Goal: Task Accomplishment & Management: Manage account settings

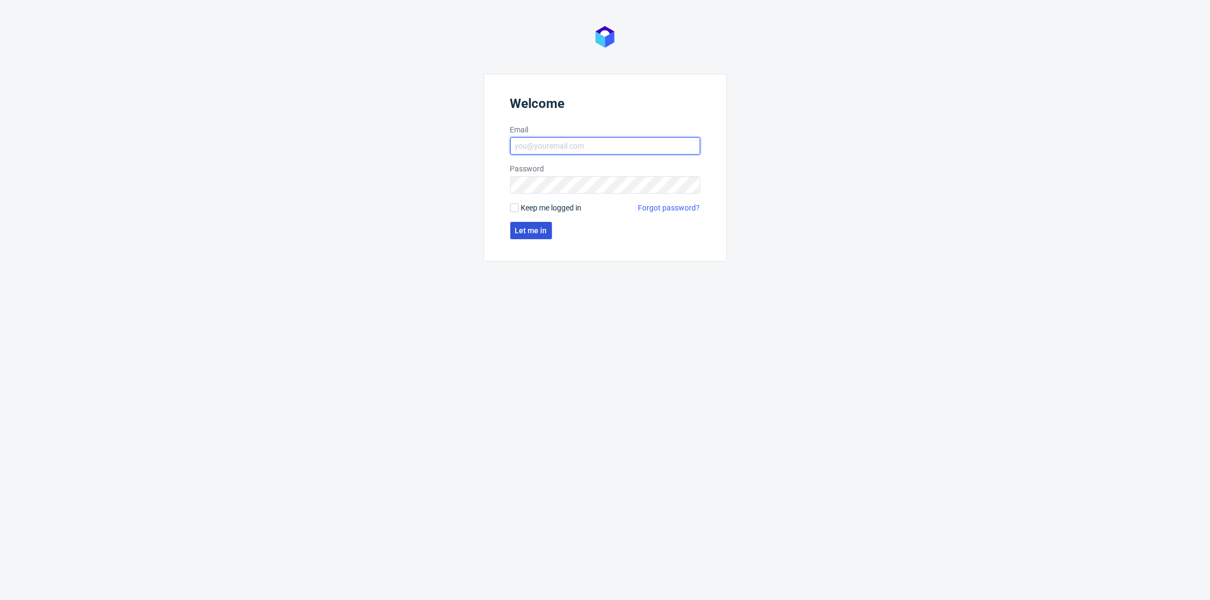
type input "adrian.margula@packhelp.com"
click at [543, 230] on span "Let me in" at bounding box center [531, 231] width 32 height 8
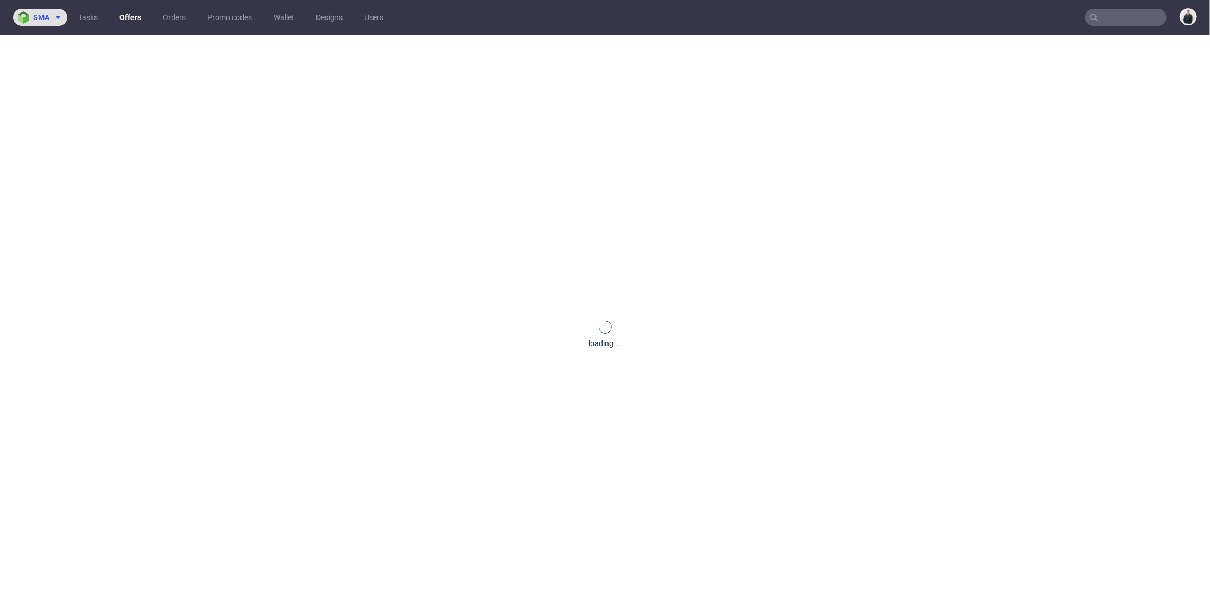
click at [46, 19] on span "sma" at bounding box center [41, 18] width 16 height 8
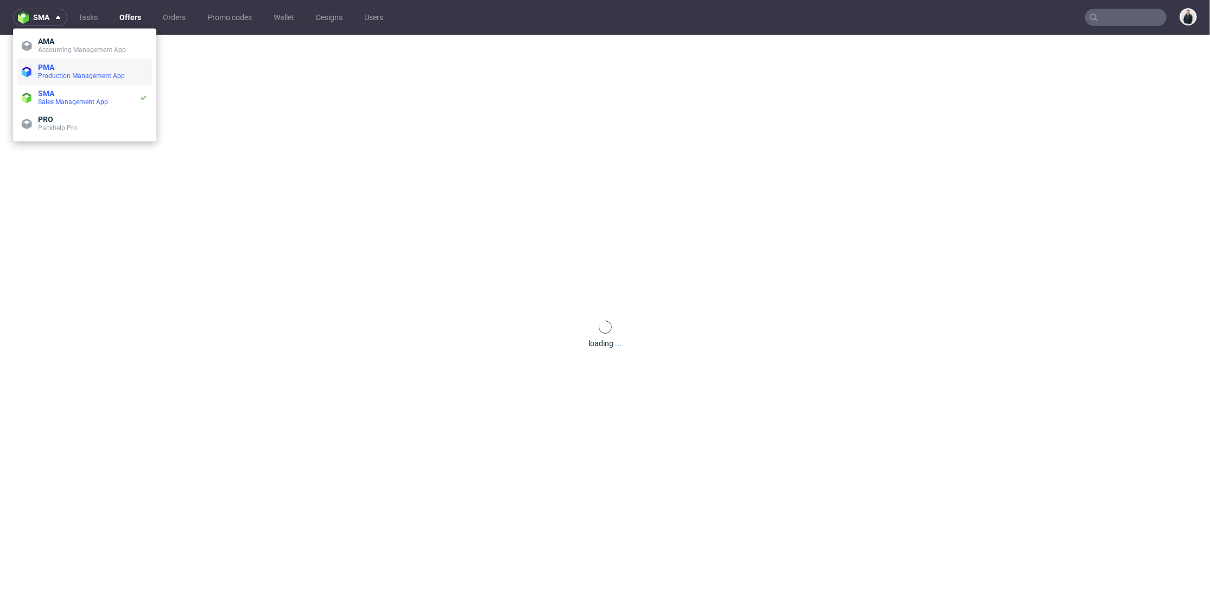
click at [54, 72] on span "Production Management App" at bounding box center [81, 76] width 87 height 8
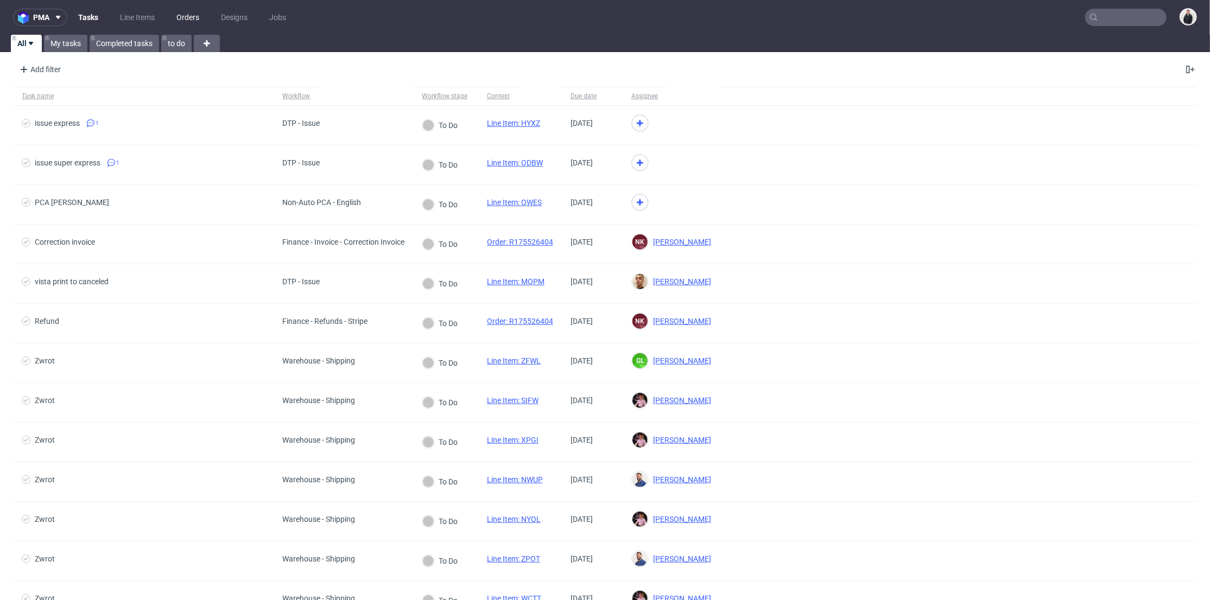
click at [187, 16] on link "Orders" at bounding box center [188, 17] width 36 height 17
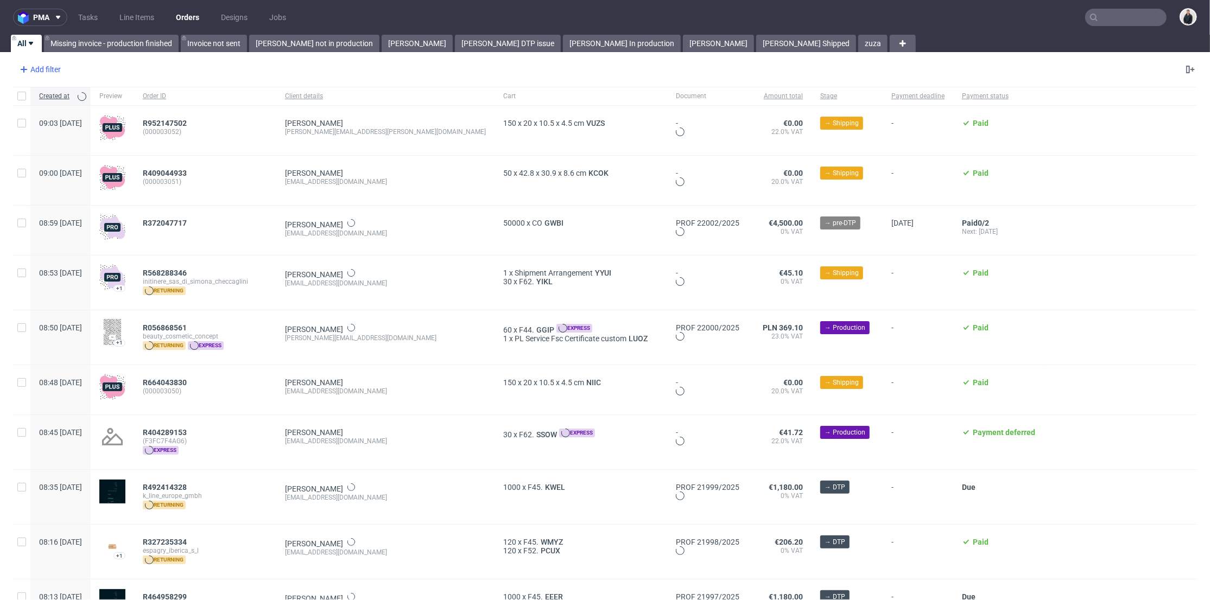
click at [41, 67] on div "Add filter" at bounding box center [39, 69] width 48 height 17
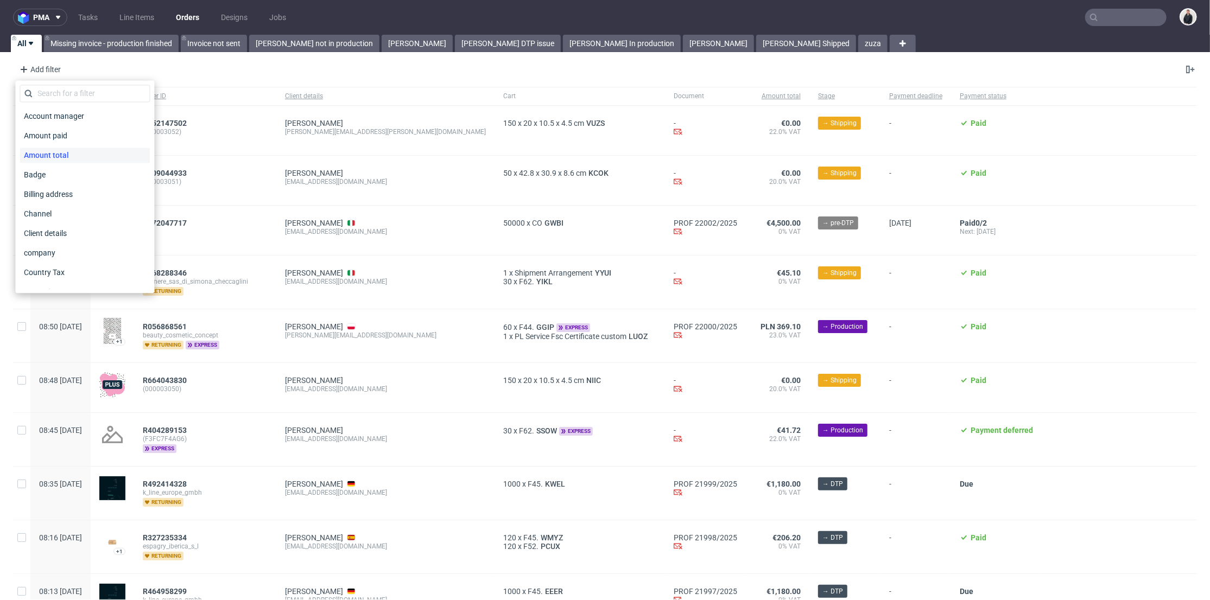
click at [66, 153] on span "Amount total" at bounding box center [47, 155] width 54 height 15
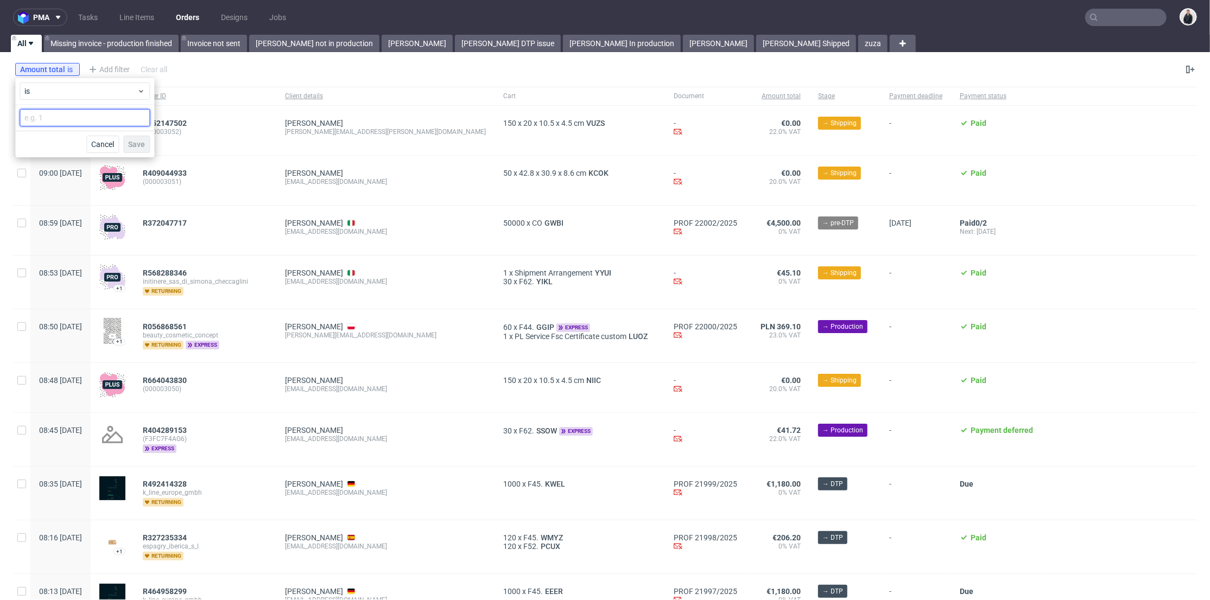
click at [65, 112] on input "number" at bounding box center [85, 117] width 130 height 17
click at [80, 93] on span "is" at bounding box center [80, 91] width 112 height 11
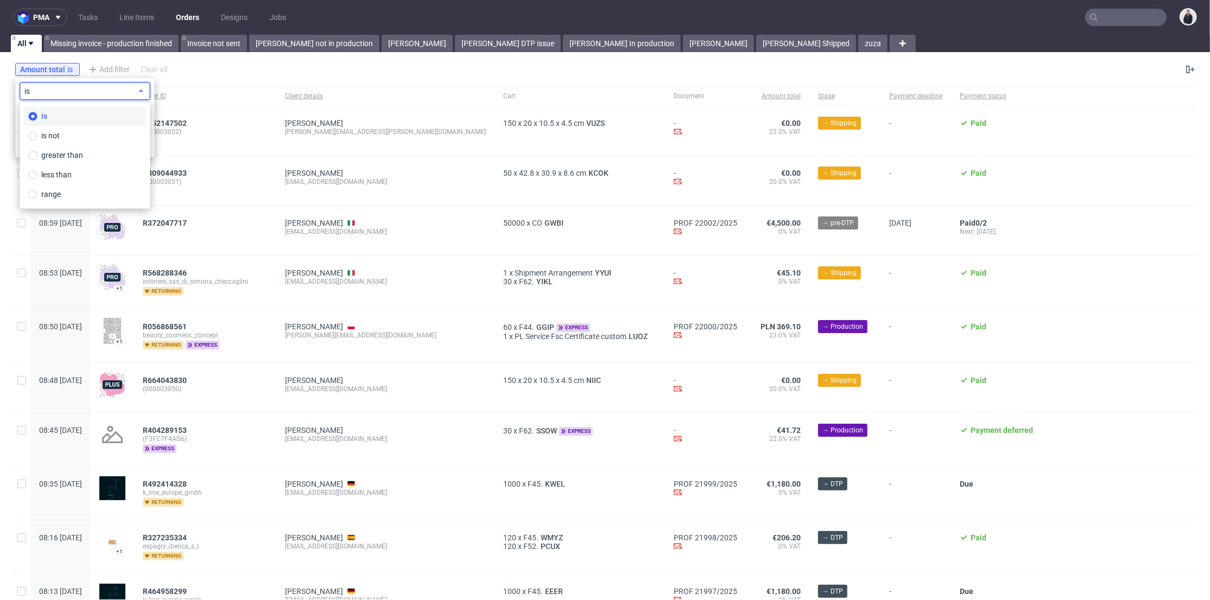
click at [79, 90] on span "is" at bounding box center [80, 91] width 112 height 11
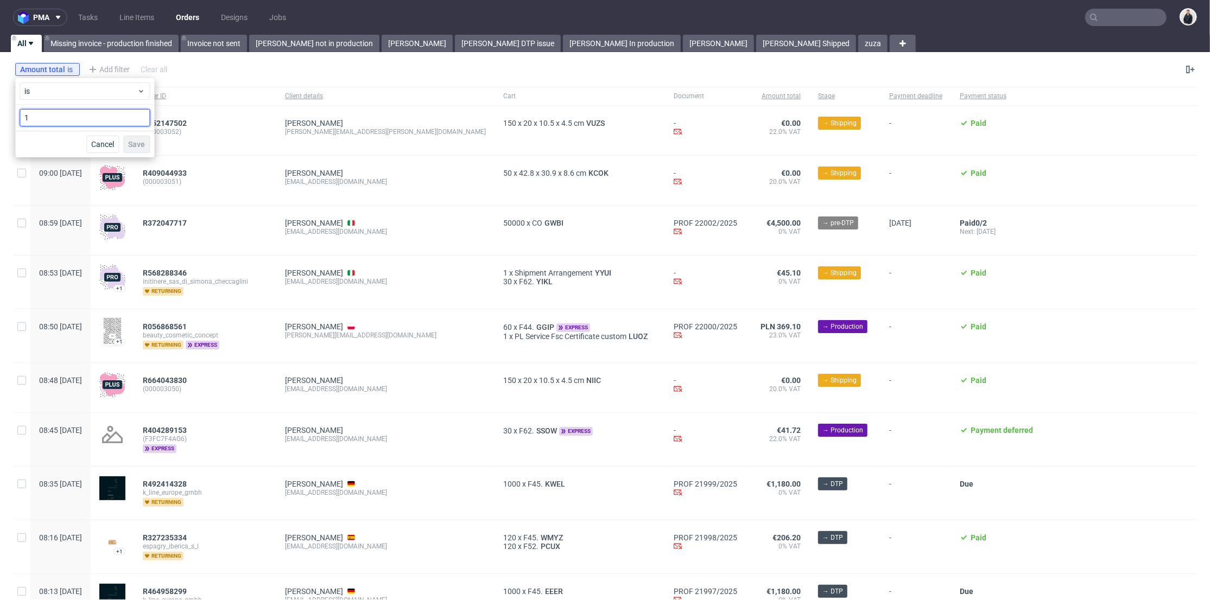
click at [74, 120] on input "1" at bounding box center [85, 117] width 130 height 17
type input "15"
click at [127, 137] on button "Save" at bounding box center [136, 144] width 27 height 17
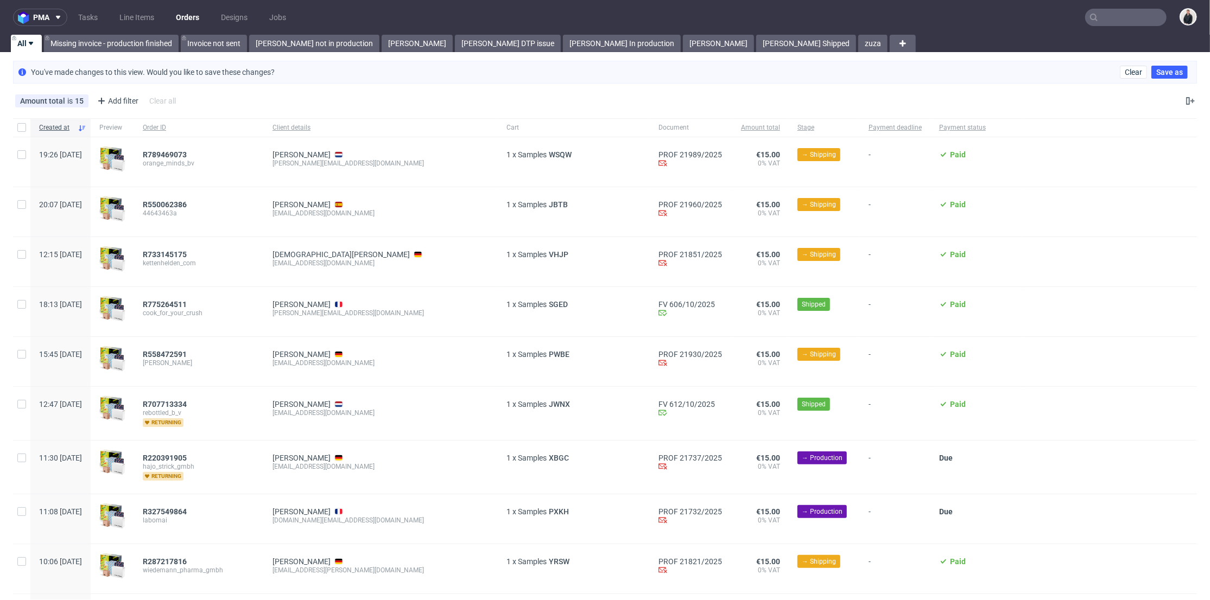
scroll to position [60, 0]
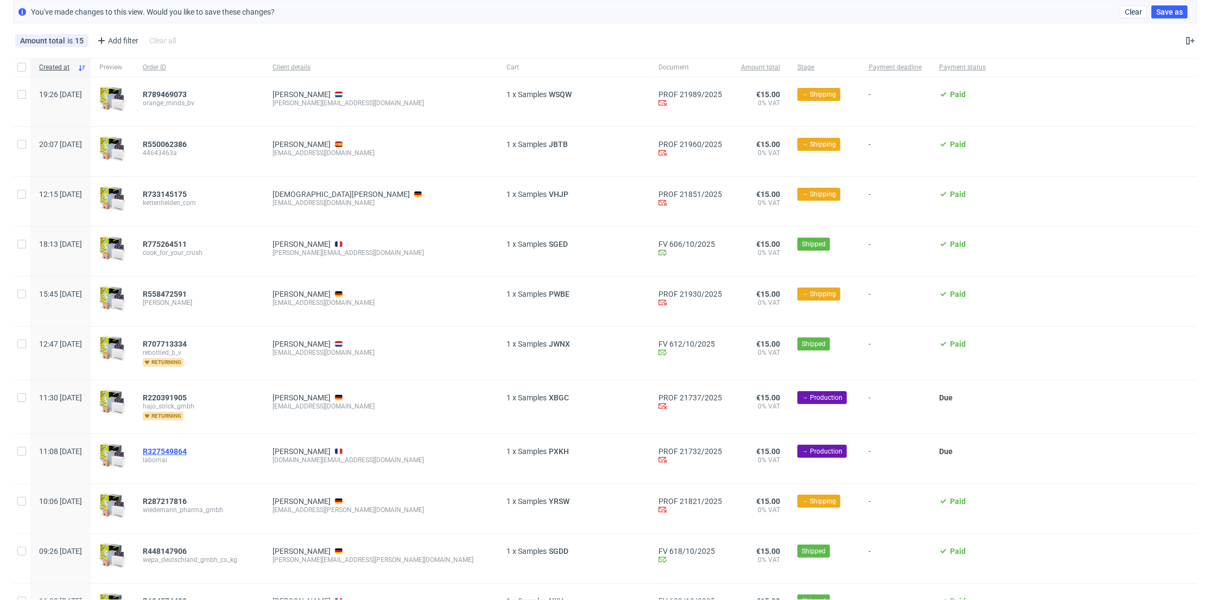
click at [187, 455] on span "R327549864" at bounding box center [165, 451] width 44 height 9
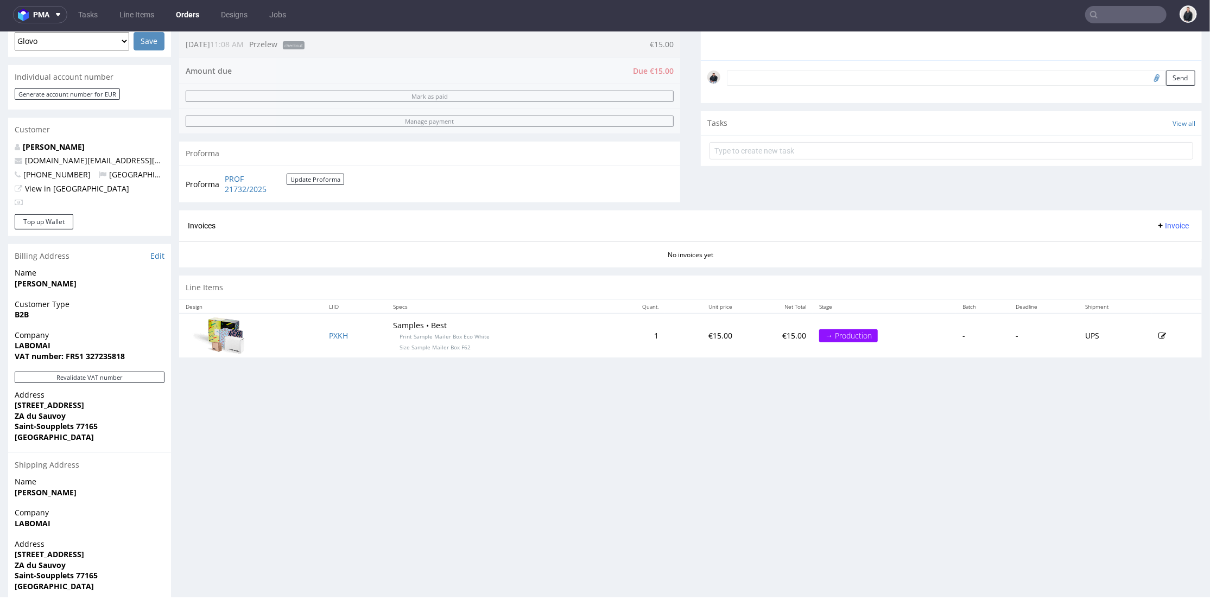
scroll to position [339, 0]
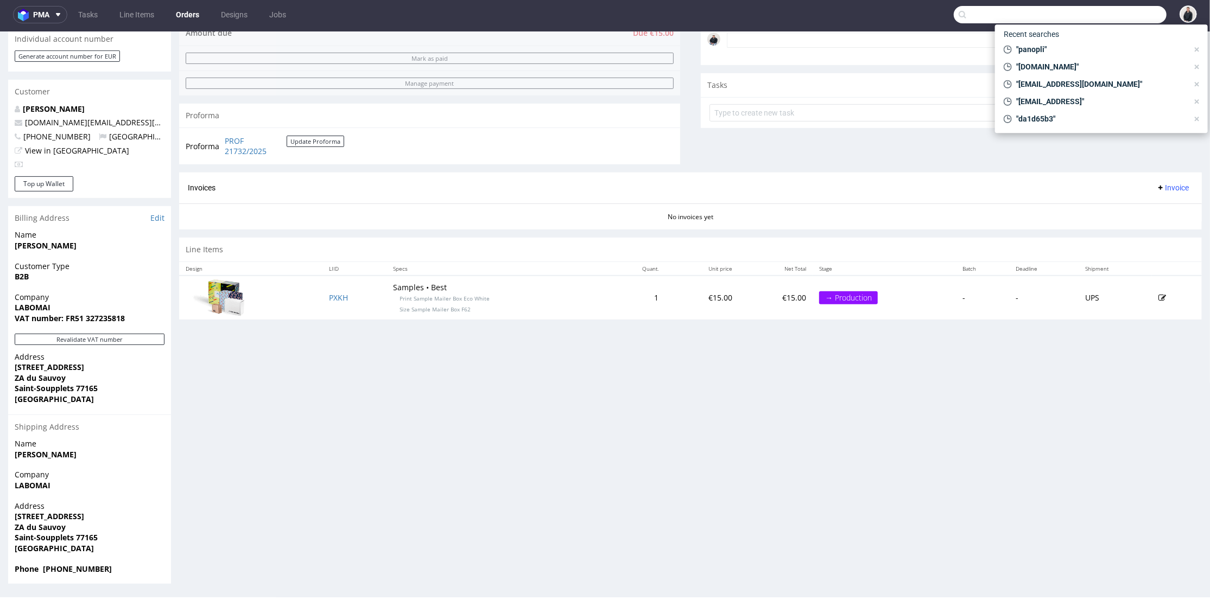
click at [1101, 12] on input "text" at bounding box center [1060, 14] width 213 height 17
paste input "b-outdoors.com"
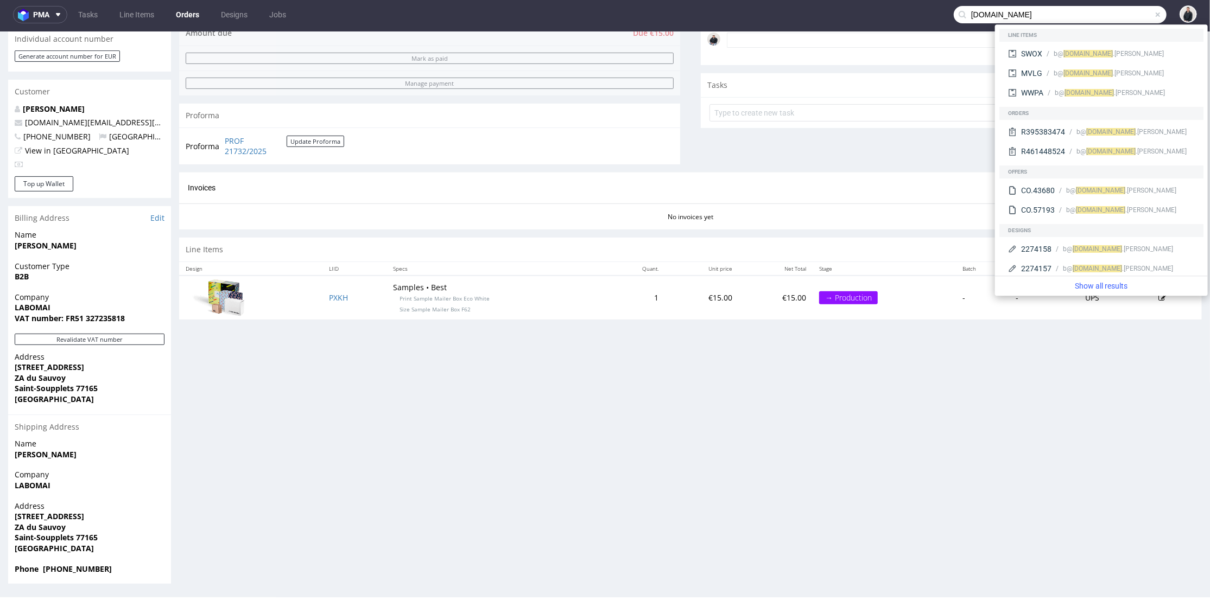
type input "b-outdoors.com"
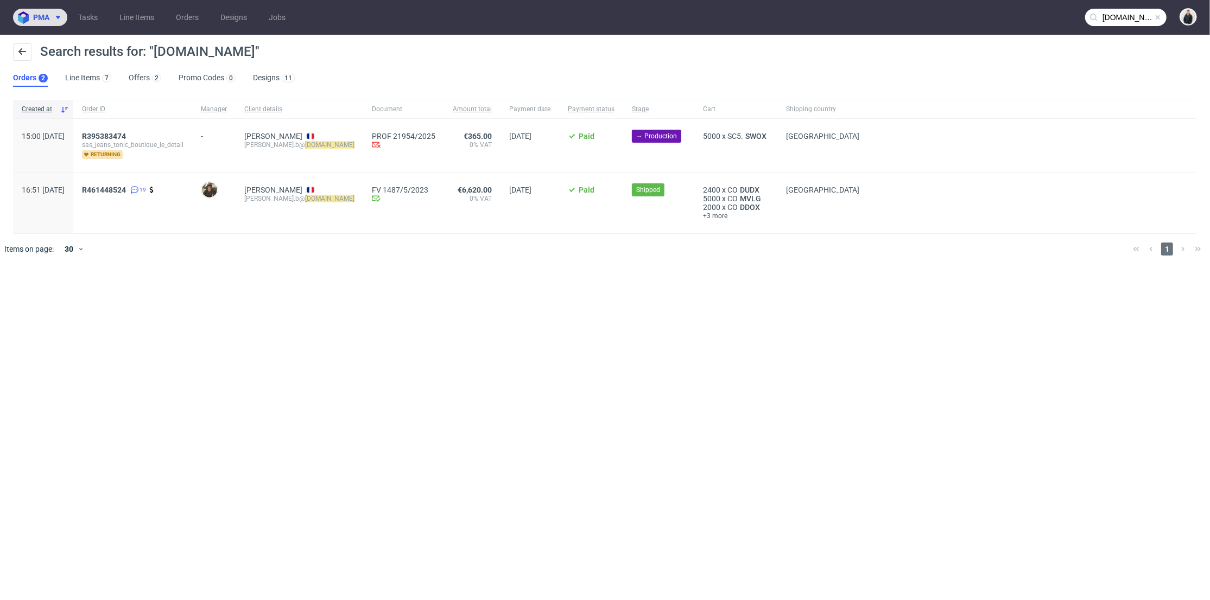
click at [58, 19] on icon at bounding box center [58, 17] width 9 height 9
click at [54, 14] on icon at bounding box center [58, 17] width 9 height 9
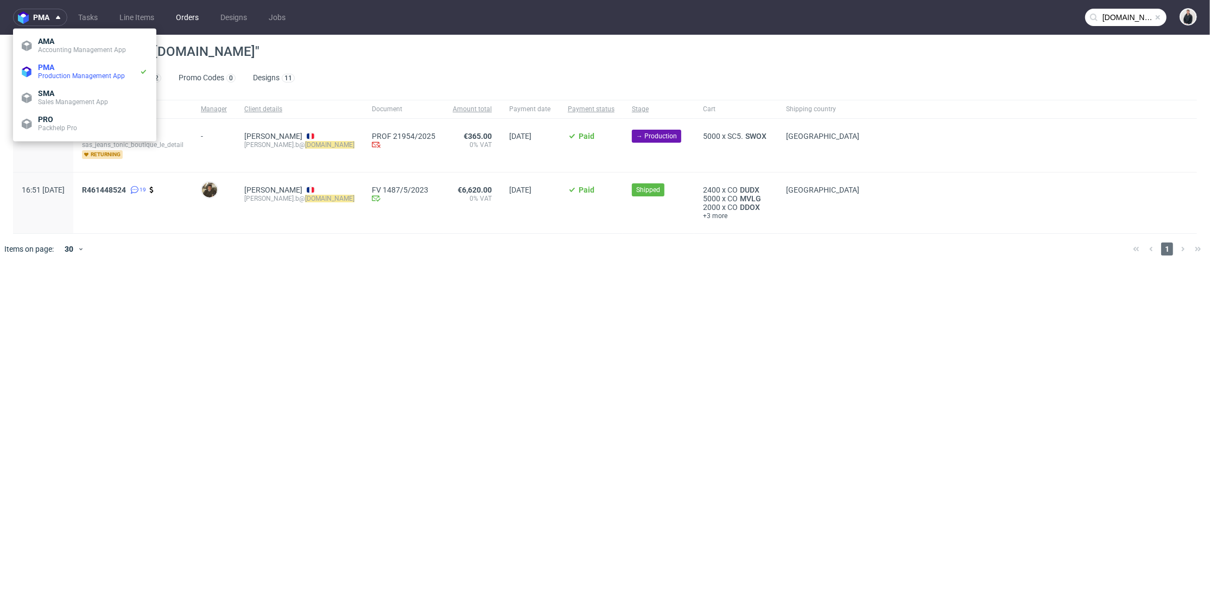
click at [189, 14] on link "Orders" at bounding box center [187, 17] width 36 height 17
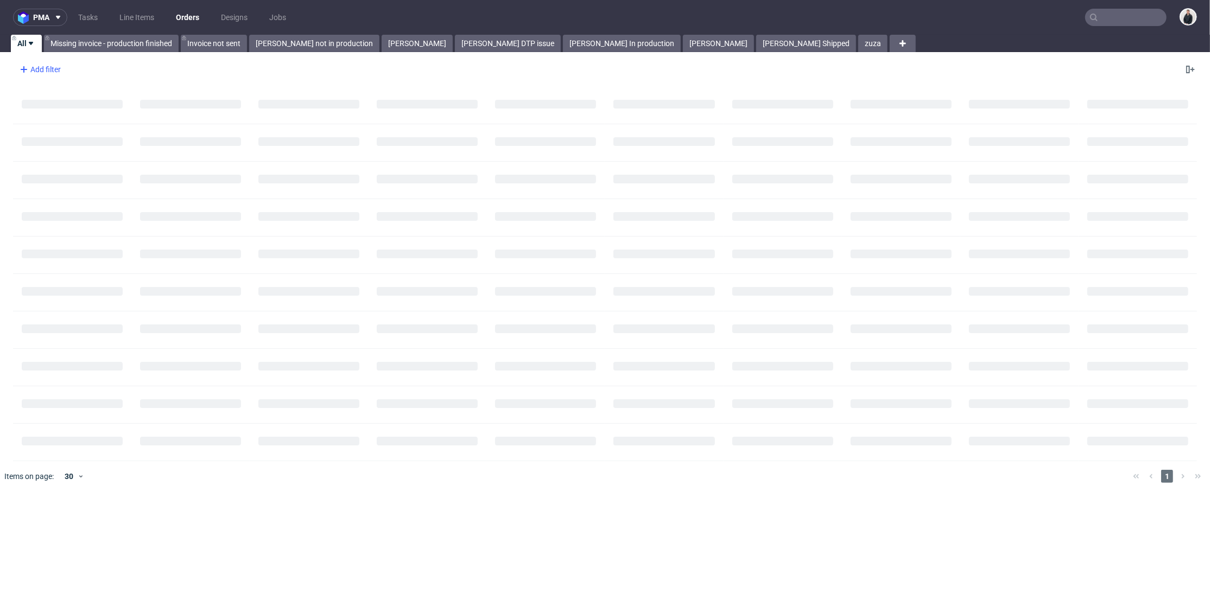
click at [40, 72] on div "Add filter" at bounding box center [39, 69] width 48 height 17
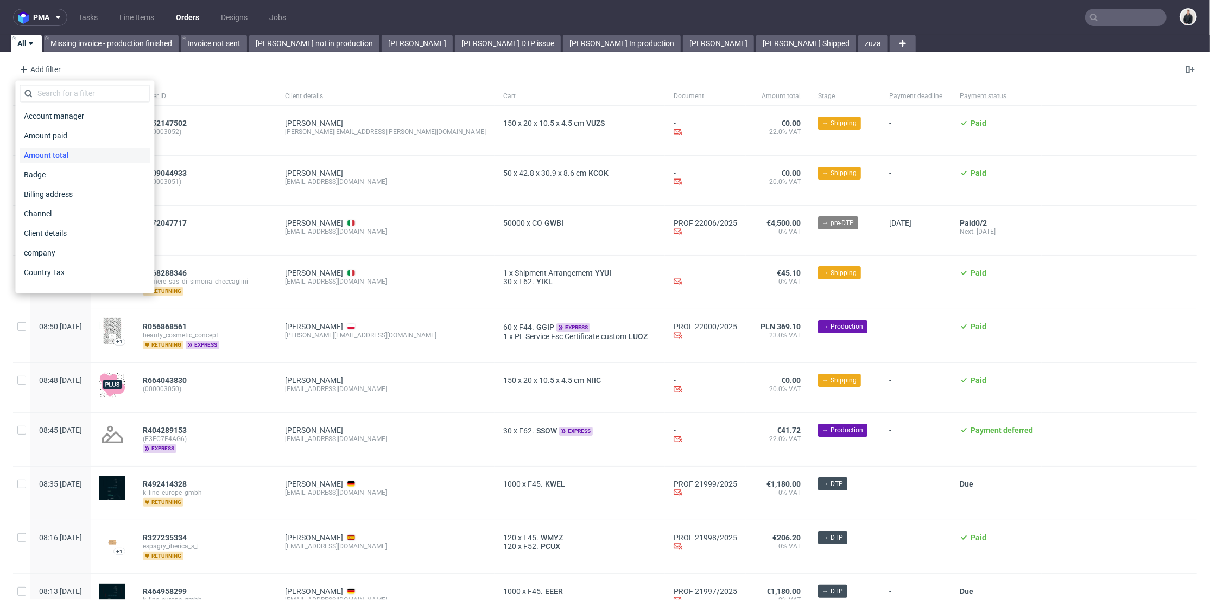
click at [64, 153] on span "Amount total" at bounding box center [47, 155] width 54 height 15
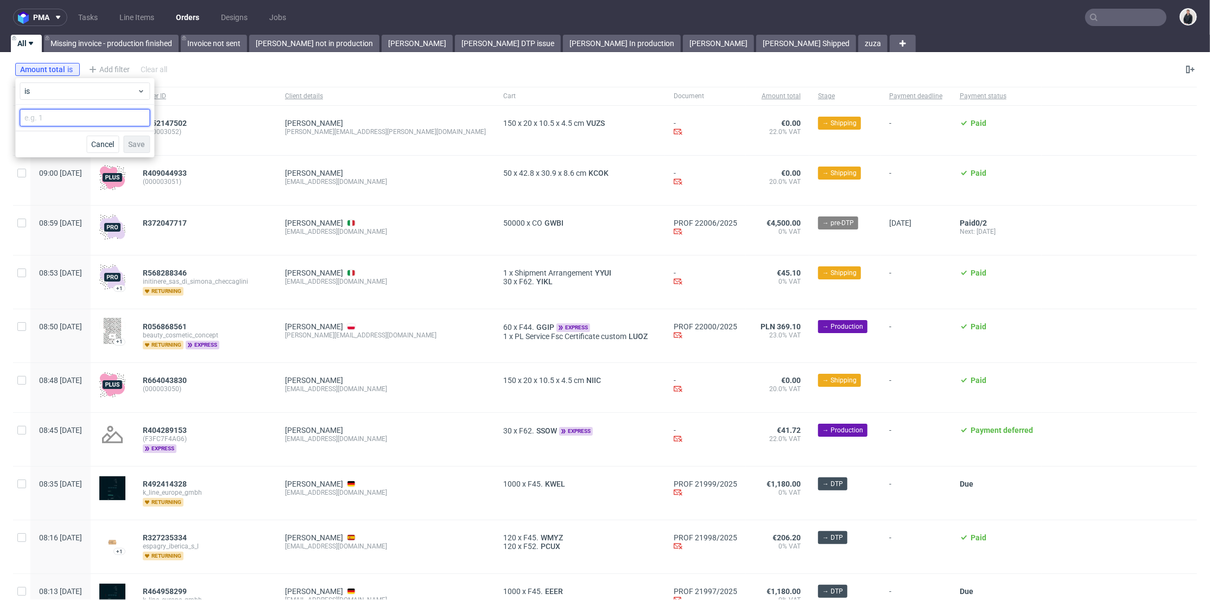
click at [74, 116] on input "number" at bounding box center [85, 117] width 130 height 17
type input "362"
type input "362.40"
click at [142, 147] on span "Save" at bounding box center [136, 145] width 17 height 8
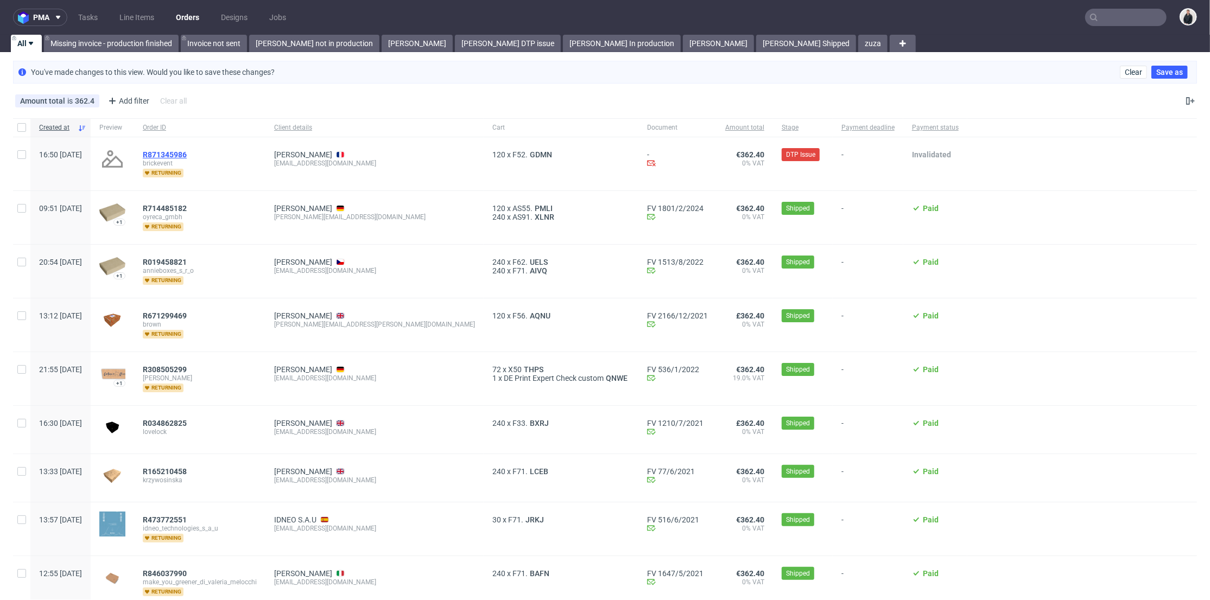
click at [187, 152] on span "R871345986" at bounding box center [165, 154] width 44 height 9
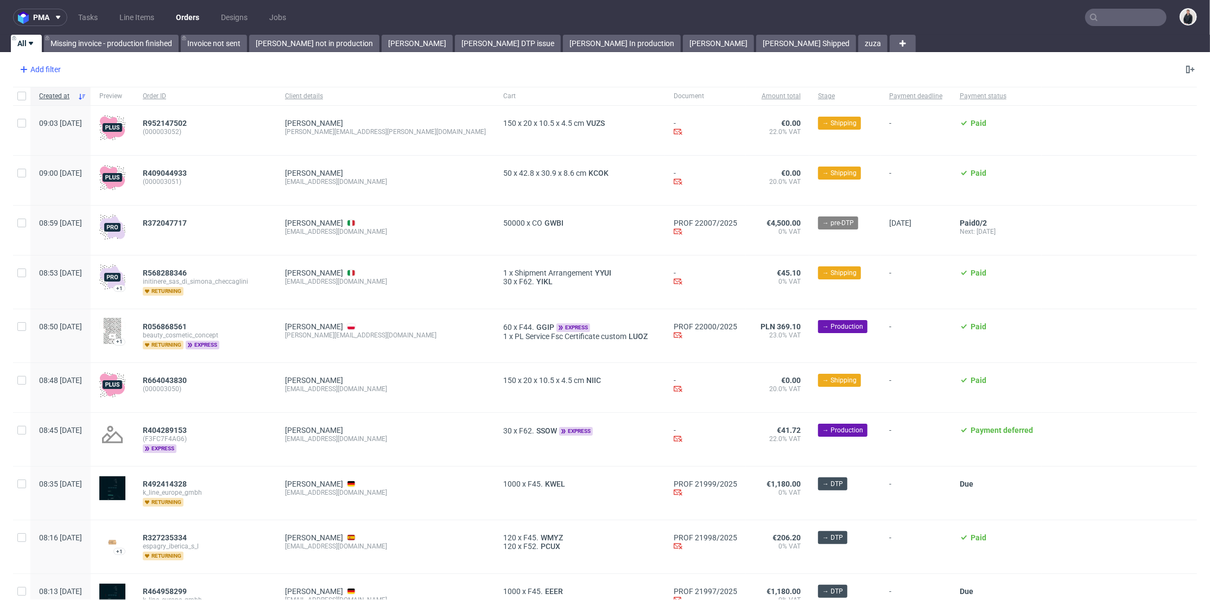
click at [41, 66] on div "Add filter" at bounding box center [39, 69] width 48 height 17
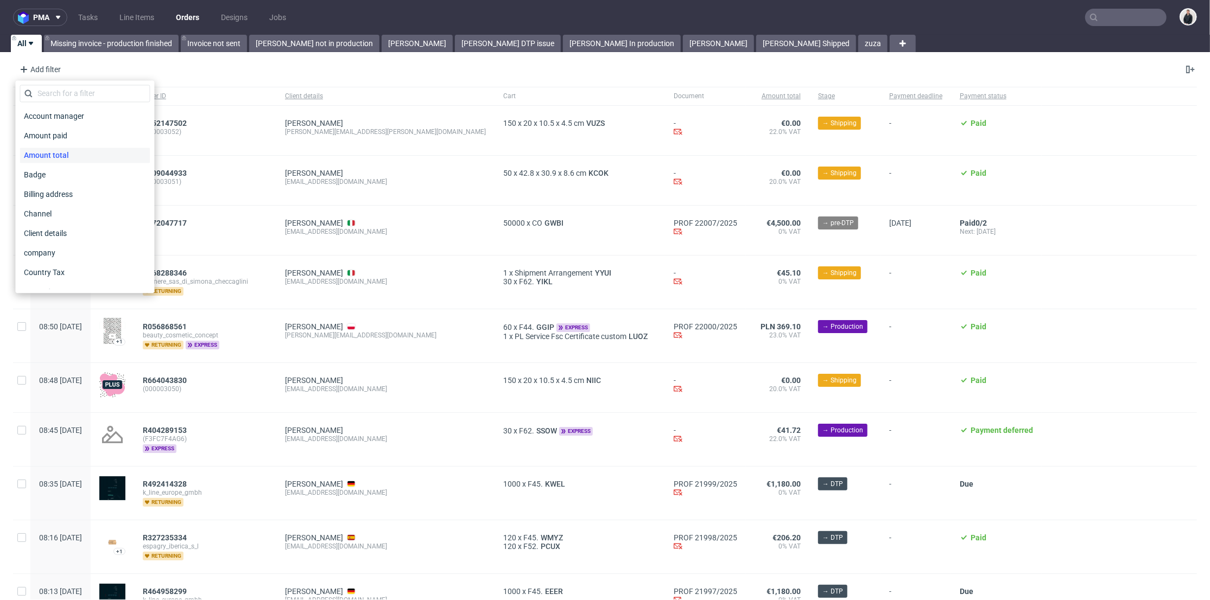
click at [80, 153] on div "Amount total" at bounding box center [85, 155] width 130 height 15
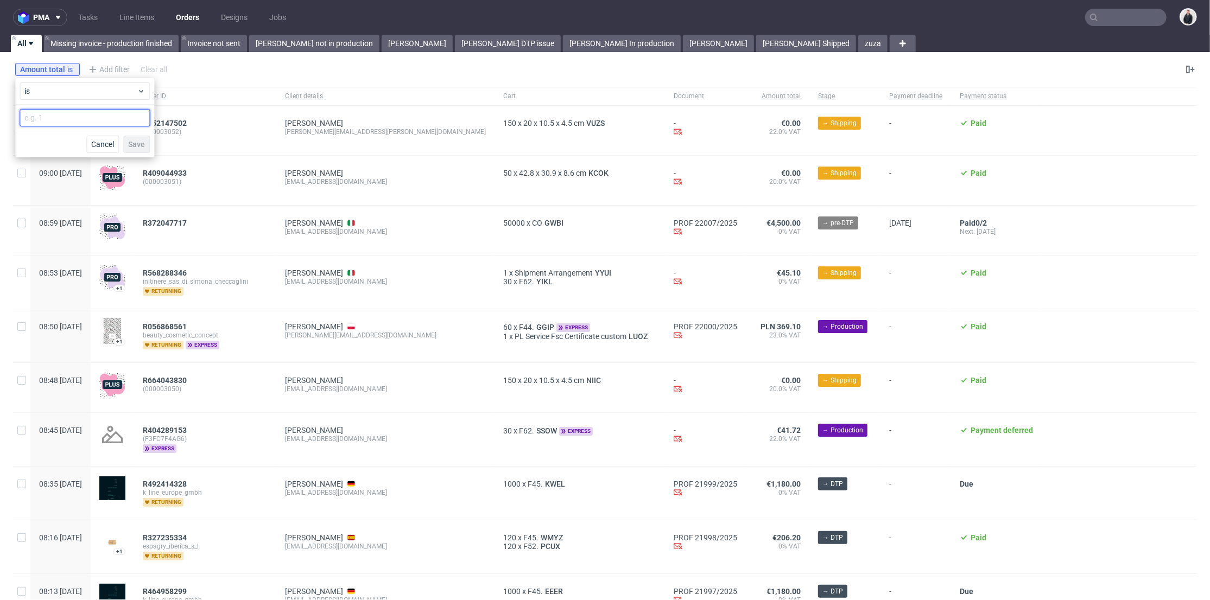
click at [84, 116] on input "number" at bounding box center [85, 117] width 130 height 17
click at [94, 86] on span "is" at bounding box center [80, 91] width 112 height 11
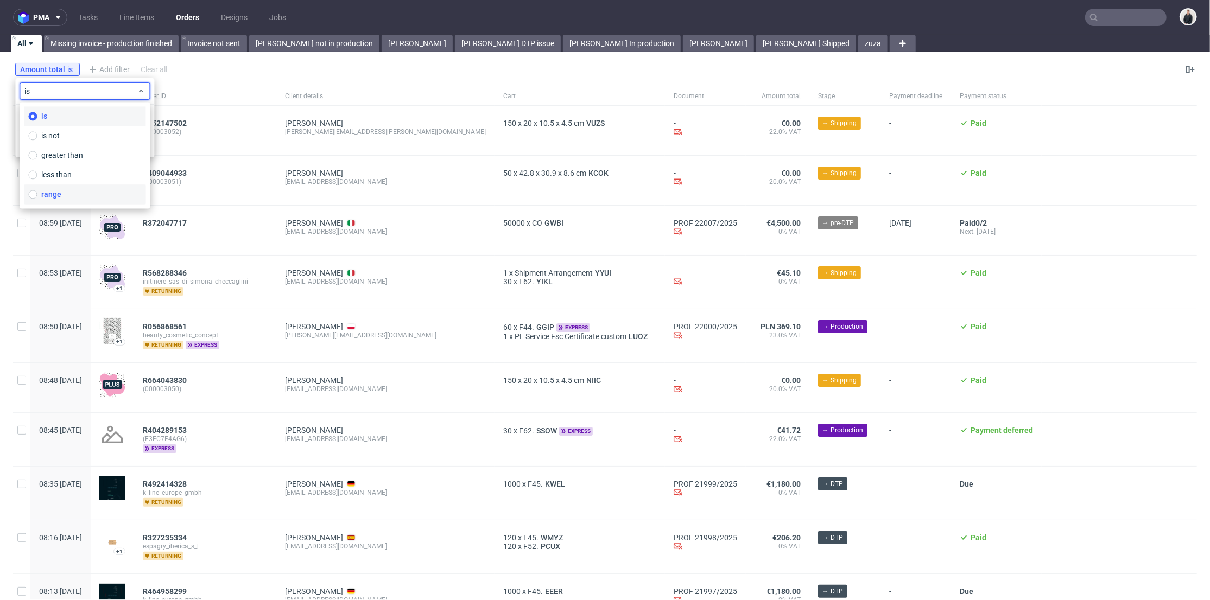
click at [61, 196] on label "range" at bounding box center [85, 195] width 122 height 20
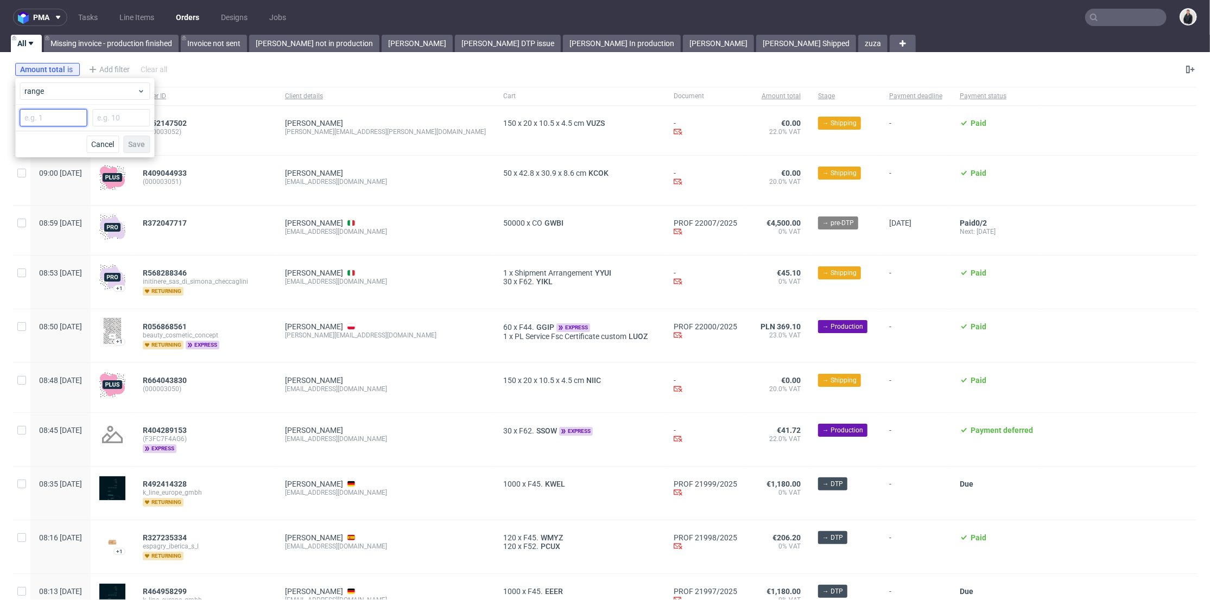
click at [54, 117] on input "number" at bounding box center [53, 117] width 67 height 17
type input "360"
click at [124, 121] on input "number" at bounding box center [121, 117] width 58 height 17
type input "363"
click at [136, 145] on span "Save" at bounding box center [136, 145] width 17 height 8
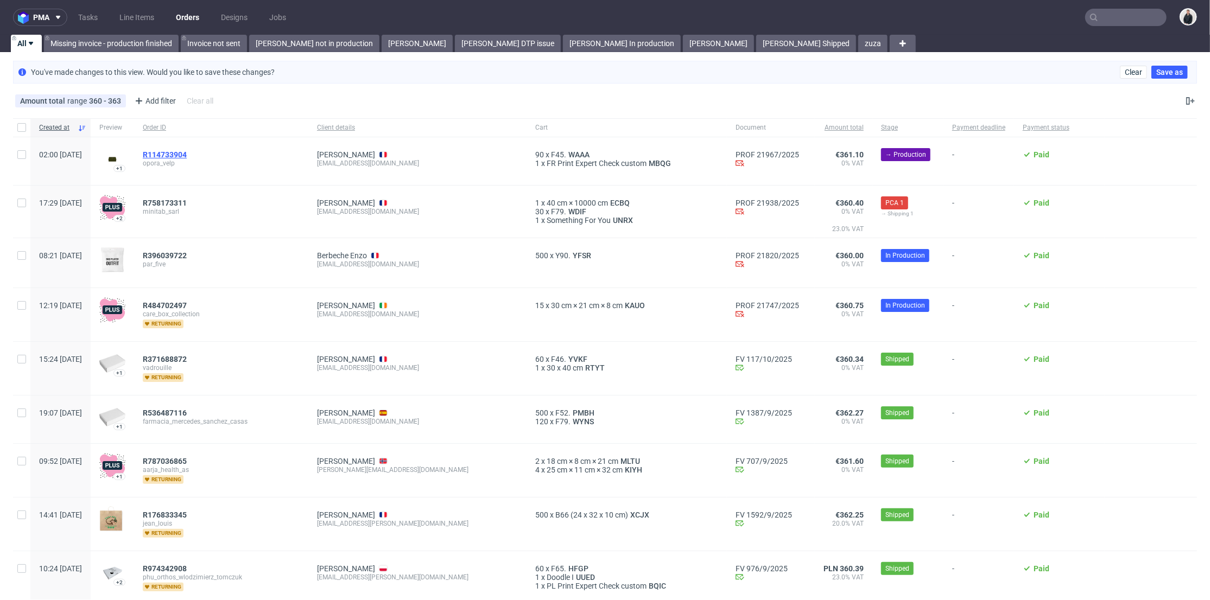
click at [187, 153] on span "R114733904" at bounding box center [165, 154] width 44 height 9
click at [116, 99] on use at bounding box center [117, 101] width 4 height 4
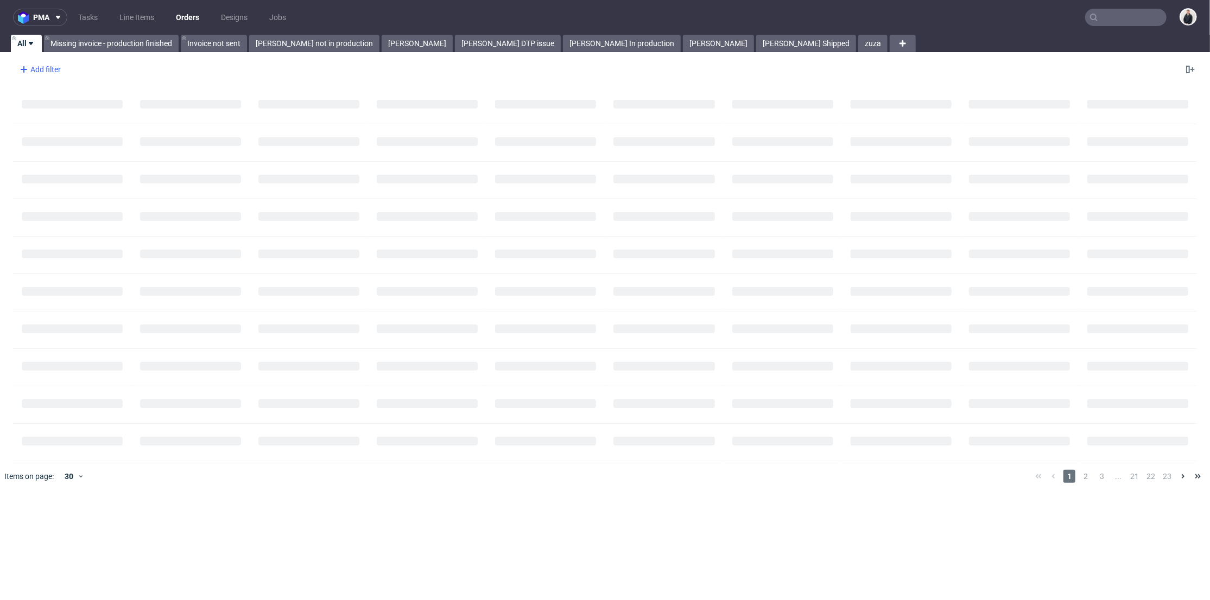
click at [47, 72] on div "Add filter" at bounding box center [39, 69] width 48 height 17
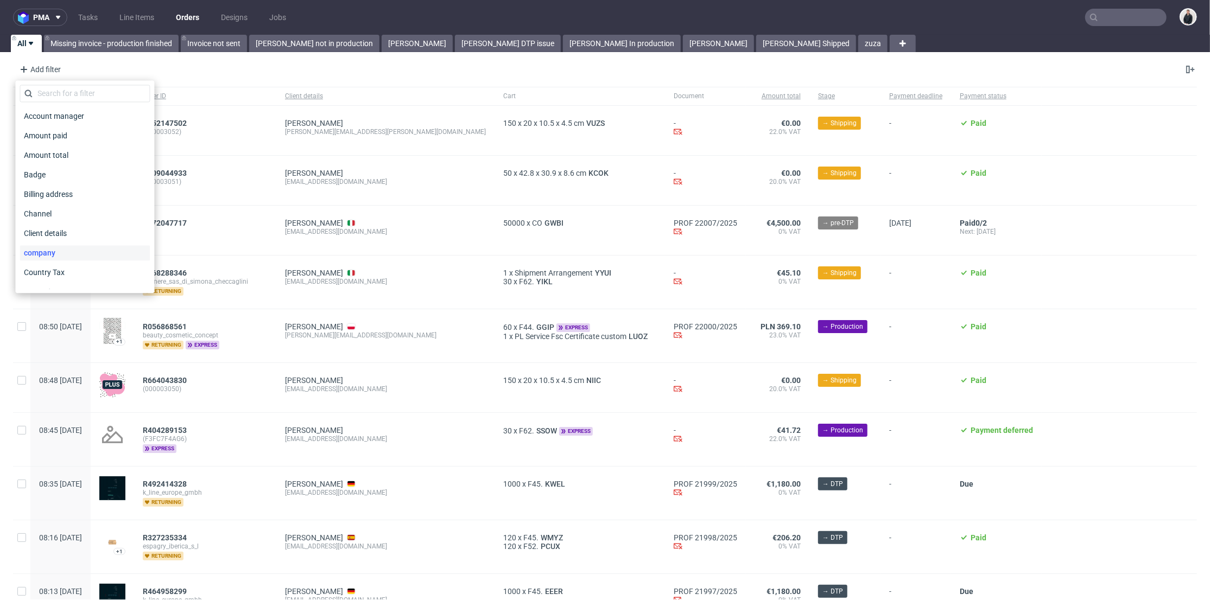
scroll to position [60, 0]
click at [75, 194] on div "company" at bounding box center [85, 192] width 130 height 15
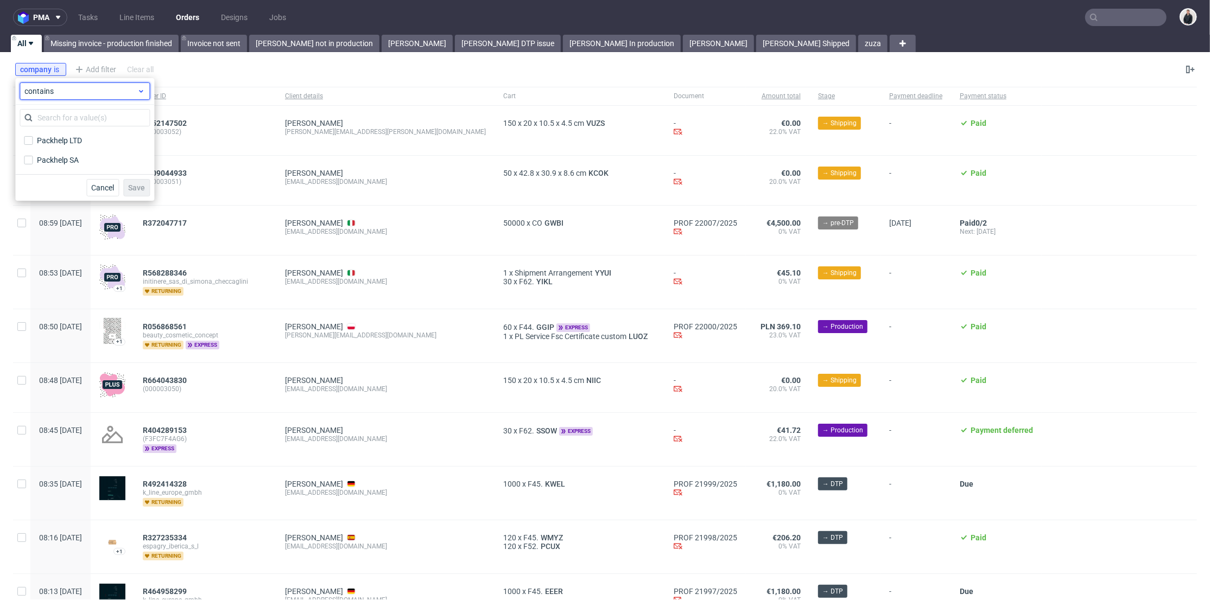
click at [138, 88] on icon at bounding box center [141, 91] width 8 height 9
click at [63, 69] on div "company is" at bounding box center [40, 69] width 51 height 13
click at [59, 68] on icon at bounding box center [57, 69] width 9 height 9
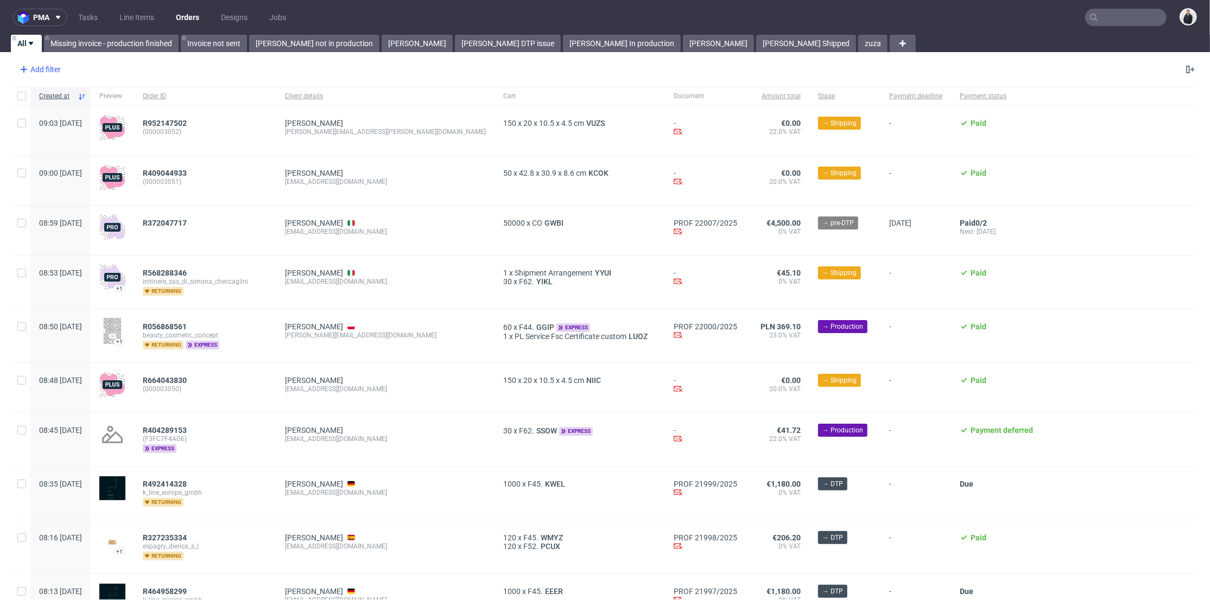
click at [51, 67] on div "Add filter" at bounding box center [39, 69] width 48 height 17
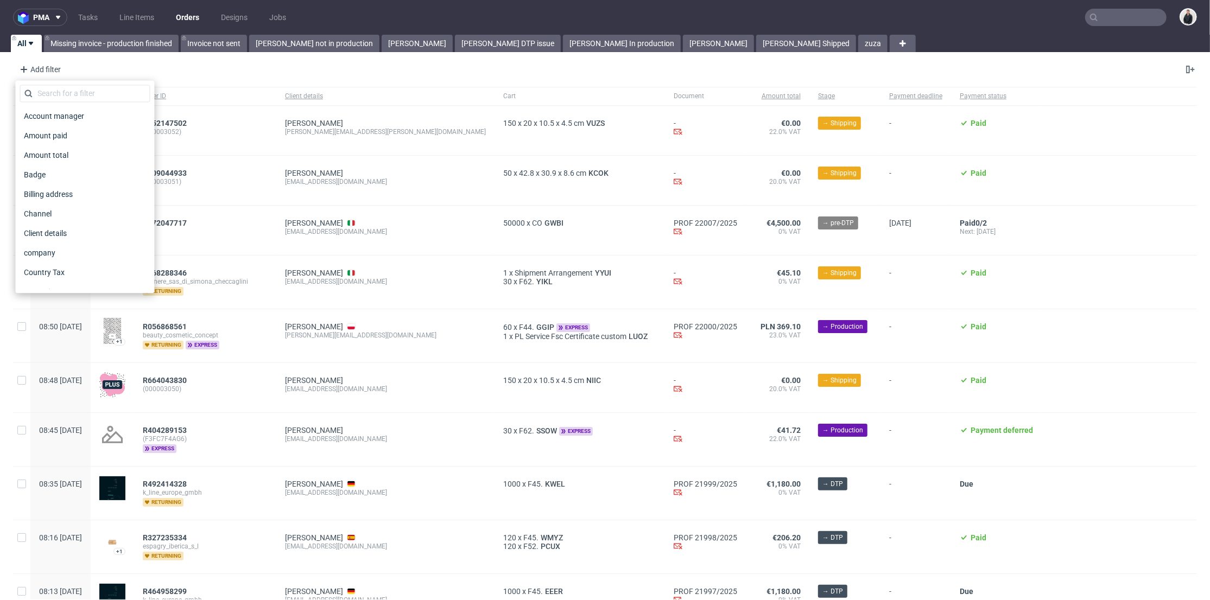
scroll to position [121, 0]
click at [76, 151] on div "Country Tax" at bounding box center [85, 151] width 130 height 15
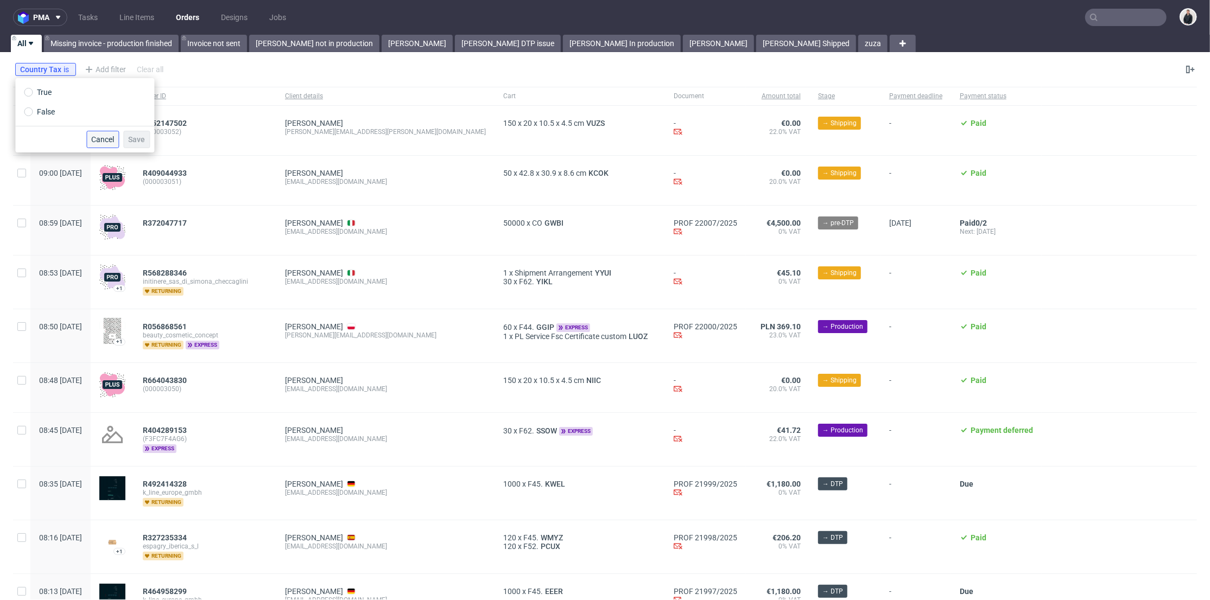
click at [103, 137] on span "Cancel" at bounding box center [102, 140] width 23 height 8
click at [0, 0] on use at bounding box center [0, 0] width 0 height 0
click at [49, 68] on div "Add filter" at bounding box center [39, 69] width 48 height 17
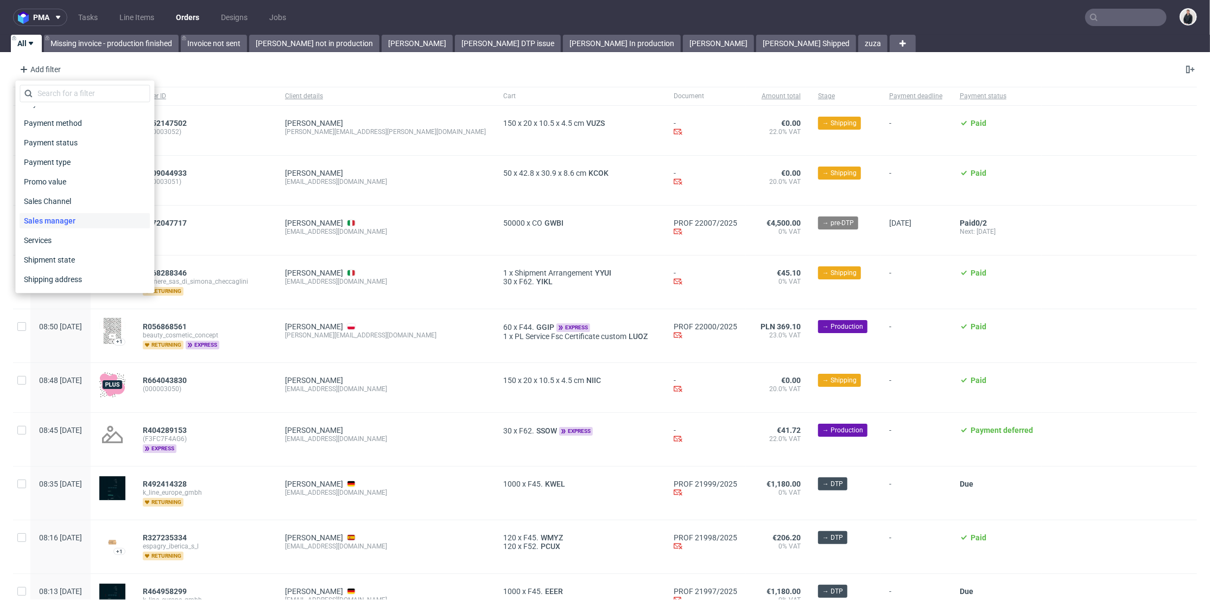
scroll to position [541, 0]
click at [82, 237] on span "Shipping country" at bounding box center [53, 239] width 67 height 15
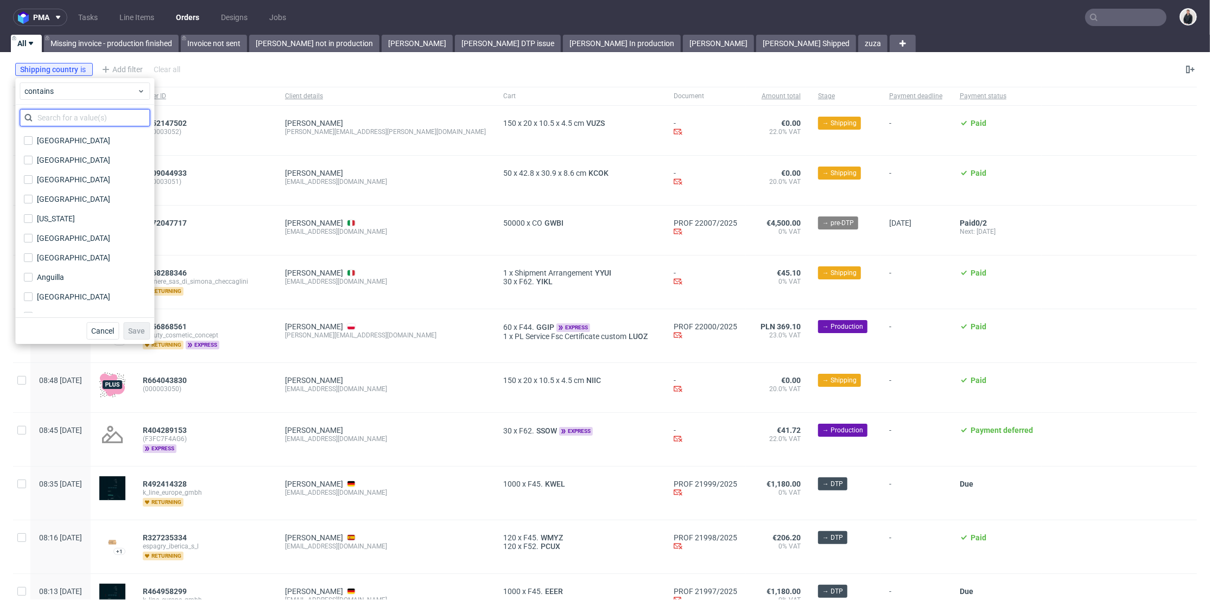
click at [68, 119] on input "text" at bounding box center [85, 117] width 130 height 17
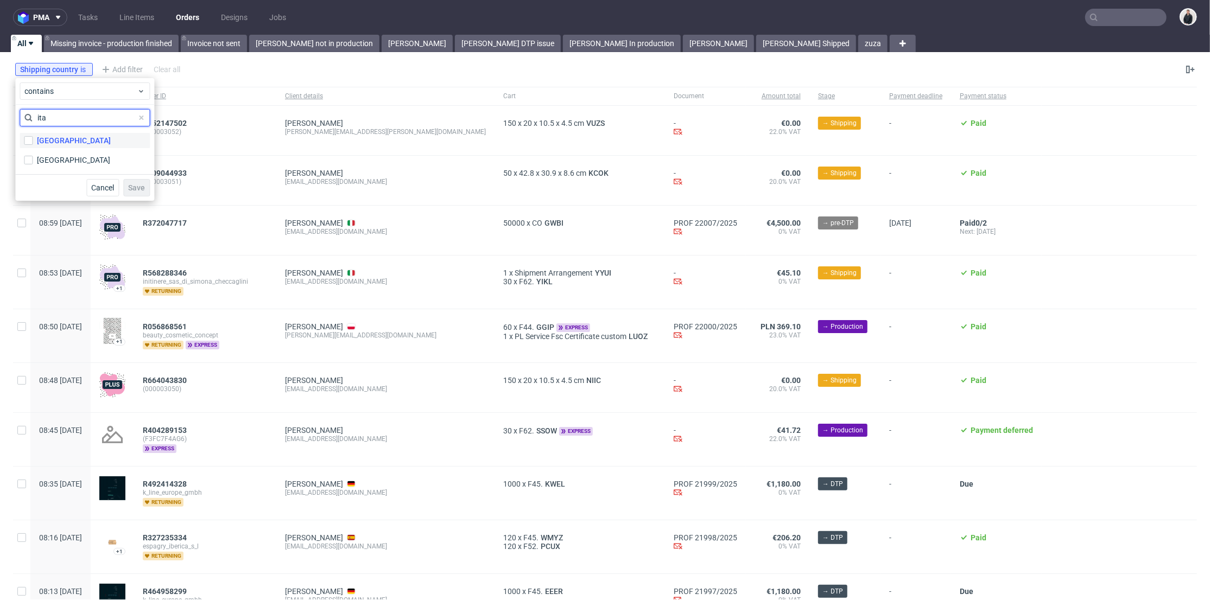
type input "ita"
click at [58, 142] on label "[GEOGRAPHIC_DATA]" at bounding box center [85, 140] width 130 height 15
click at [33, 142] on input "[GEOGRAPHIC_DATA]" at bounding box center [28, 140] width 9 height 9
checkbox input "true"
click at [129, 186] on span "Save" at bounding box center [136, 188] width 17 height 8
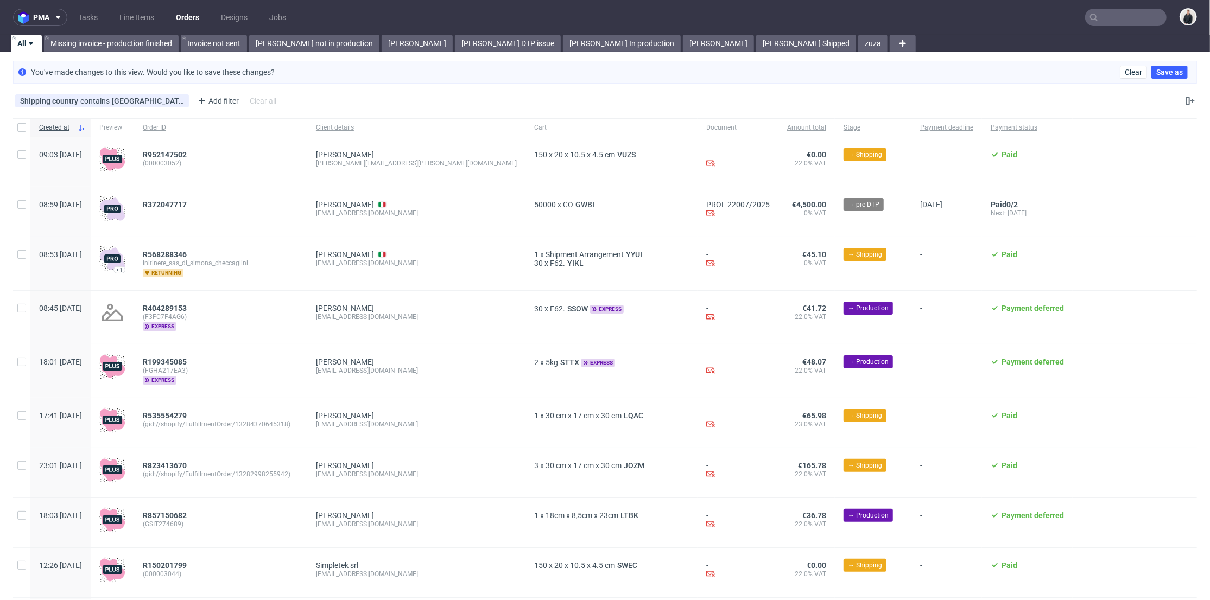
click at [337, 107] on div "Shipping country contains Italy Add filter Hide filters Clear all" at bounding box center [605, 101] width 1210 height 26
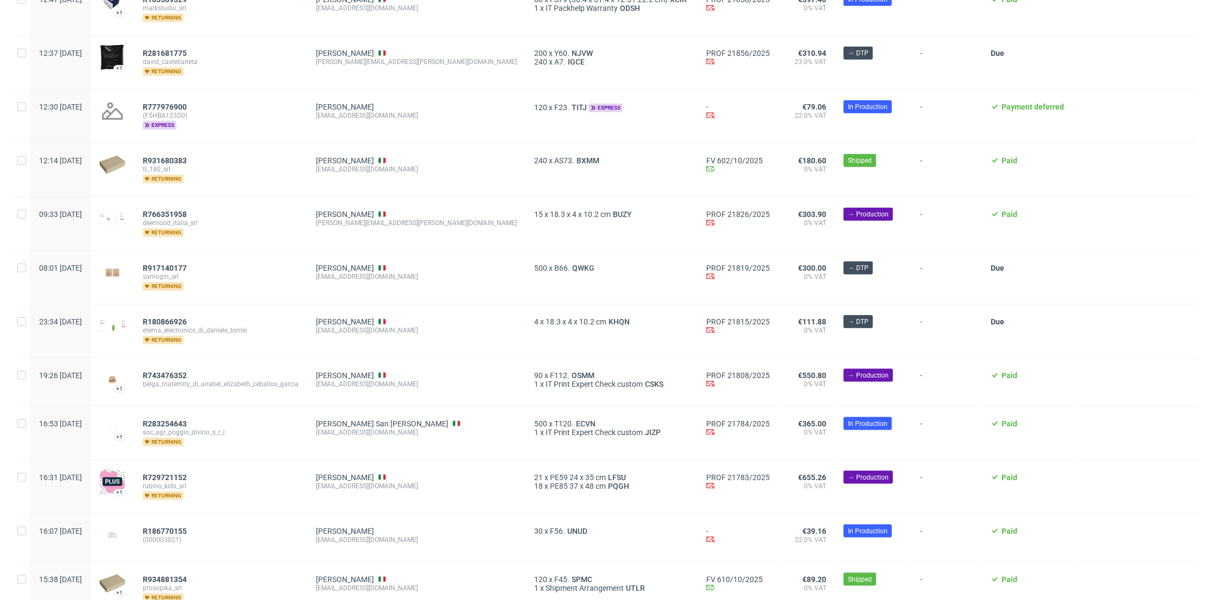
scroll to position [1123, 0]
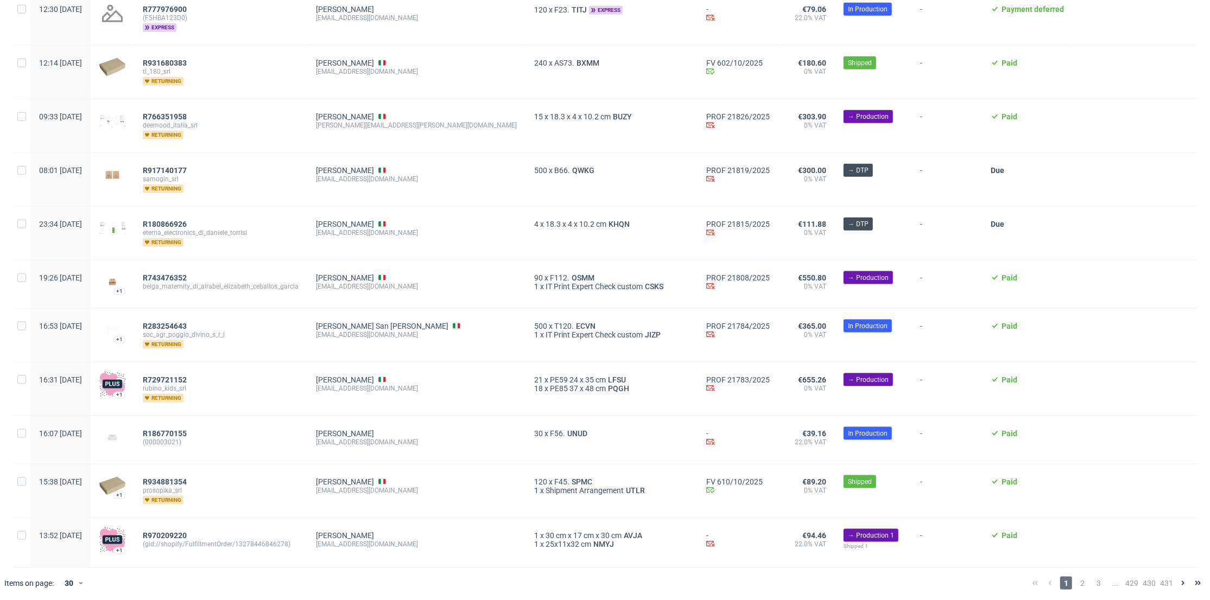
click at [1081, 556] on div "1 2 3 ... 429 430 431" at bounding box center [1117, 583] width 178 height 13
click at [1079, 556] on span "2" at bounding box center [1082, 583] width 12 height 13
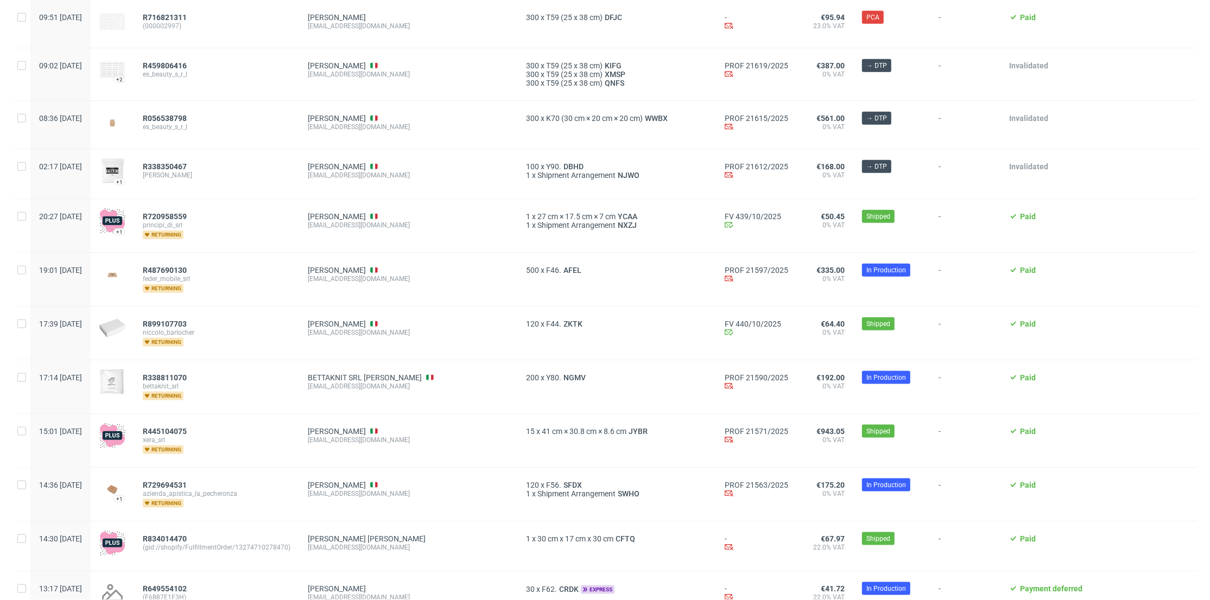
scroll to position [1136, 0]
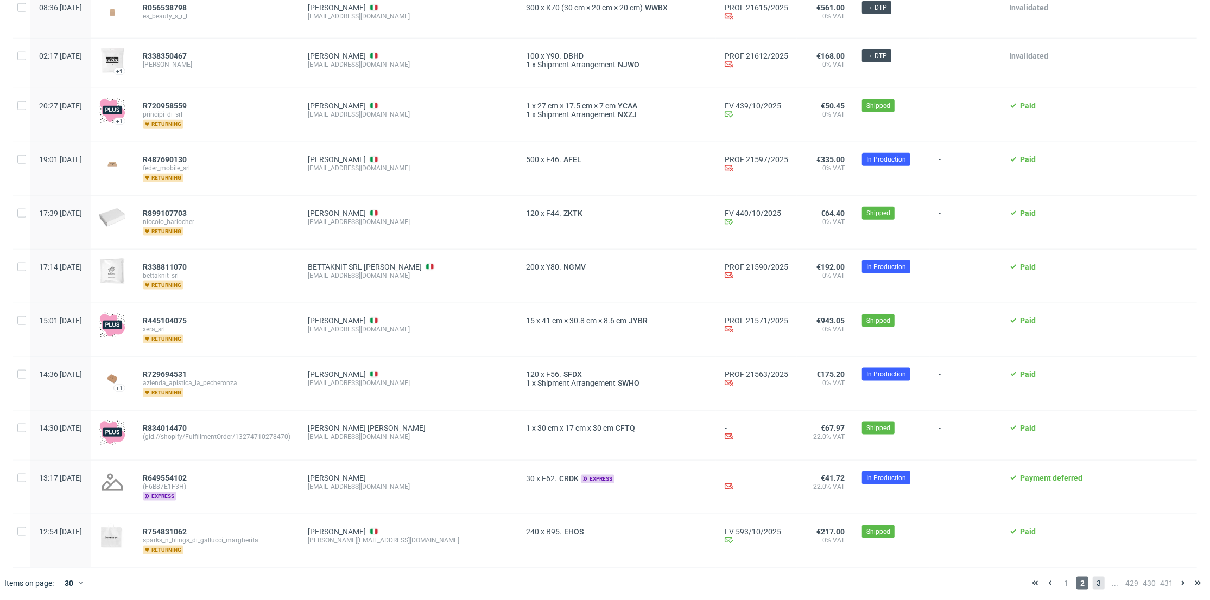
click at [1093, 556] on span "3" at bounding box center [1099, 583] width 12 height 13
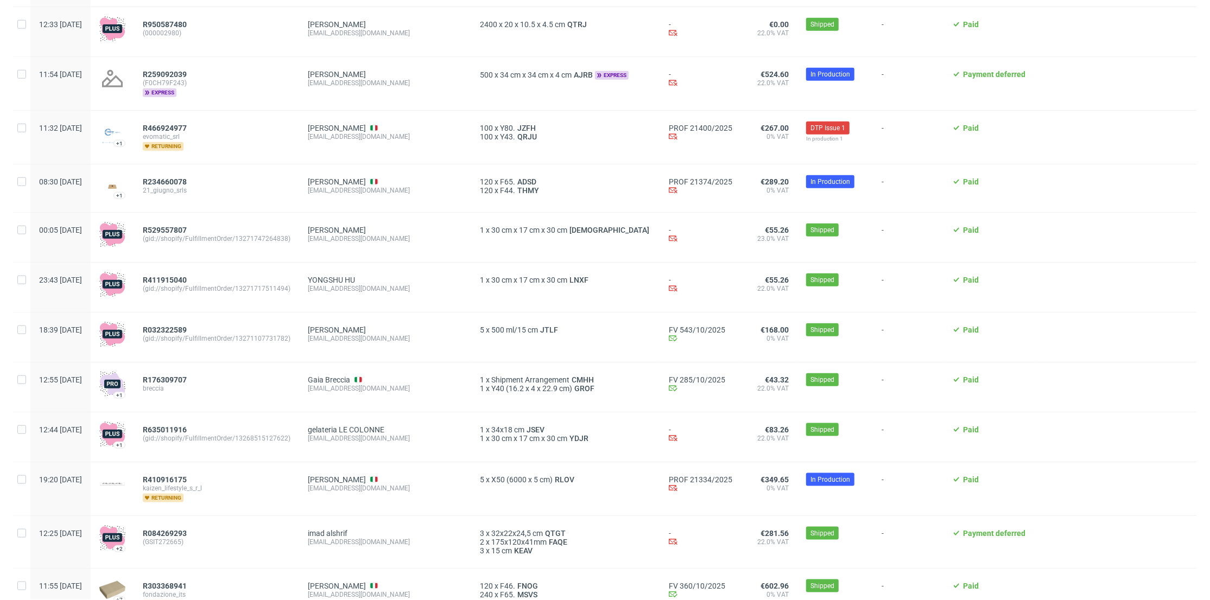
scroll to position [1140, 0]
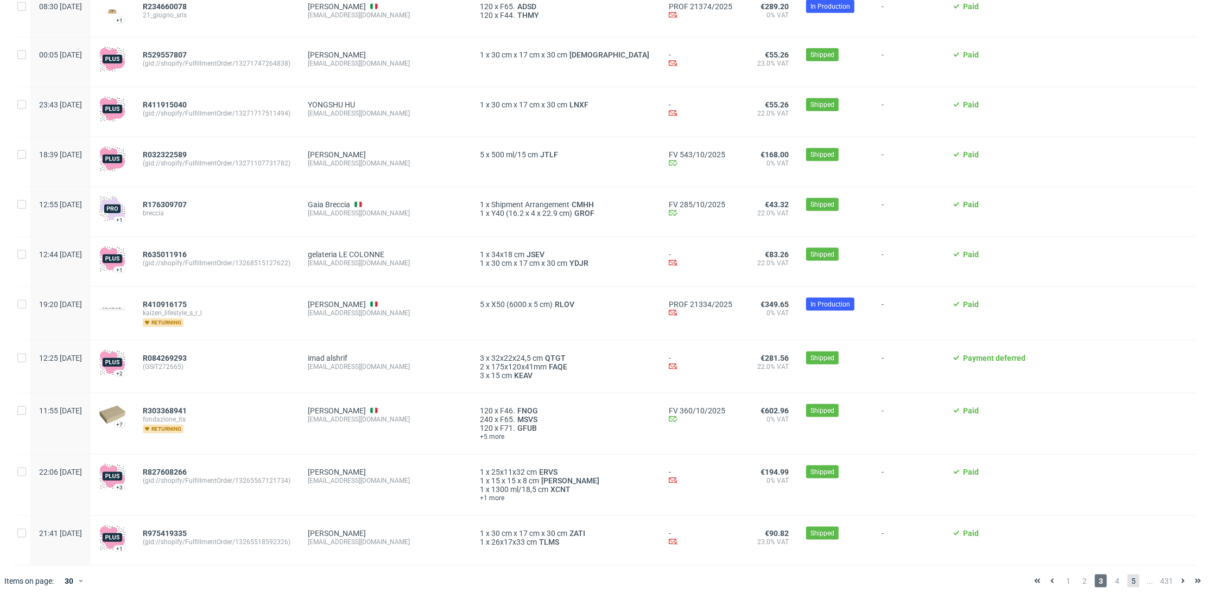
click at [1127, 556] on span "5" at bounding box center [1133, 581] width 12 height 13
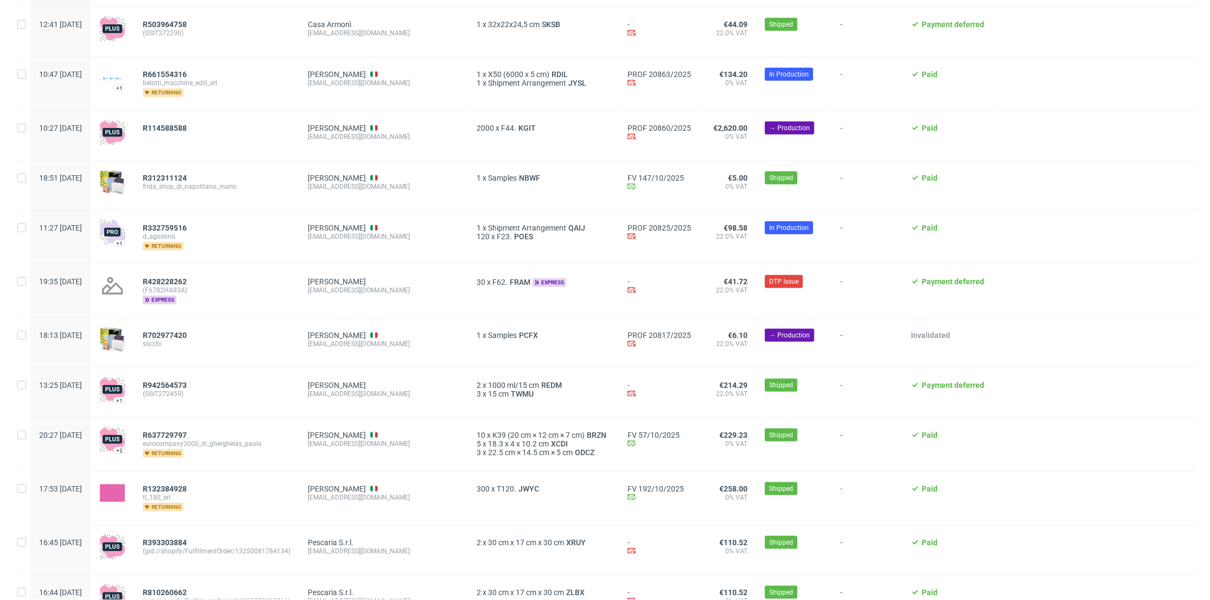
scroll to position [1125, 0]
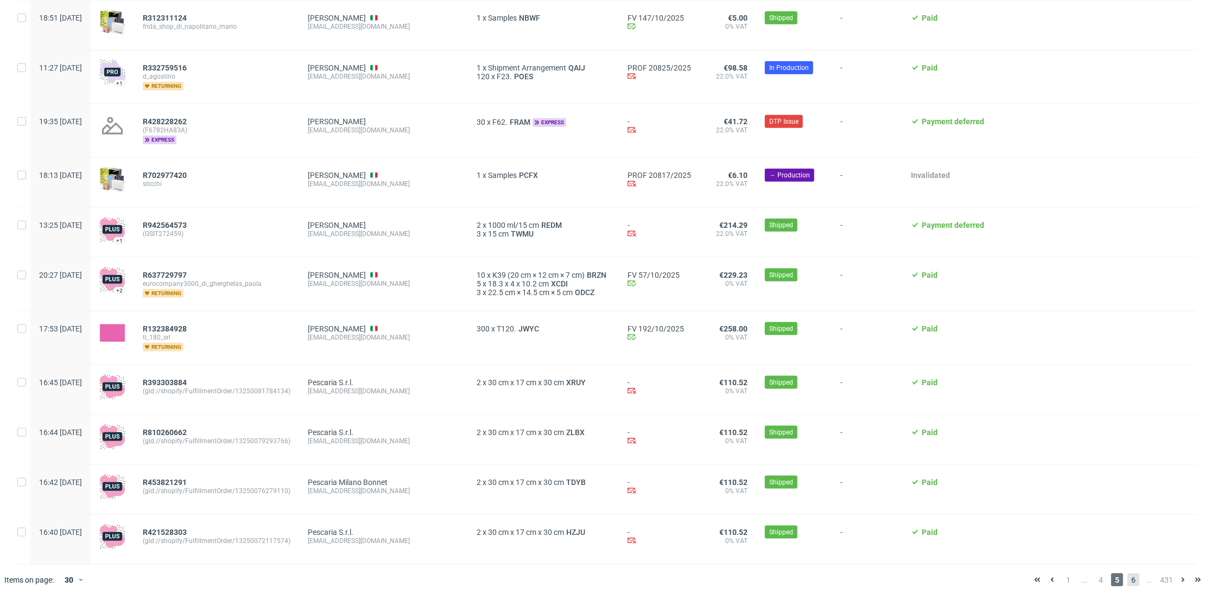
click at [1127, 556] on span "6" at bounding box center [1133, 580] width 12 height 13
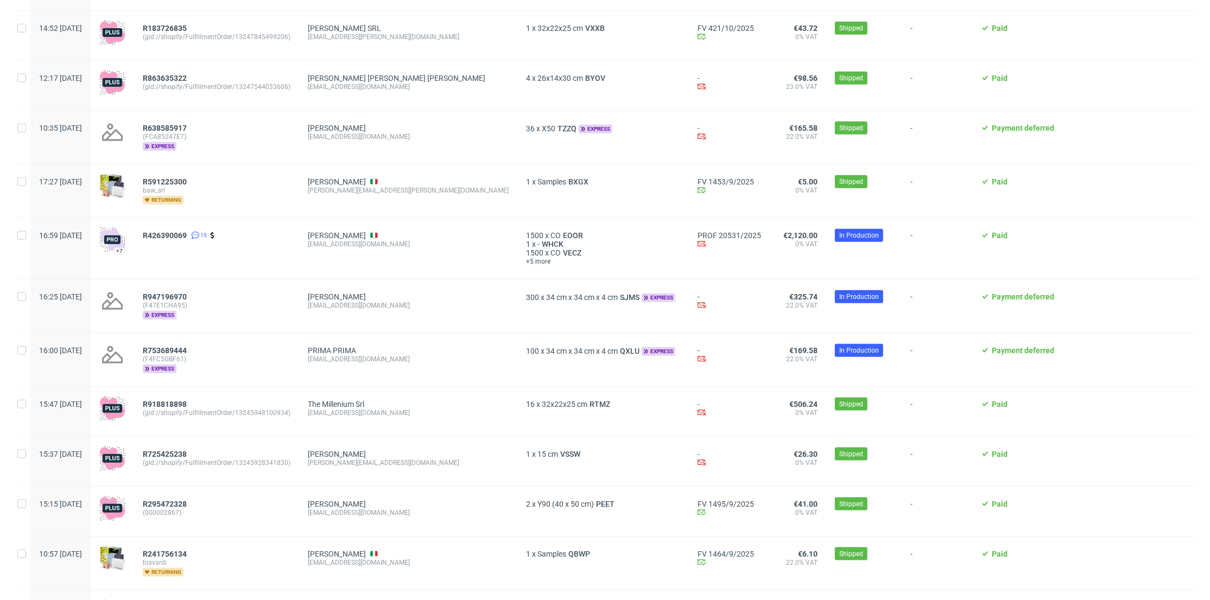
scroll to position [1142, 0]
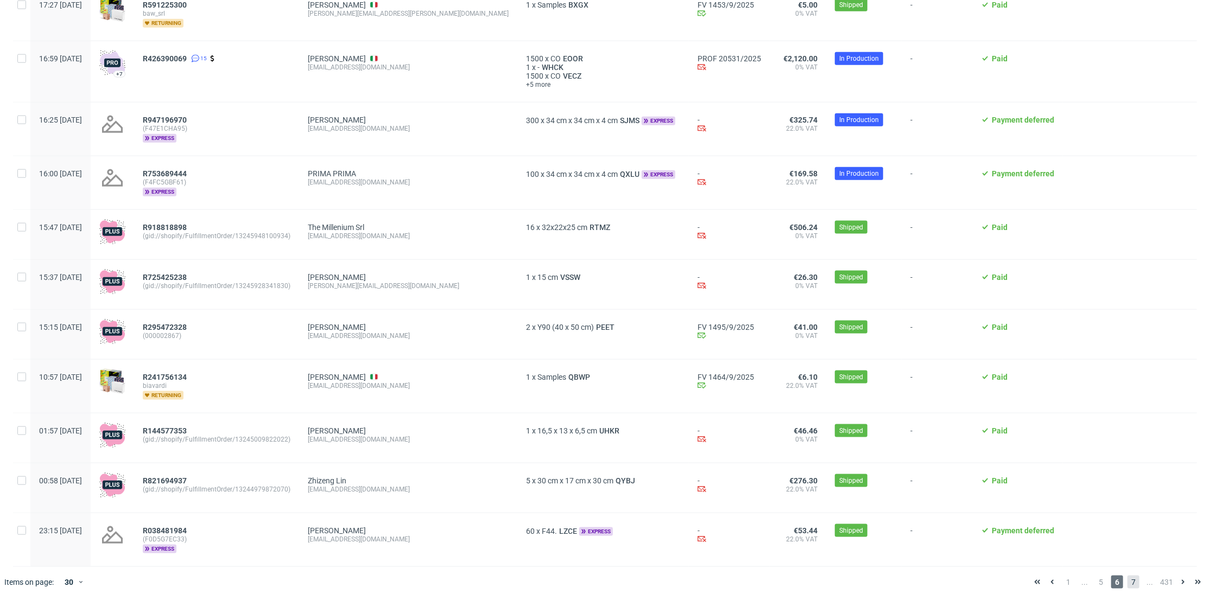
click at [1127, 556] on span "7" at bounding box center [1133, 582] width 12 height 13
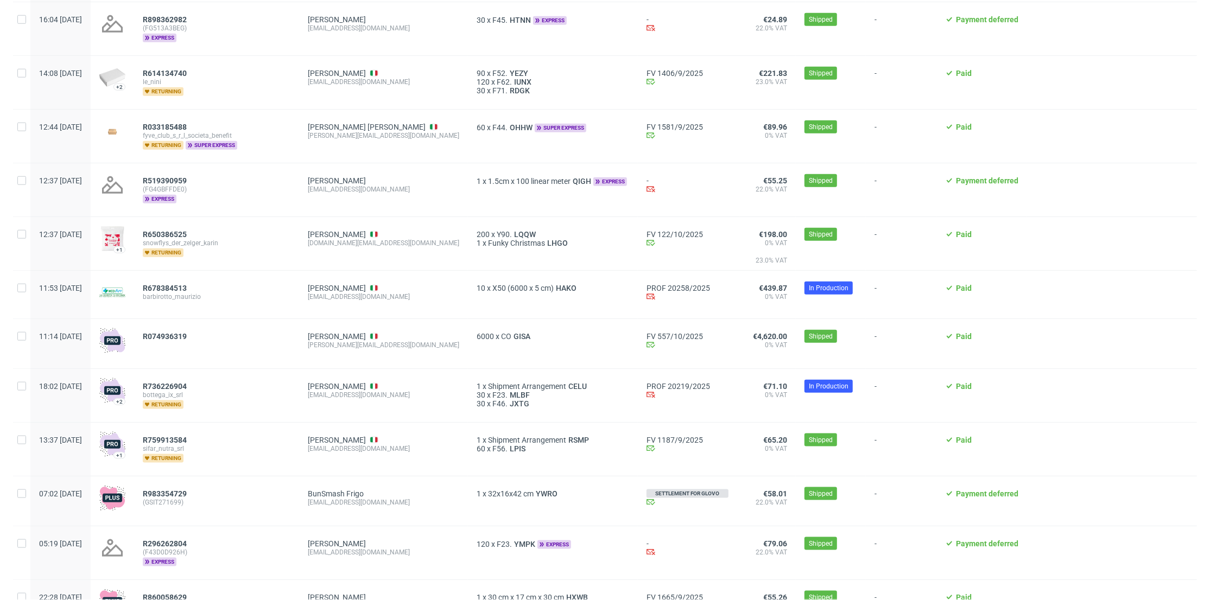
scroll to position [1138, 0]
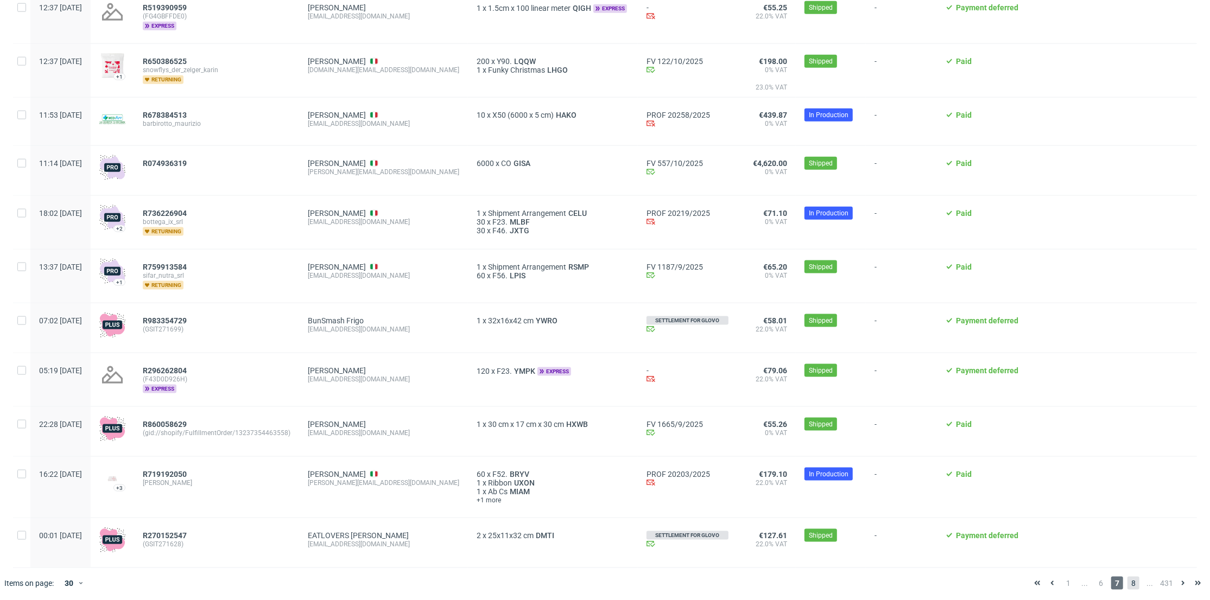
click at [1131, 556] on span "8" at bounding box center [1133, 583] width 12 height 13
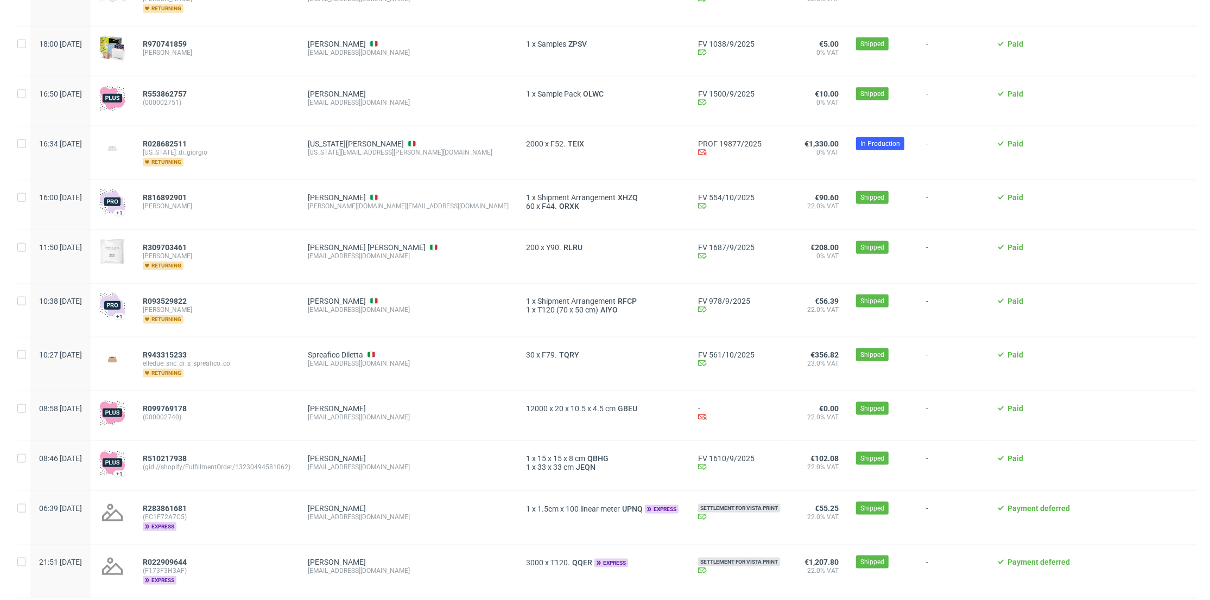
scroll to position [1117, 0]
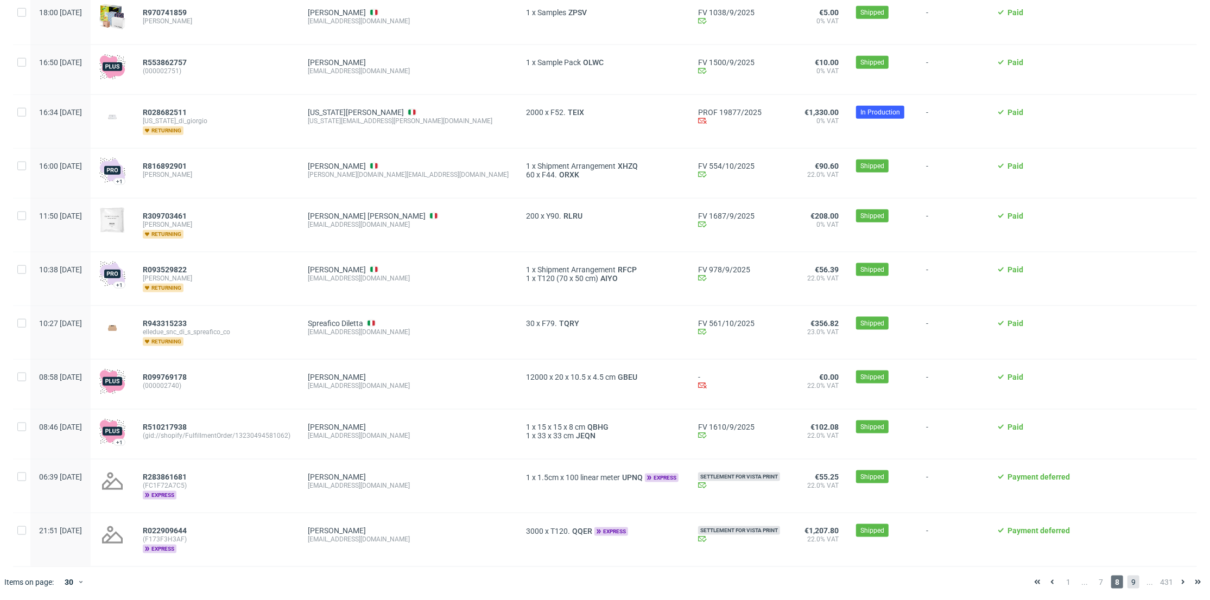
click at [1127, 556] on span "9" at bounding box center [1133, 582] width 12 height 13
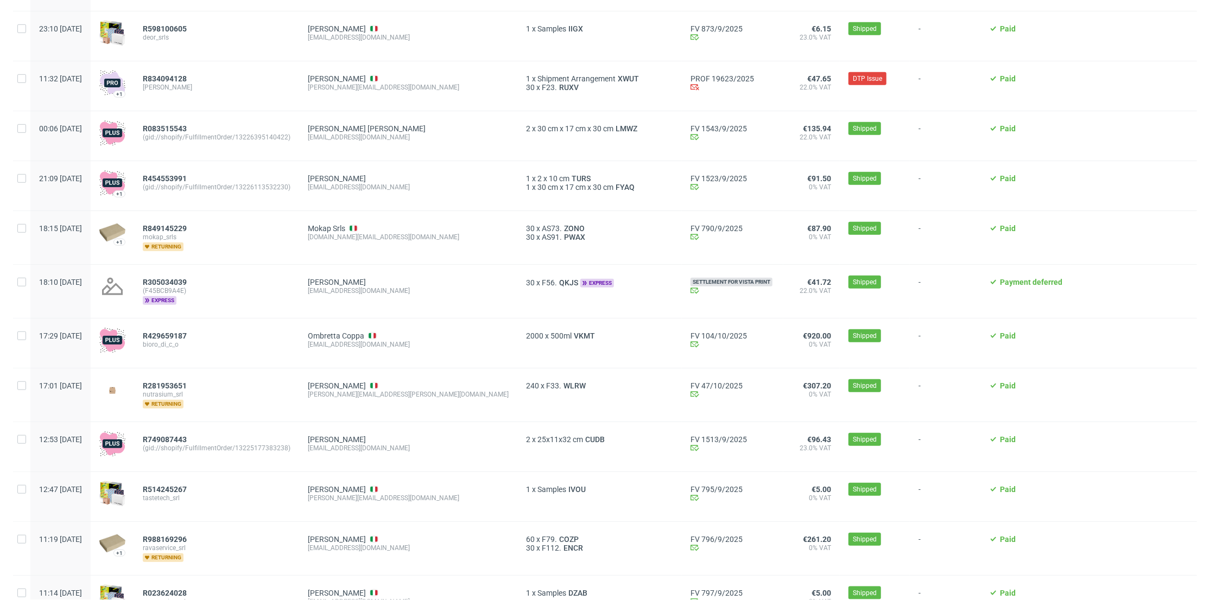
scroll to position [1124, 0]
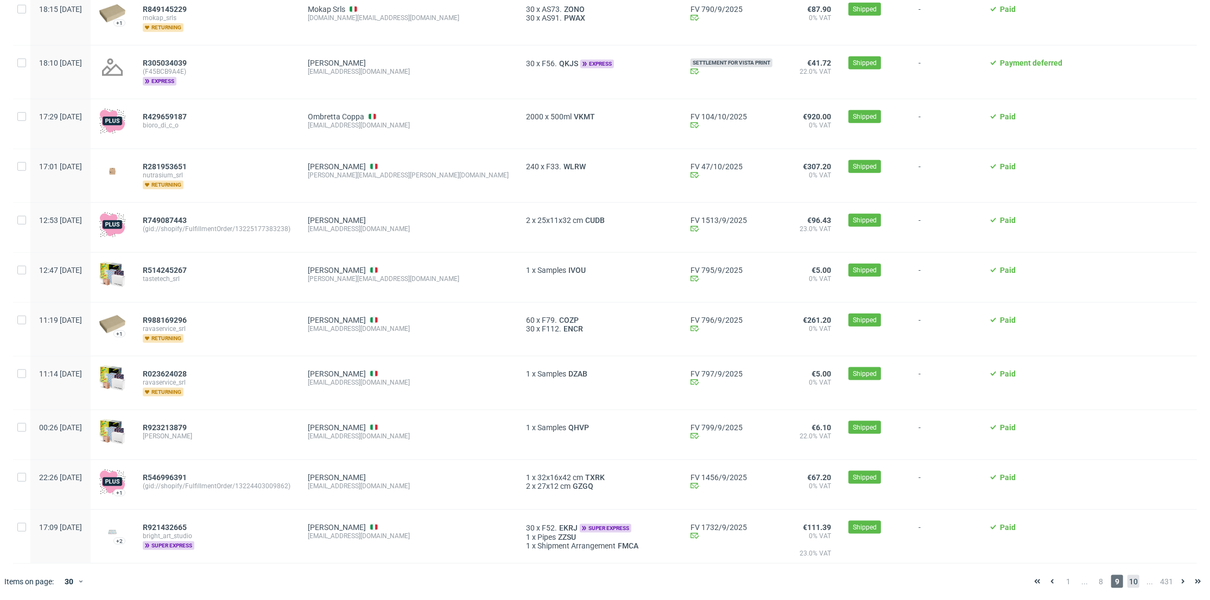
click at [1127, 556] on span "10" at bounding box center [1133, 581] width 12 height 13
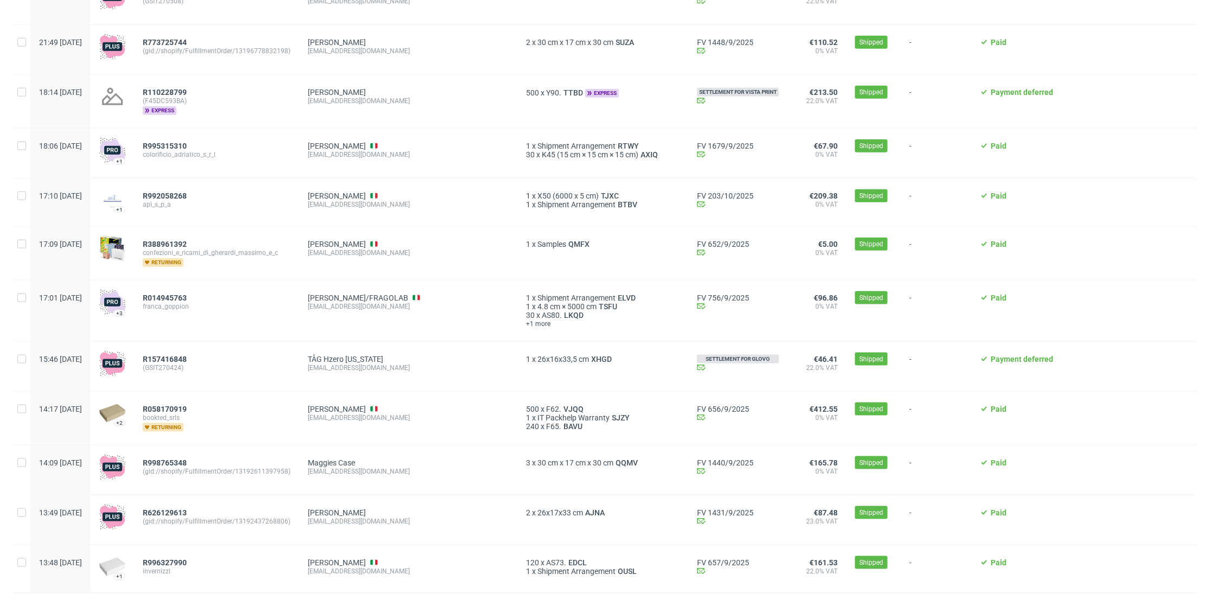
scroll to position [1115, 0]
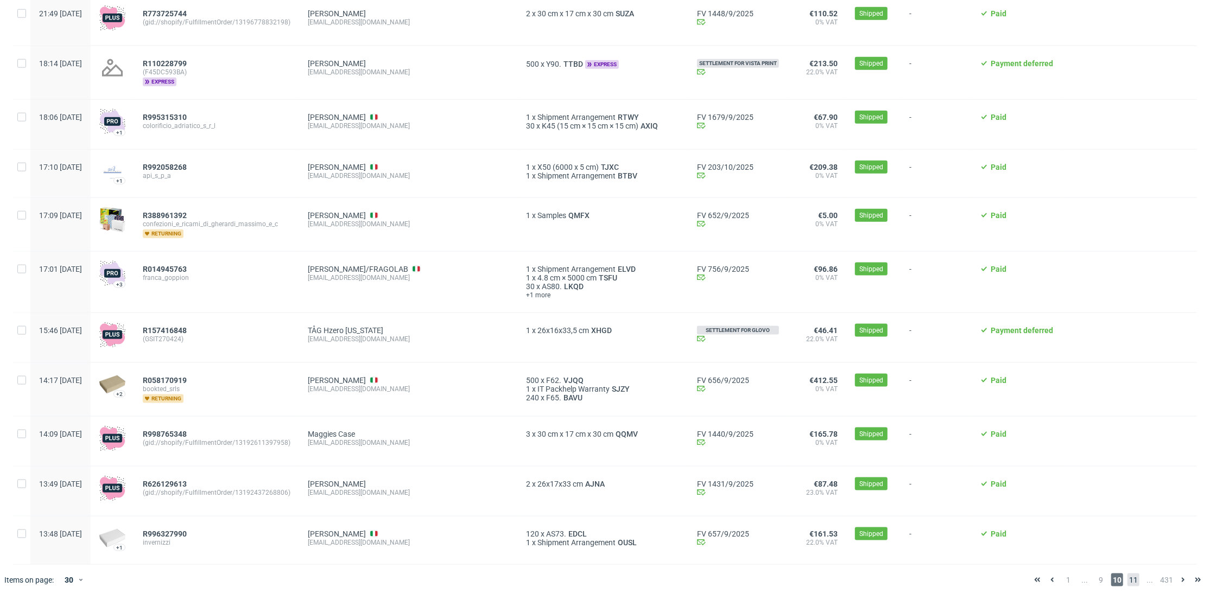
click at [1127, 556] on span "11" at bounding box center [1133, 580] width 12 height 13
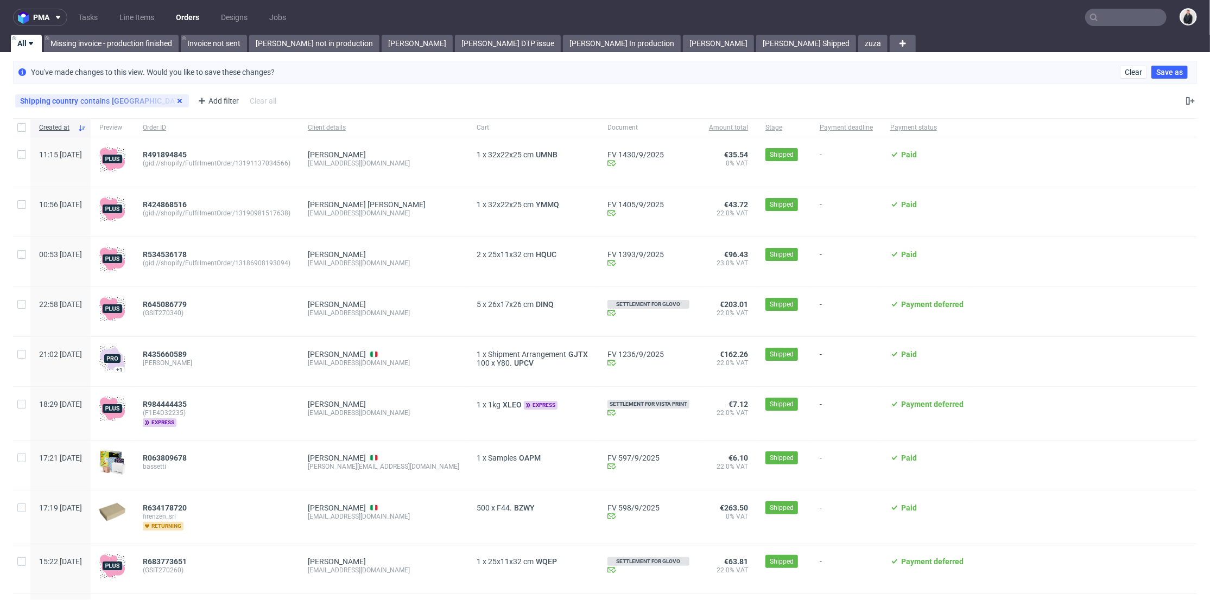
click at [175, 98] on icon at bounding box center [179, 101] width 9 height 9
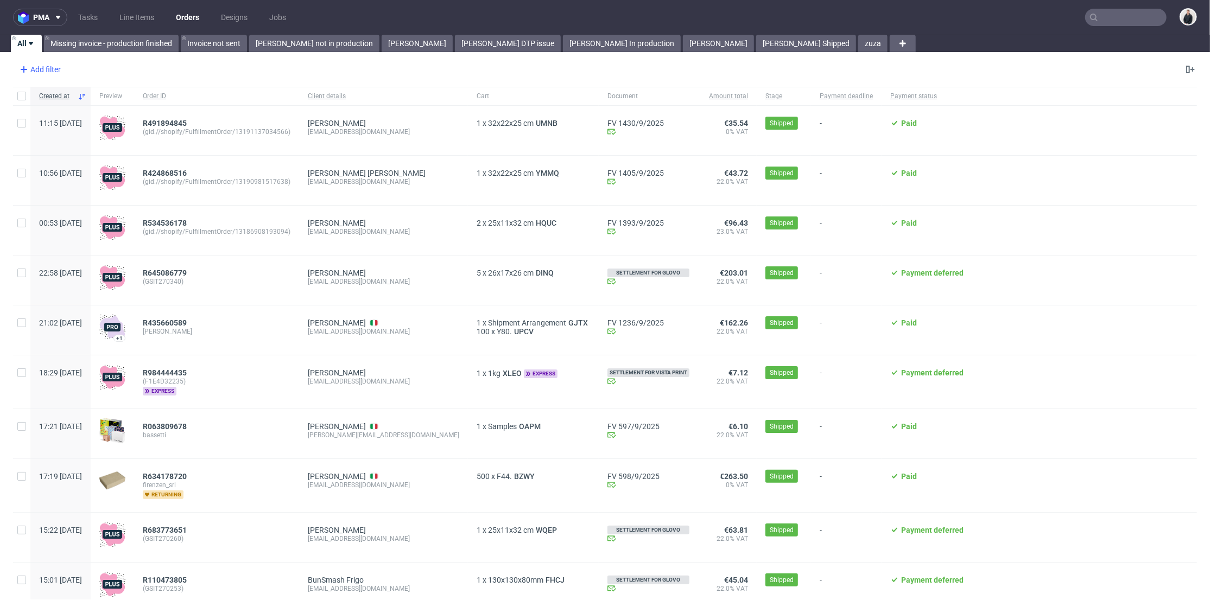
click at [64, 73] on div "Add filter Hide filters Clear all" at bounding box center [39, 69] width 52 height 17
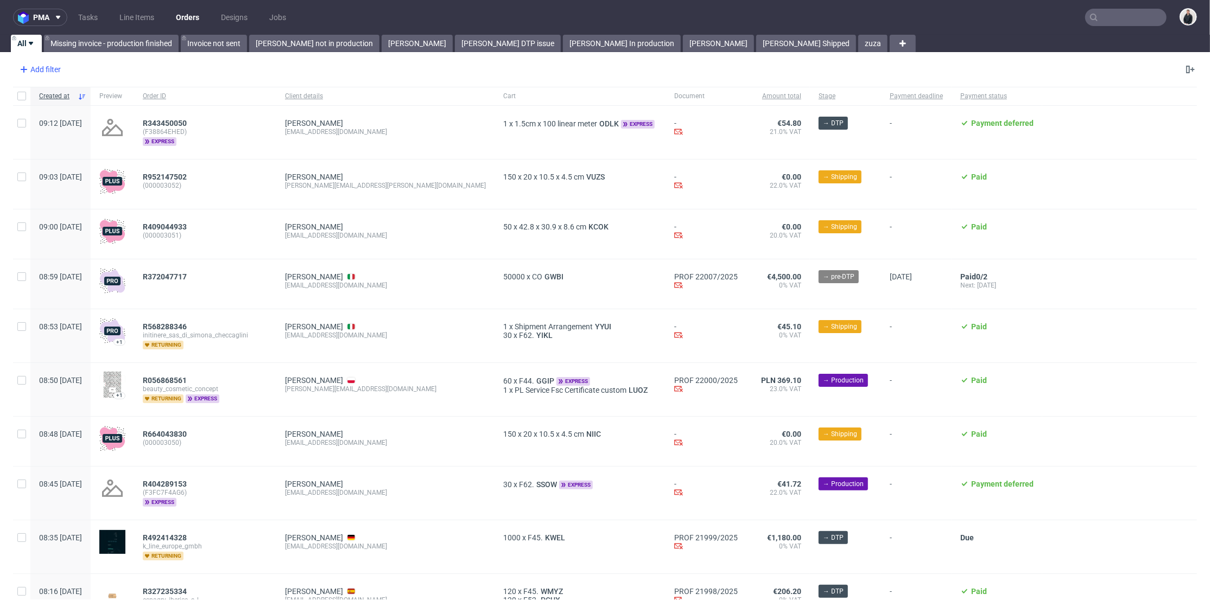
click at [52, 66] on div "Add filter" at bounding box center [39, 69] width 48 height 17
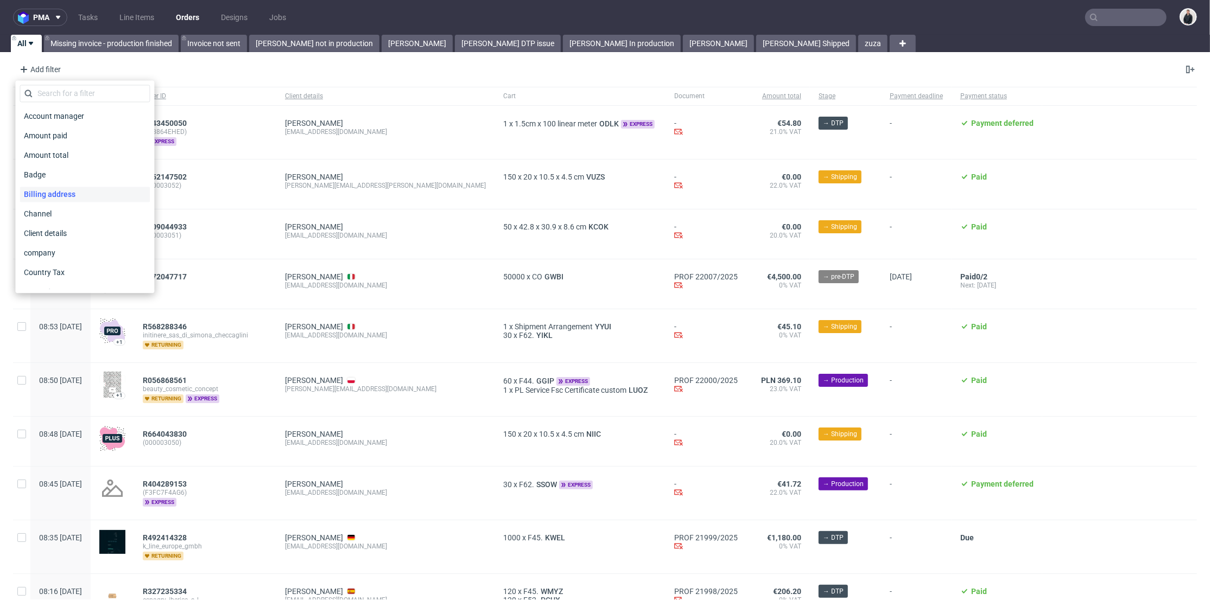
click at [56, 195] on span "Billing address" at bounding box center [50, 194] width 60 height 15
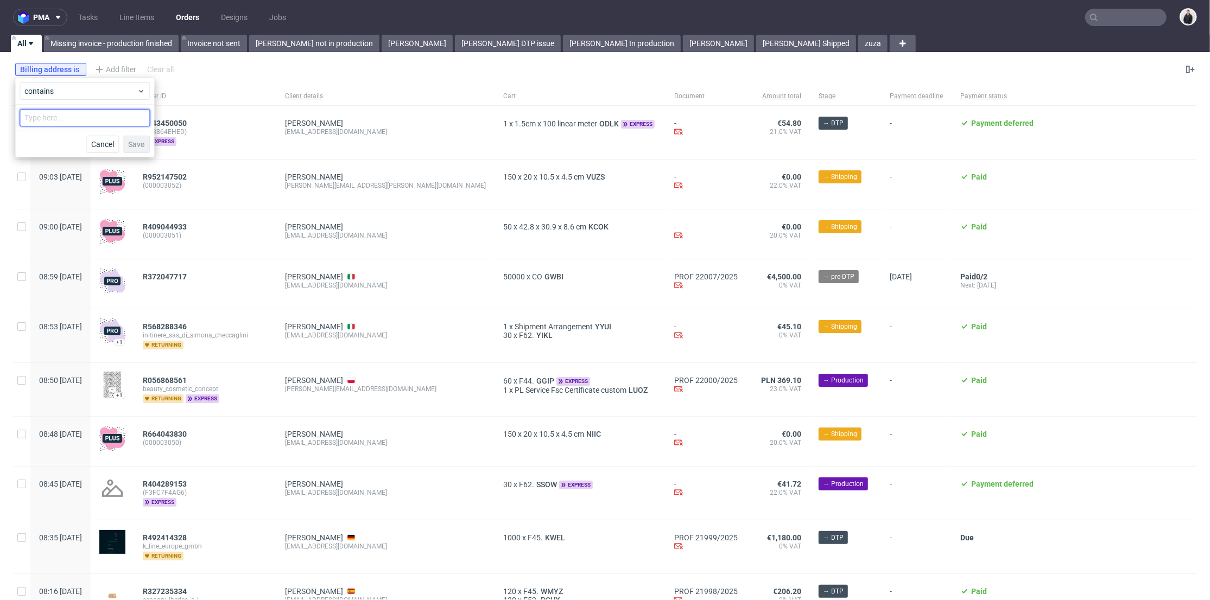
click at [71, 115] on input "text" at bounding box center [85, 117] width 130 height 17
type input "V"
type input "BERTO"
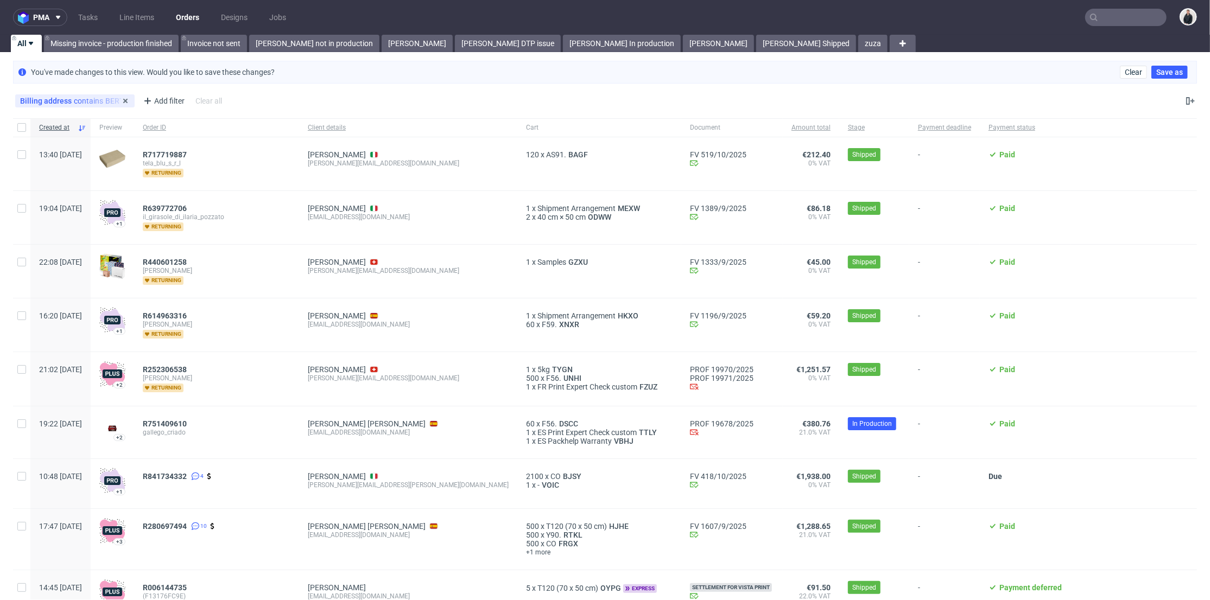
click at [87, 99] on div "Billing address contains BERTO" at bounding box center [75, 101] width 110 height 9
drag, startPoint x: 72, startPoint y: 147, endPoint x: 9, endPoint y: 147, distance: 63.0
click at [9, 147] on body "pma Tasks Line Items Orders Designs Jobs All Missing invoice - production finis…" at bounding box center [605, 300] width 1210 height 600
click at [81, 93] on div "Billing address contains BERTO Add filter Hide filters Clear all" at bounding box center [119, 100] width 213 height 17
click at [80, 103] on div "Billing address contains BERTO" at bounding box center [75, 101] width 110 height 9
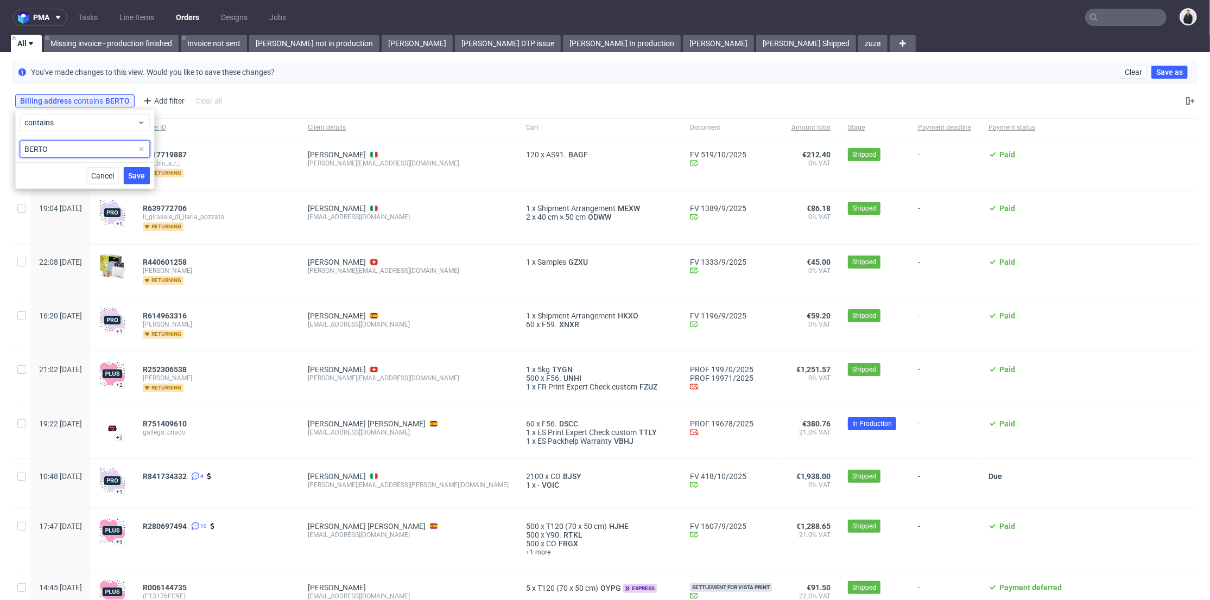
drag, startPoint x: 58, startPoint y: 147, endPoint x: 2, endPoint y: 147, distance: 55.4
click at [2, 147] on body "pma Tasks Line Items Orders Designs Jobs All Missing invoice - production finis…" at bounding box center [605, 300] width 1210 height 600
click at [55, 102] on span "Billing address" at bounding box center [47, 101] width 54 height 9
click at [140, 145] on span at bounding box center [141, 149] width 13 height 13
click at [92, 148] on input "text" at bounding box center [85, 149] width 130 height 17
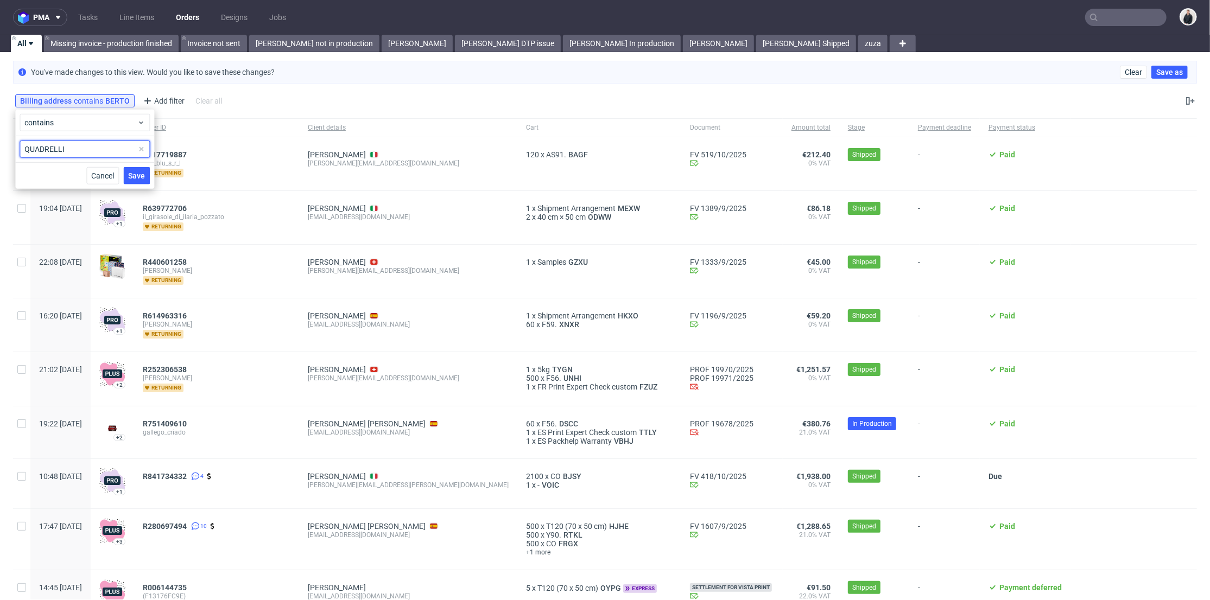
type input "QUADRELLI 3"
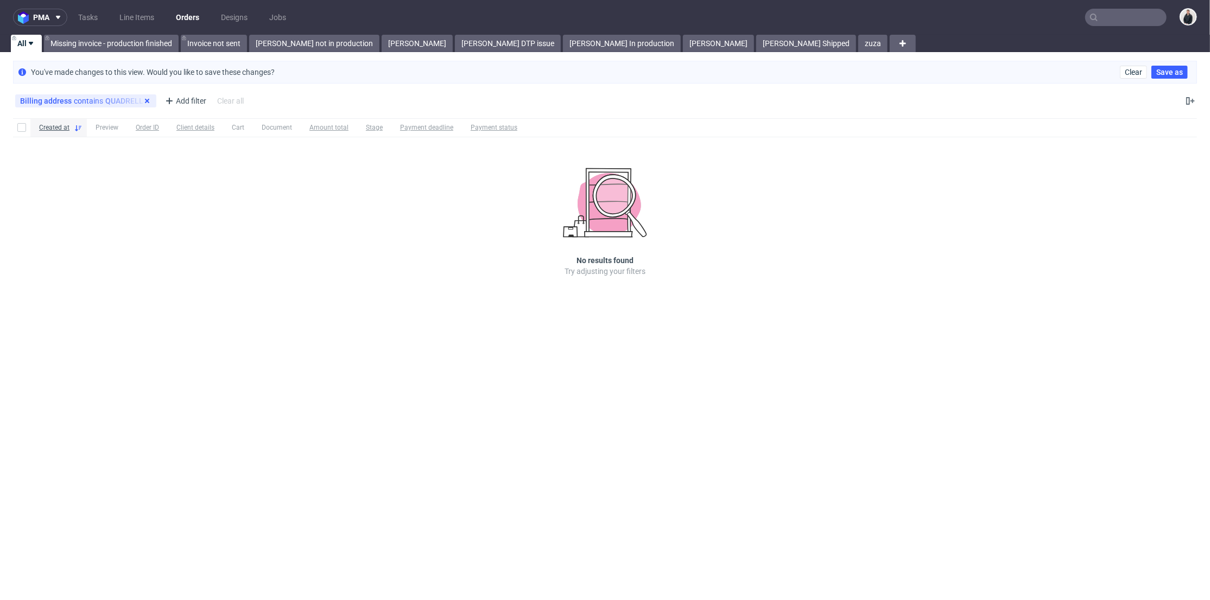
click at [145, 99] on use at bounding box center [147, 101] width 4 height 4
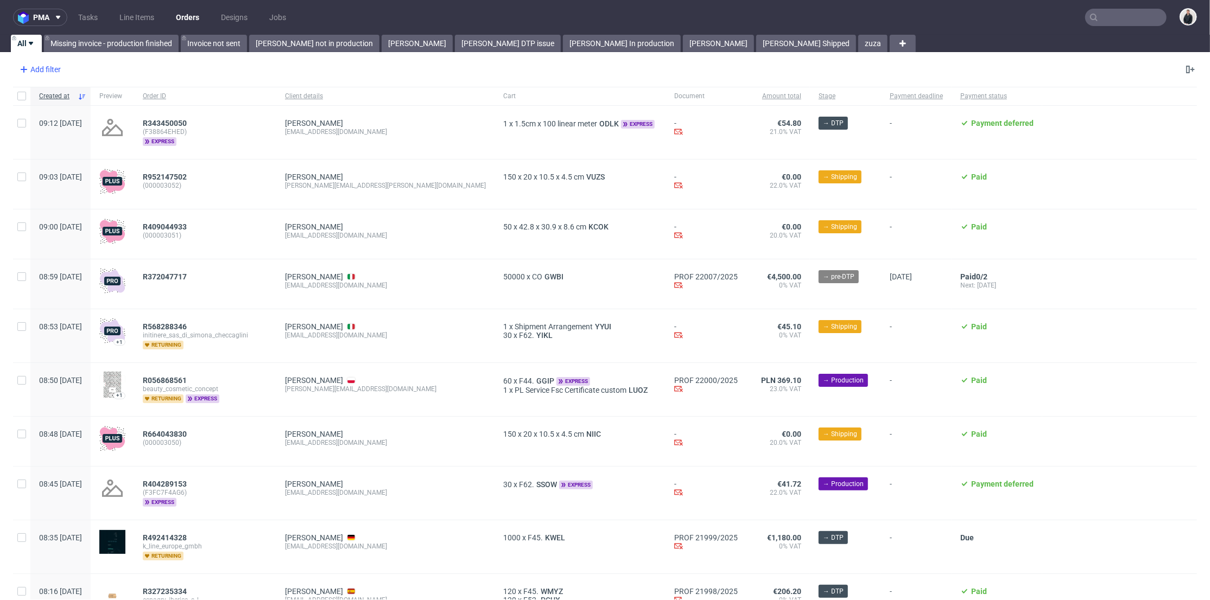
click at [48, 75] on div "Add filter" at bounding box center [39, 69] width 48 height 17
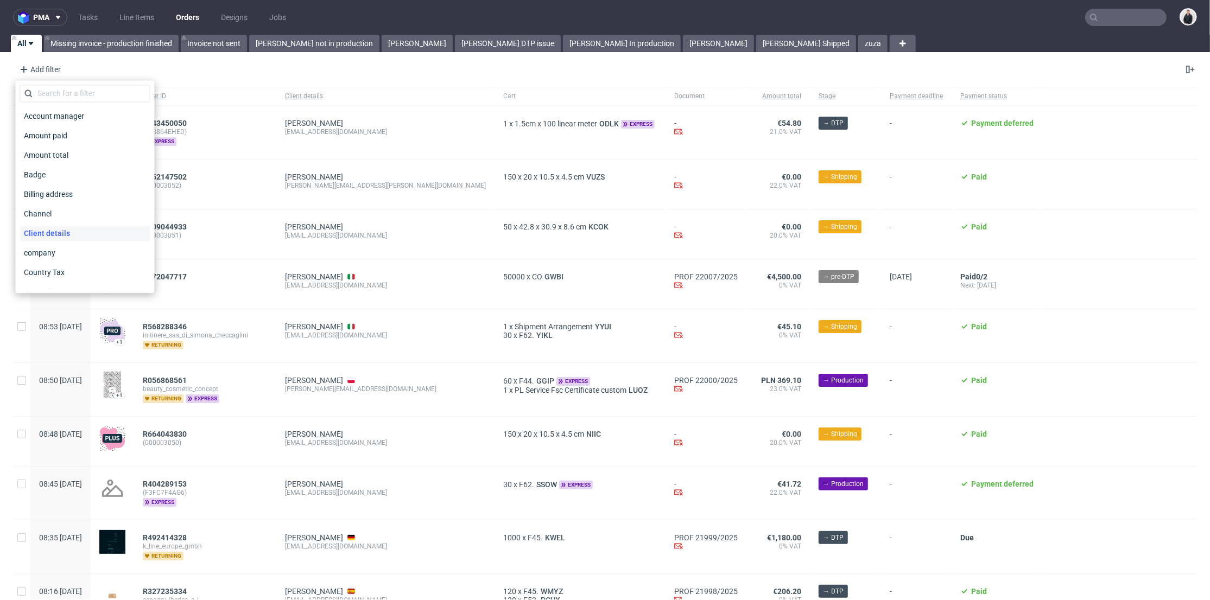
click at [54, 238] on span "Client details" at bounding box center [47, 233] width 55 height 15
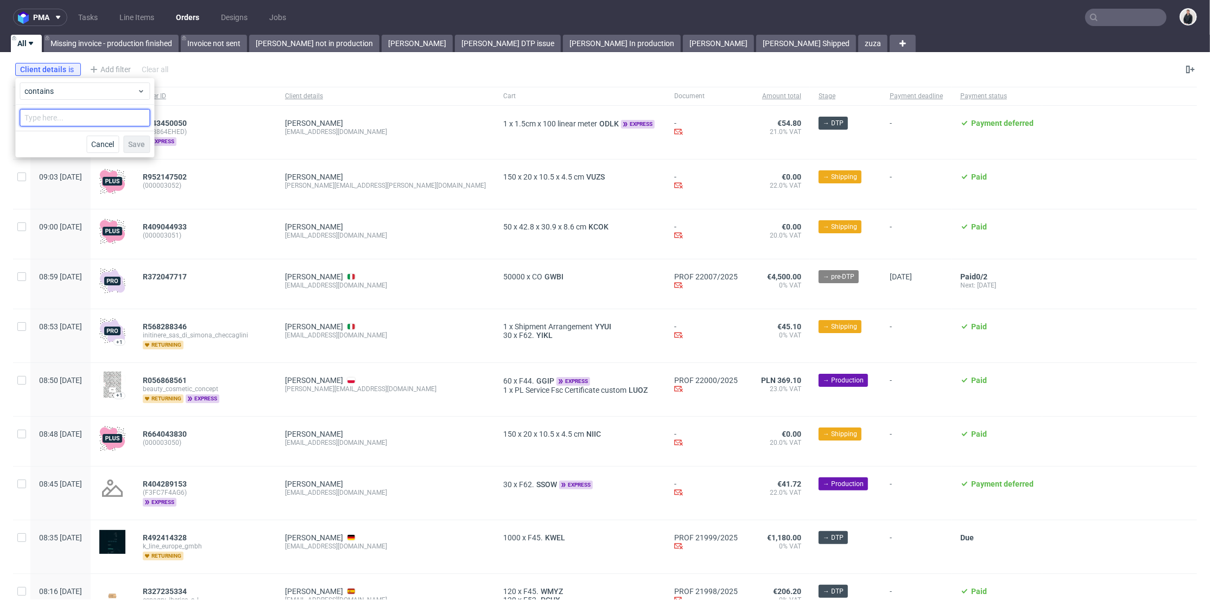
click at [57, 116] on input "text" at bounding box center [85, 117] width 130 height 17
type input "MIRKO"
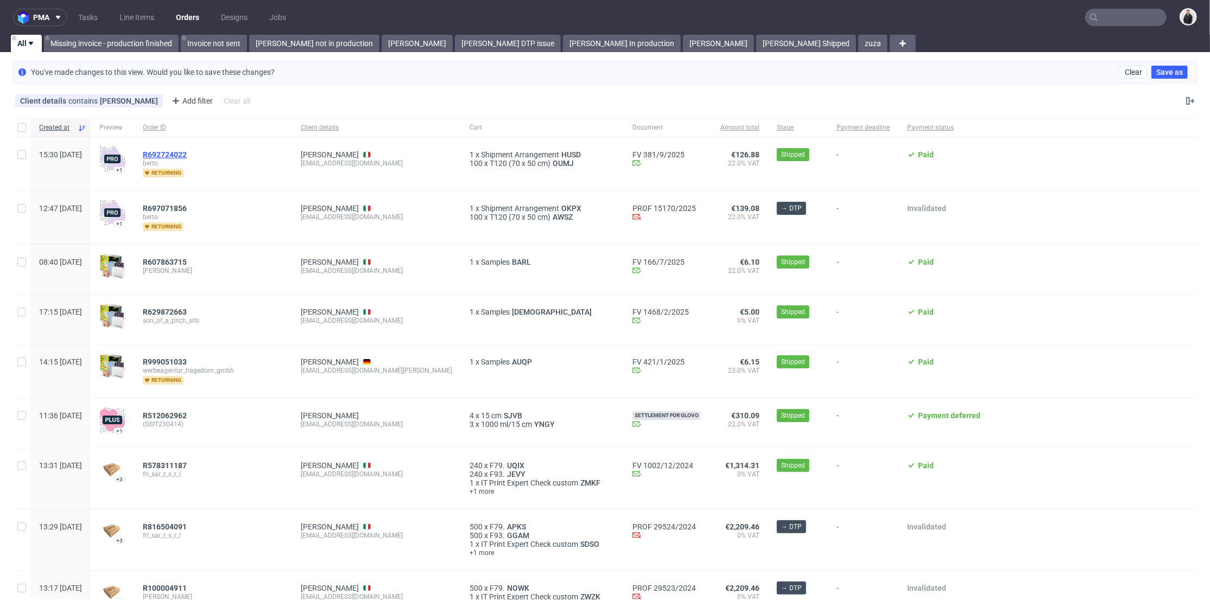
click at [187, 153] on span "R692724022" at bounding box center [165, 154] width 44 height 9
click at [187, 205] on span "R697071856" at bounding box center [165, 208] width 44 height 9
click at [449, 103] on div "Client details contains MIRKO Add filter Hide filters Clear all" at bounding box center [605, 101] width 1210 height 26
click at [350, 153] on link "Mirko Berto" at bounding box center [330, 154] width 58 height 9
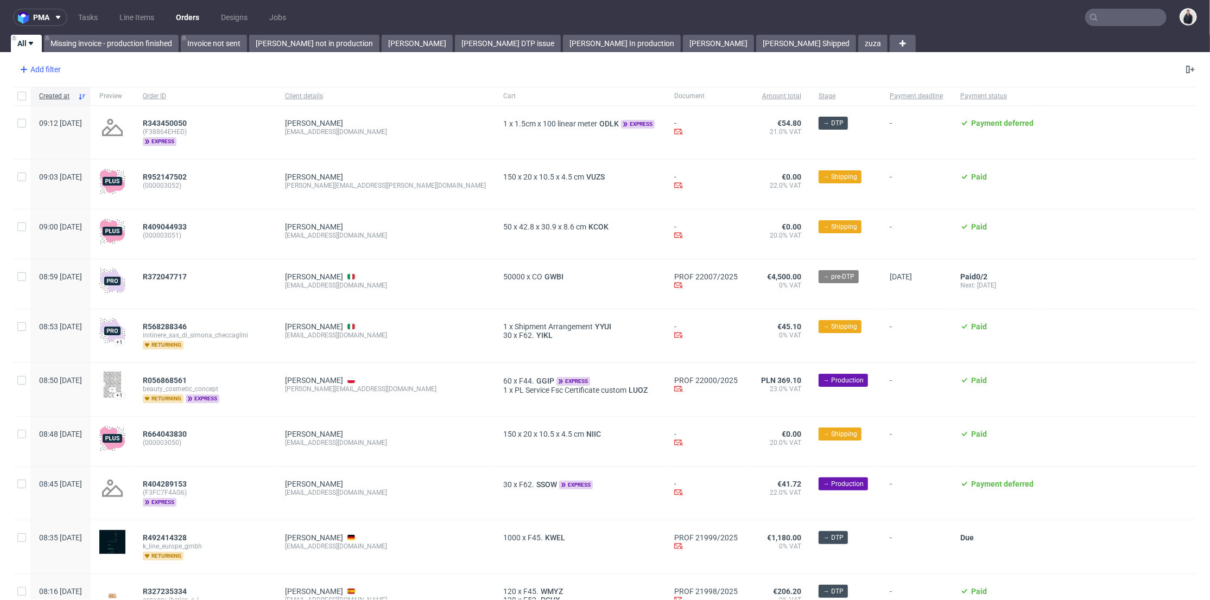
click at [41, 66] on div "Add filter" at bounding box center [39, 69] width 48 height 17
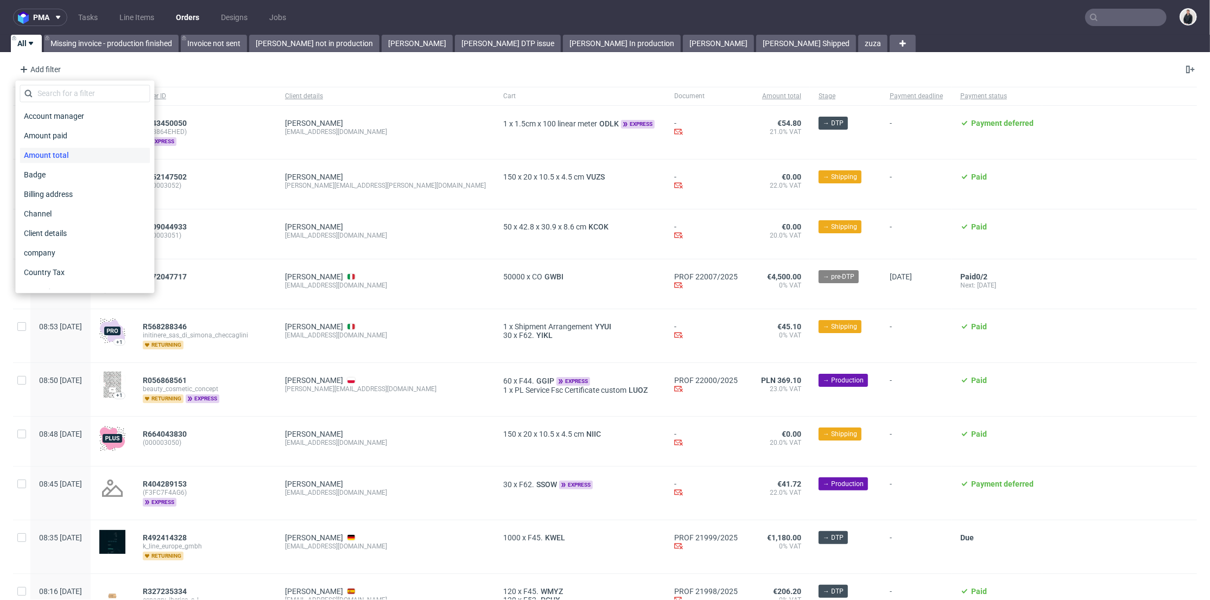
click at [61, 154] on span "Amount total" at bounding box center [47, 155] width 54 height 15
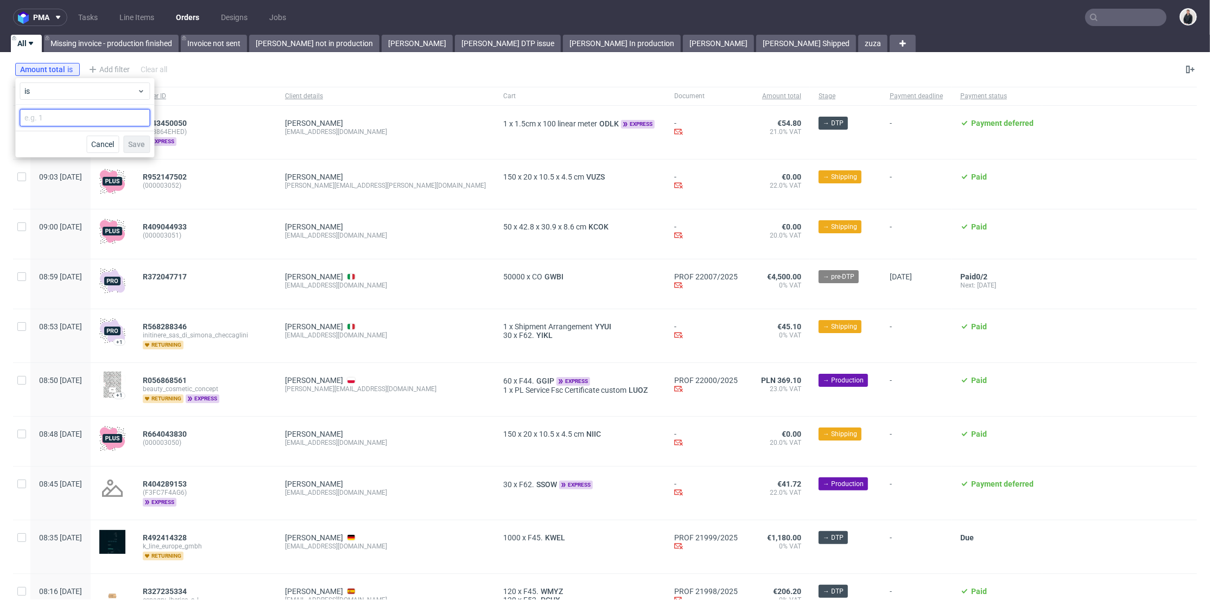
click at [53, 115] on input "number" at bounding box center [85, 117] width 130 height 17
click at [55, 90] on span "is" at bounding box center [80, 91] width 112 height 11
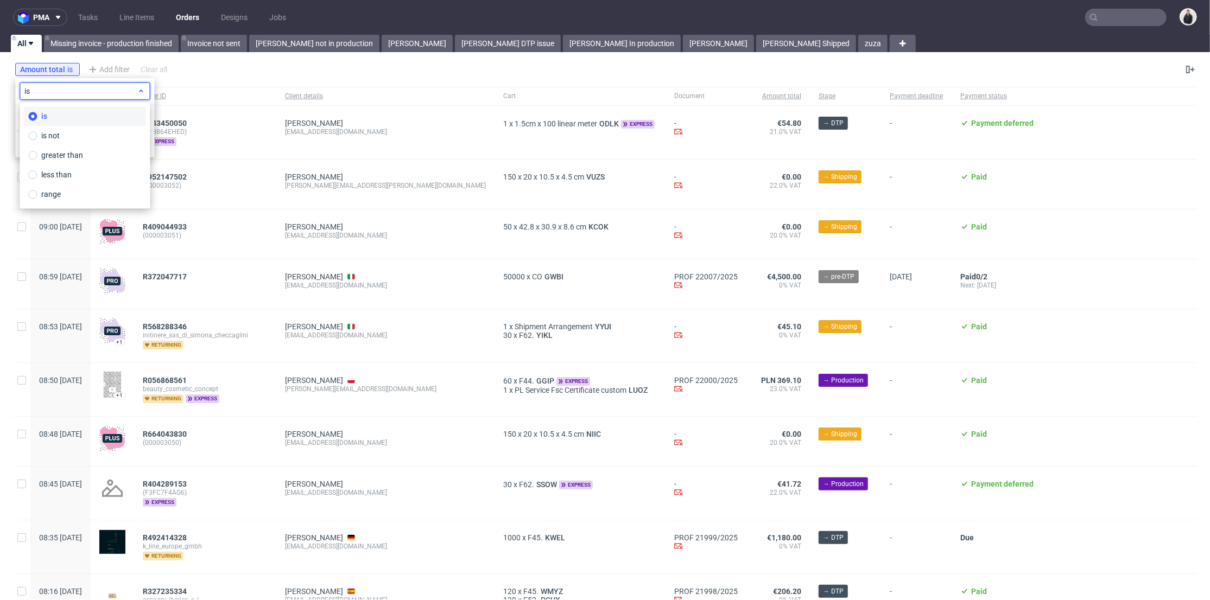
click at [55, 91] on span "is" at bounding box center [80, 91] width 112 height 11
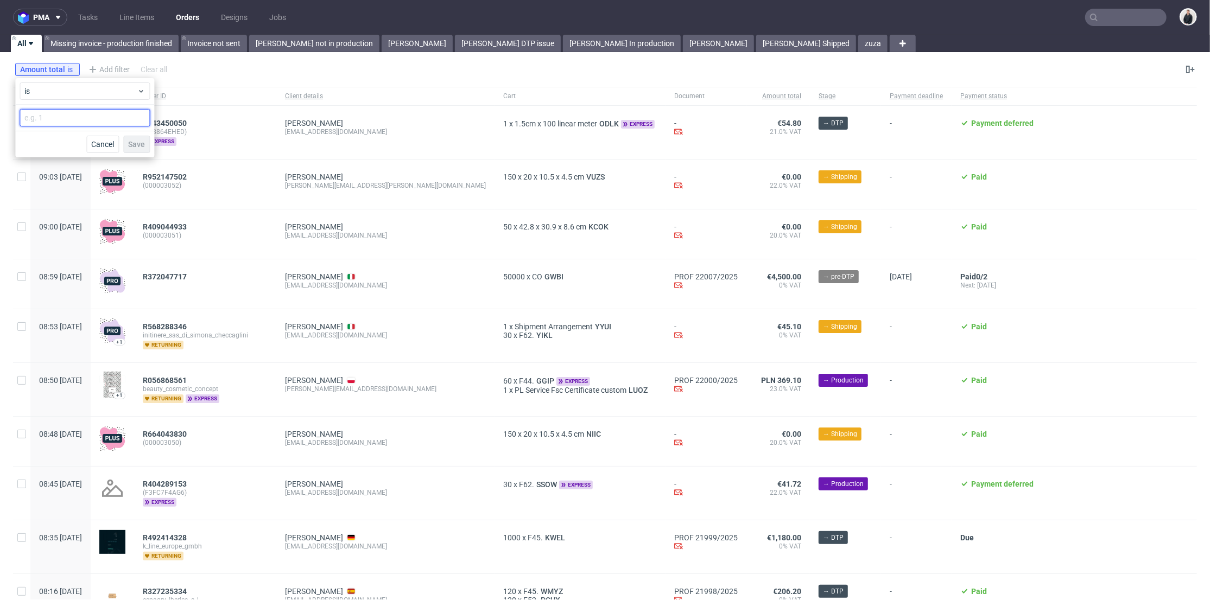
click at [58, 125] on input "number" at bounding box center [85, 117] width 130 height 17
type input "362"
type input "362.4"
click at [137, 143] on span "Save" at bounding box center [136, 145] width 17 height 8
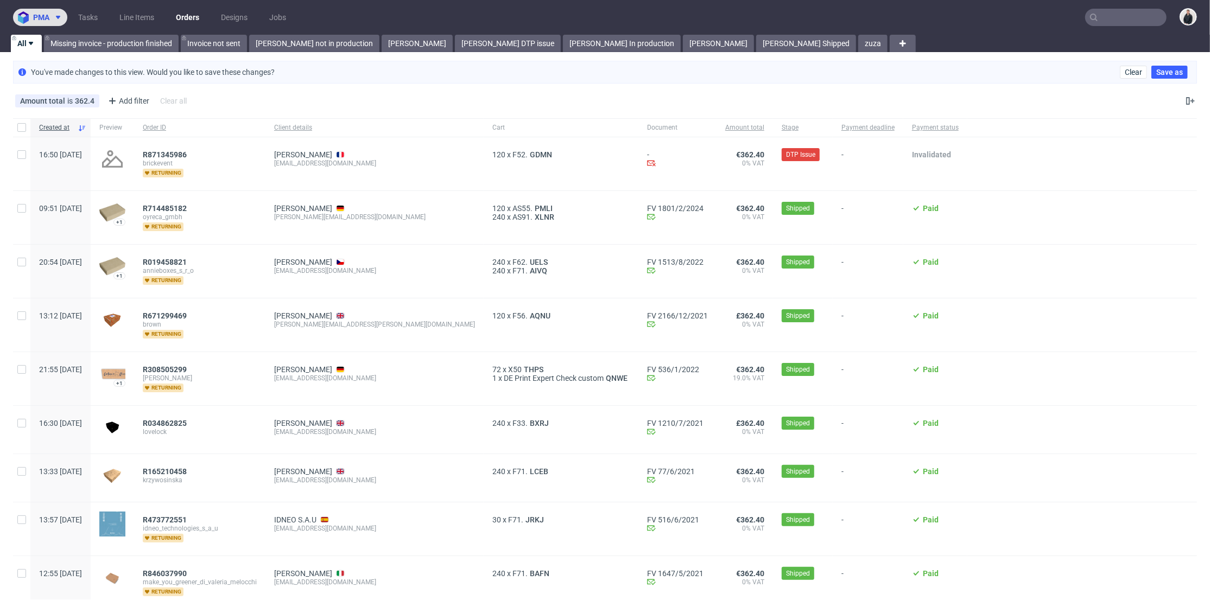
click at [45, 15] on span "pma" at bounding box center [41, 18] width 16 height 8
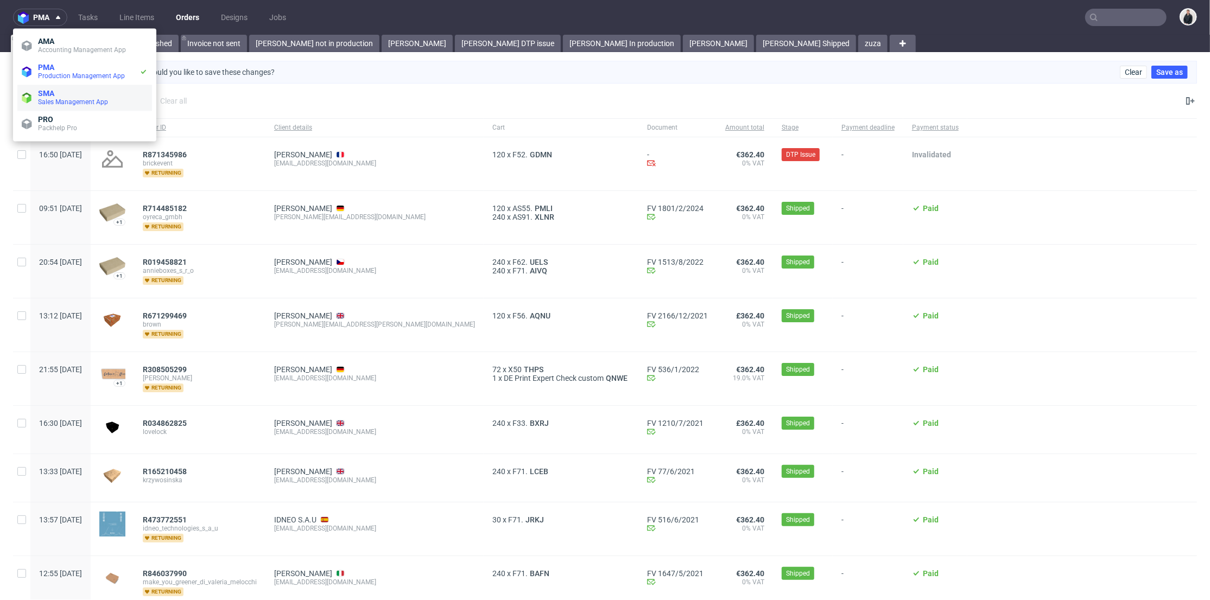
click at [60, 86] on li "SMA Sales Management App" at bounding box center [84, 98] width 135 height 26
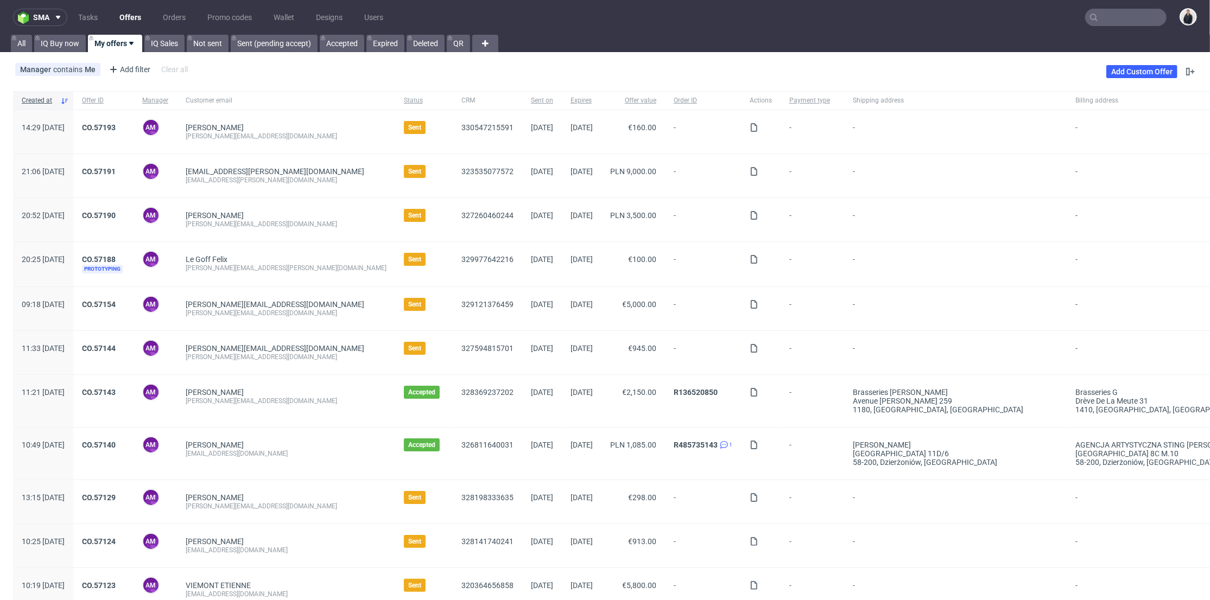
click at [133, 17] on link "Offers" at bounding box center [130, 17] width 35 height 17
click at [116, 446] on link "CO.57140" at bounding box center [99, 445] width 34 height 9
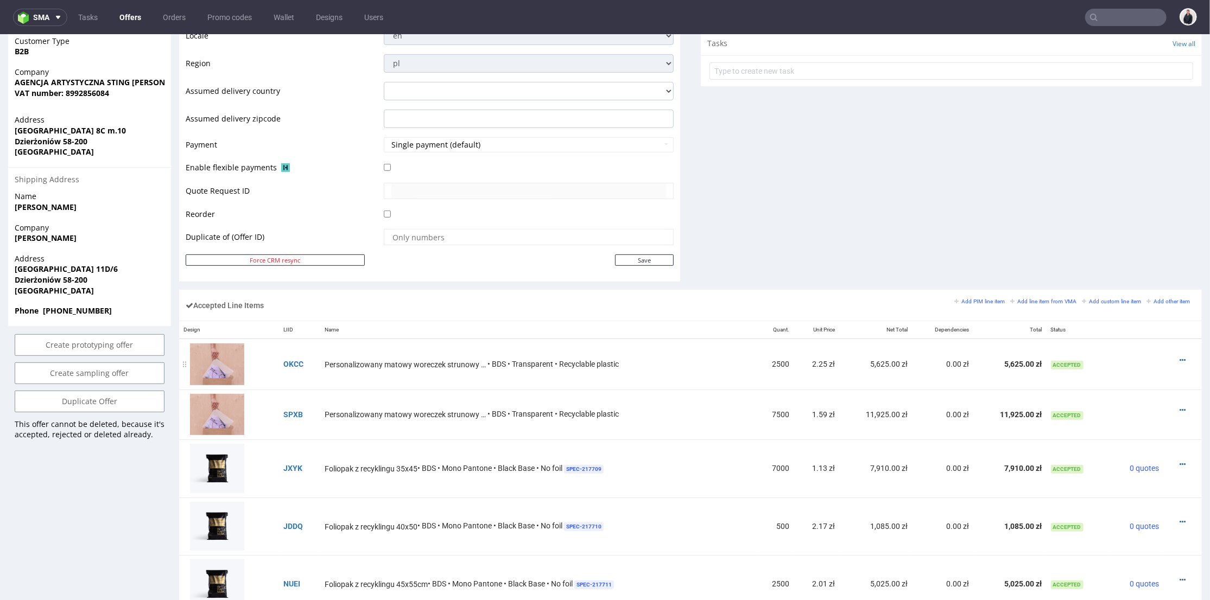
scroll to position [482, 0]
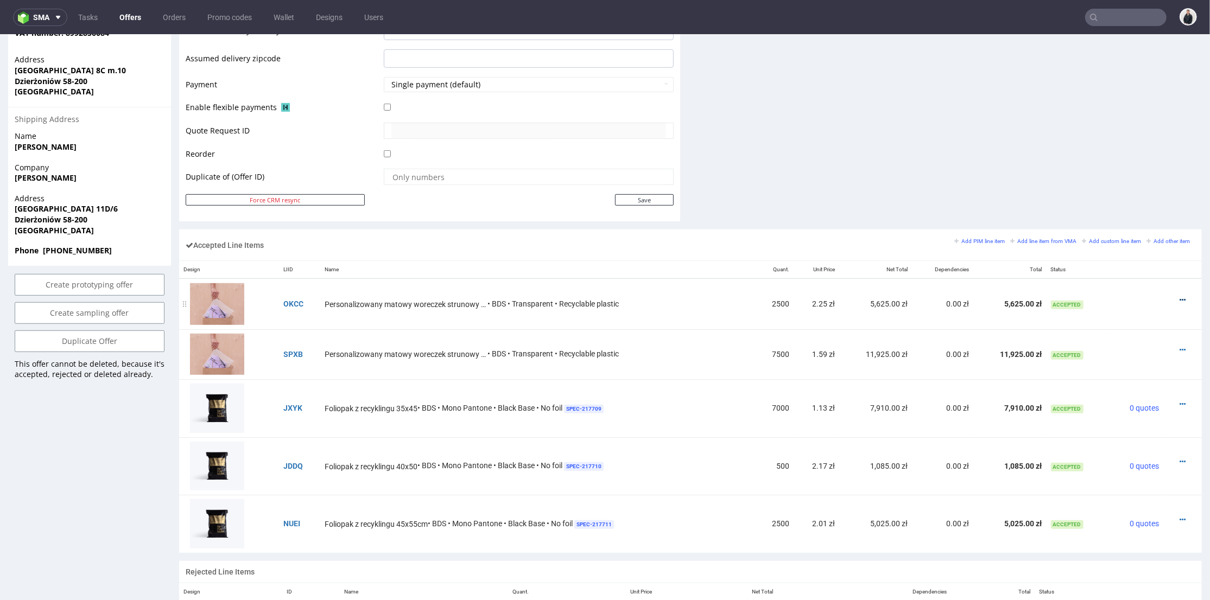
click at [1132, 297] on icon at bounding box center [1182, 300] width 6 height 8
drag, startPoint x: 1107, startPoint y: 161, endPoint x: 1041, endPoint y: 185, distance: 70.4
click at [1107, 160] on span "Edit item specification" at bounding box center [1136, 159] width 81 height 11
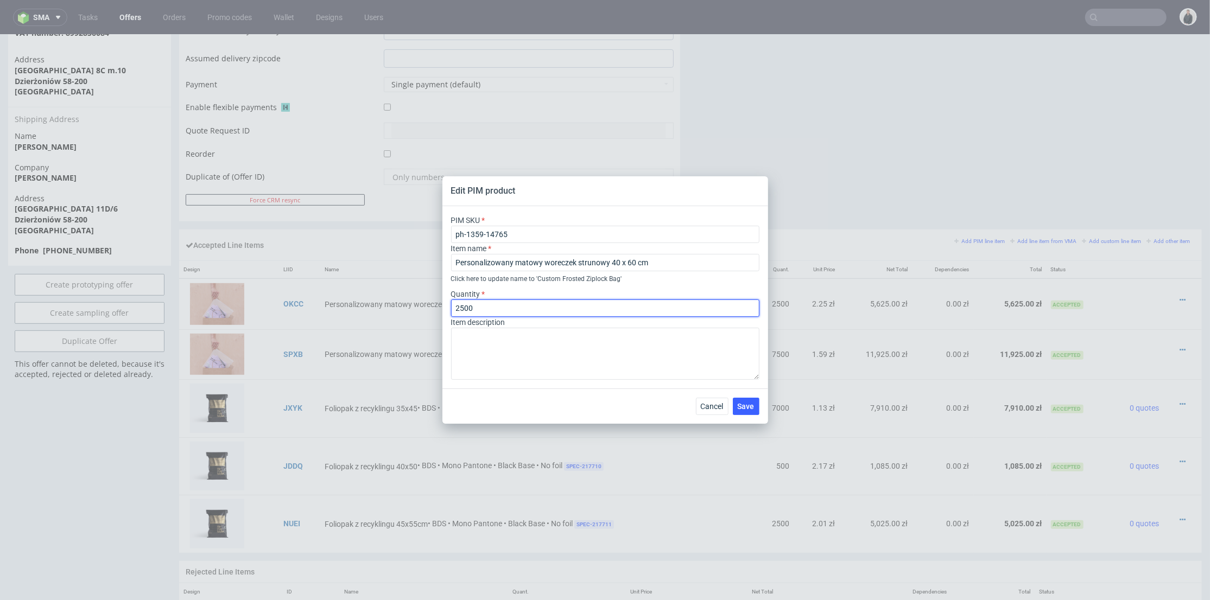
drag, startPoint x: 489, startPoint y: 306, endPoint x: 417, endPoint y: 312, distance: 71.9
click at [417, 312] on div "Edit PIM product PIM SKU ph-1359-14765 Item name Personalizowany matowy worecze…" at bounding box center [605, 300] width 1210 height 600
type input "4000"
click at [745, 406] on span "Save" at bounding box center [746, 407] width 17 height 8
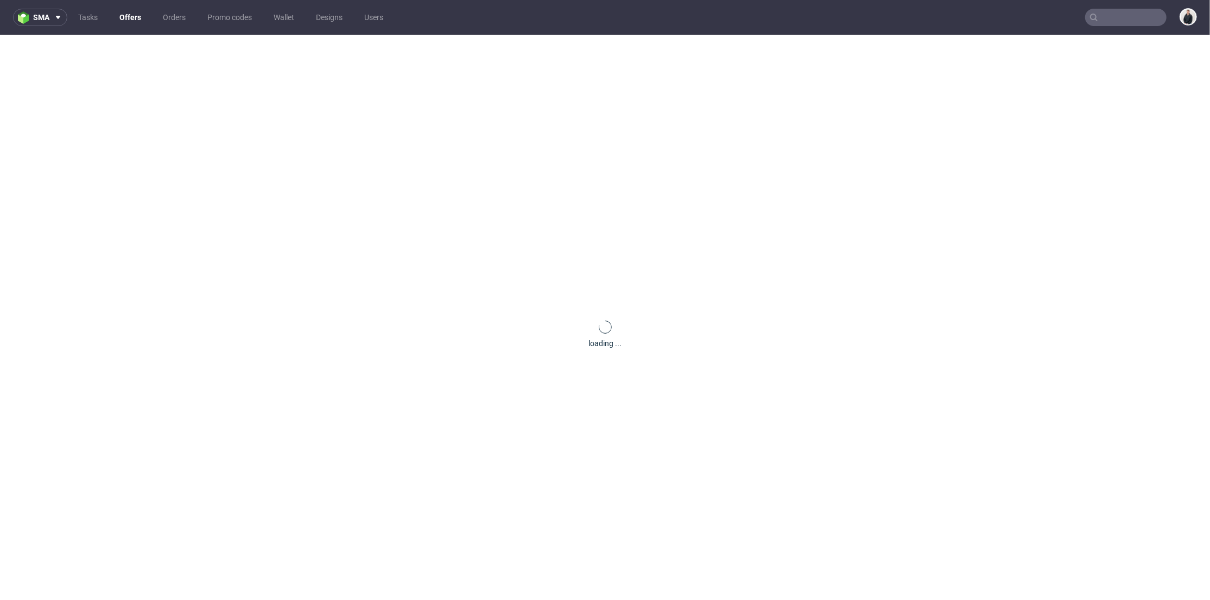
click at [1018, 182] on div "loading ..." at bounding box center [605, 335] width 1210 height 600
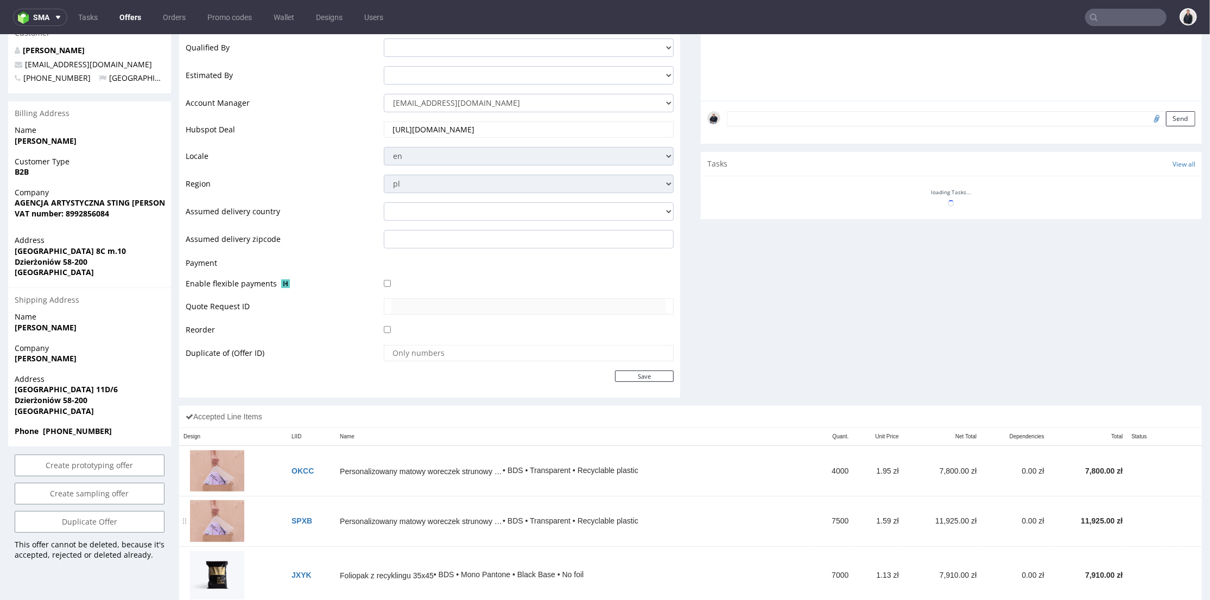
scroll to position [422, 0]
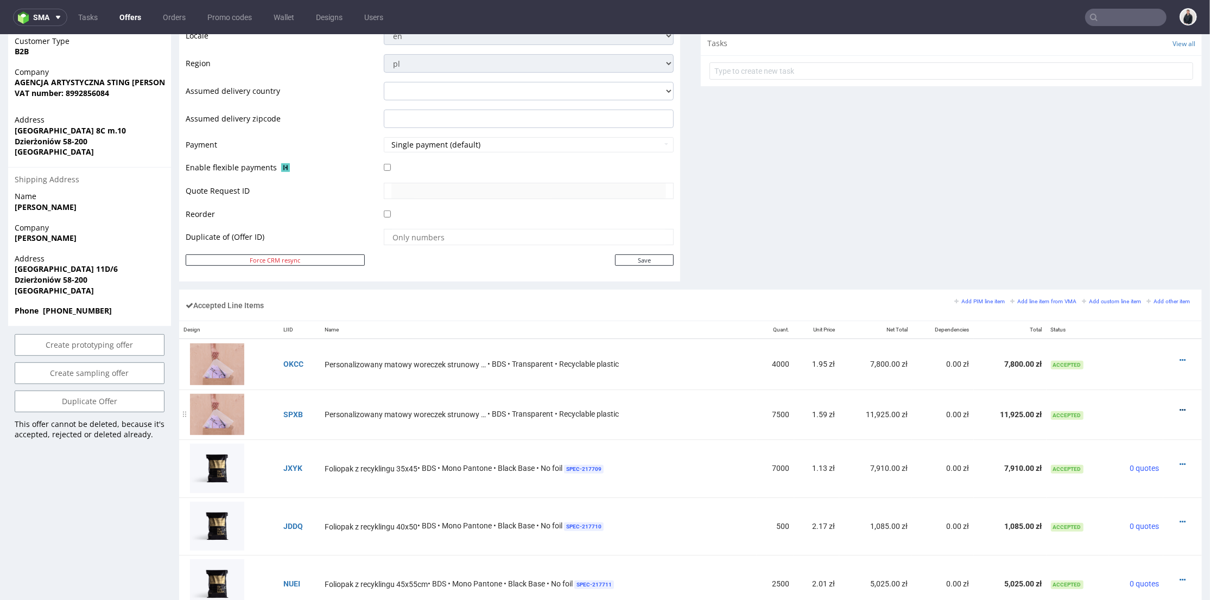
click at [1132, 407] on icon at bounding box center [1182, 410] width 6 height 8
click at [1128, 270] on span "Edit item specification" at bounding box center [1136, 269] width 81 height 11
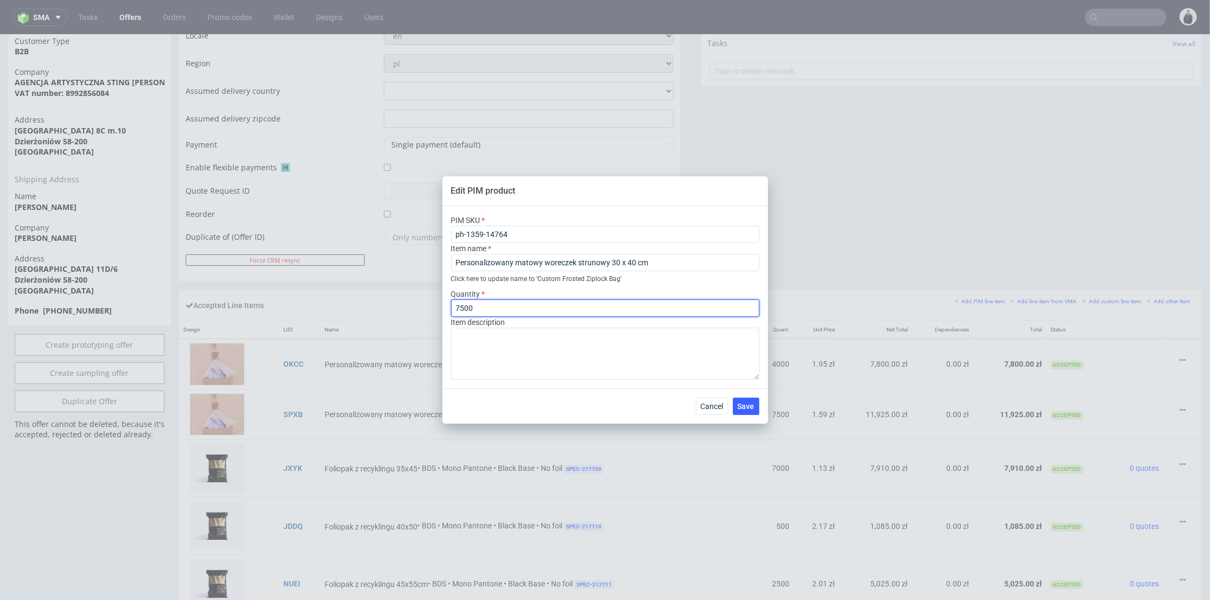
drag, startPoint x: 466, startPoint y: 307, endPoint x: 445, endPoint y: 310, distance: 21.3
click at [442, 310] on div "PIM SKU ph-1359-14764 Item name Personalizowany matowy woreczek strunowy 30 x 4…" at bounding box center [605, 297] width 326 height 182
type input "6000"
click at [728, 319] on div "Item description" at bounding box center [605, 348] width 308 height 63
click at [751, 407] on span "Save" at bounding box center [746, 407] width 17 height 8
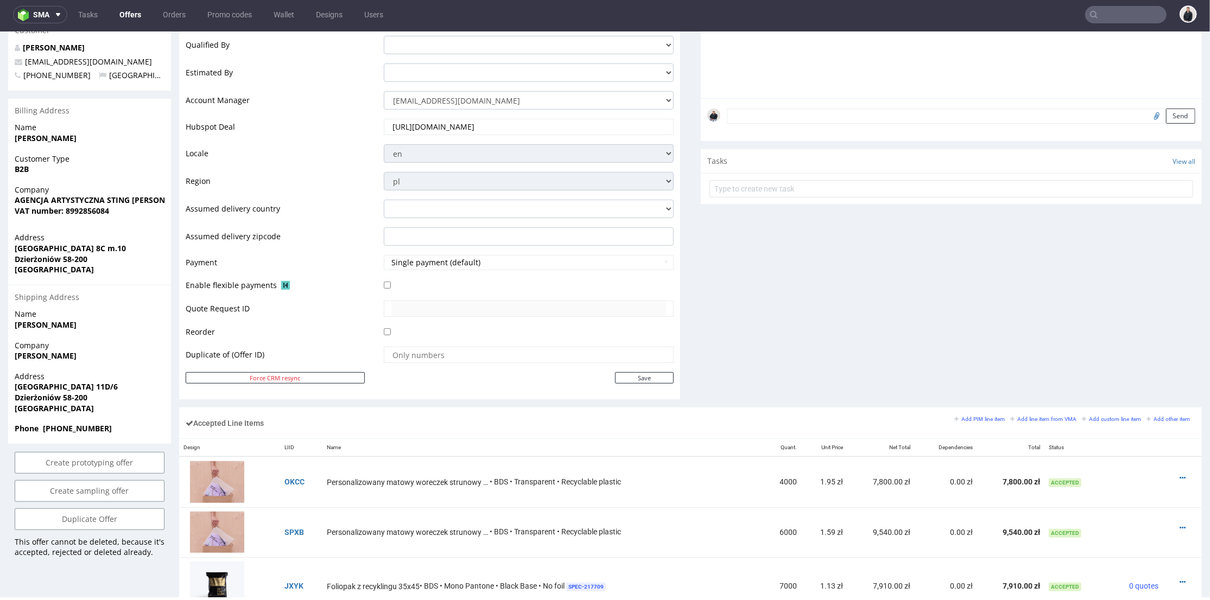
scroll to position [362, 0]
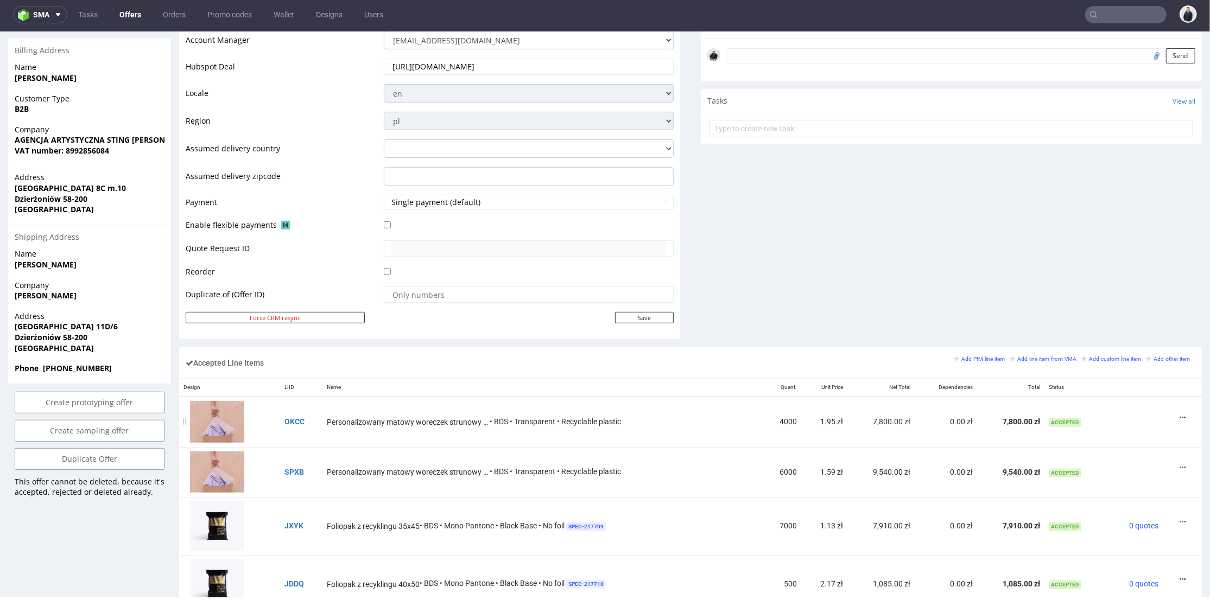
click at [1132, 416] on icon at bounding box center [1182, 418] width 6 height 8
click at [1120, 280] on span "Edit item specification" at bounding box center [1136, 277] width 81 height 11
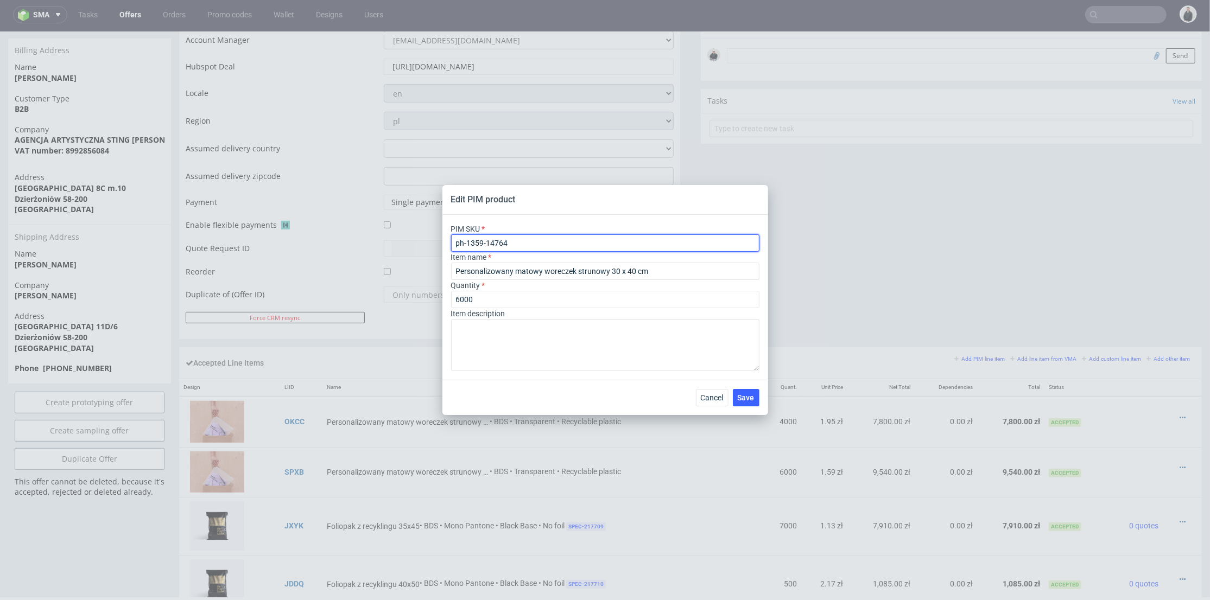
click at [536, 242] on input "ph-1359-14764" at bounding box center [605, 242] width 308 height 17
click at [717, 407] on div "Cancel Save" at bounding box center [605, 397] width 326 height 35
click at [717, 396] on span "Cancel" at bounding box center [712, 398] width 23 height 8
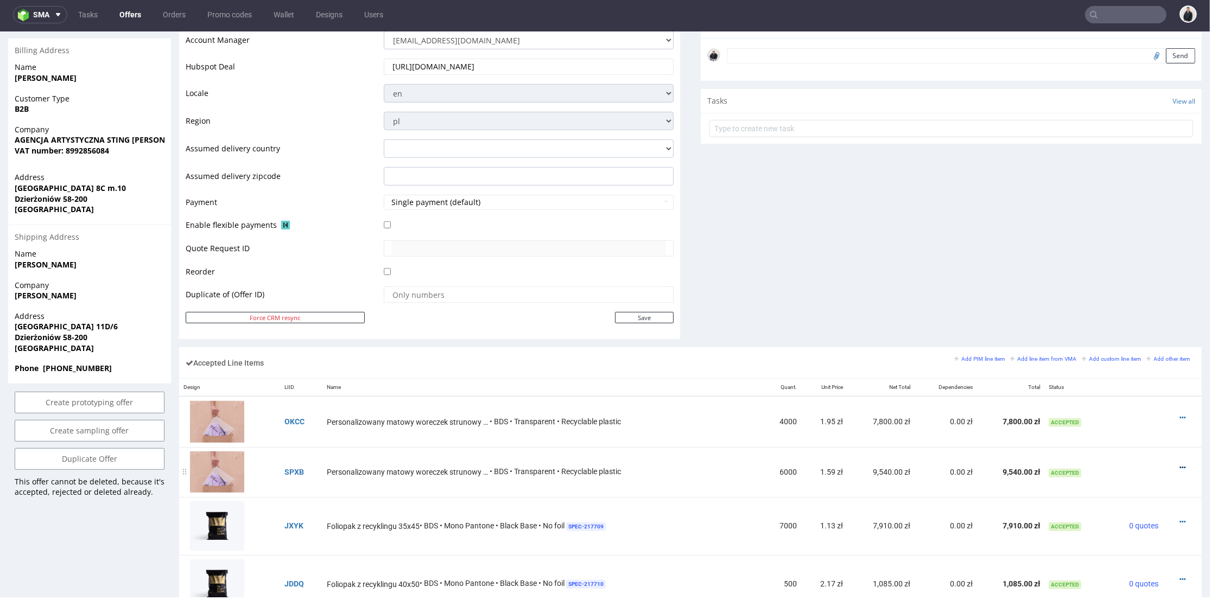
click at [1132, 464] on icon at bounding box center [1182, 468] width 6 height 8
click at [1119, 350] on span "Edit item price" at bounding box center [1138, 346] width 78 height 11
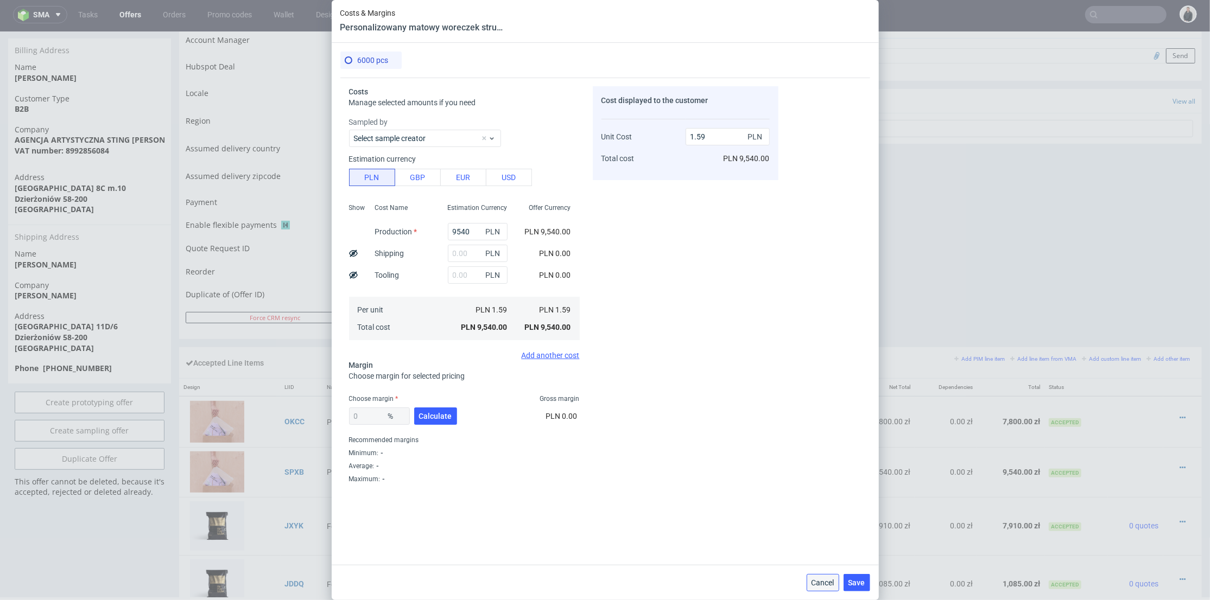
click at [820, 556] on span "Cancel" at bounding box center [822, 583] width 23 height 8
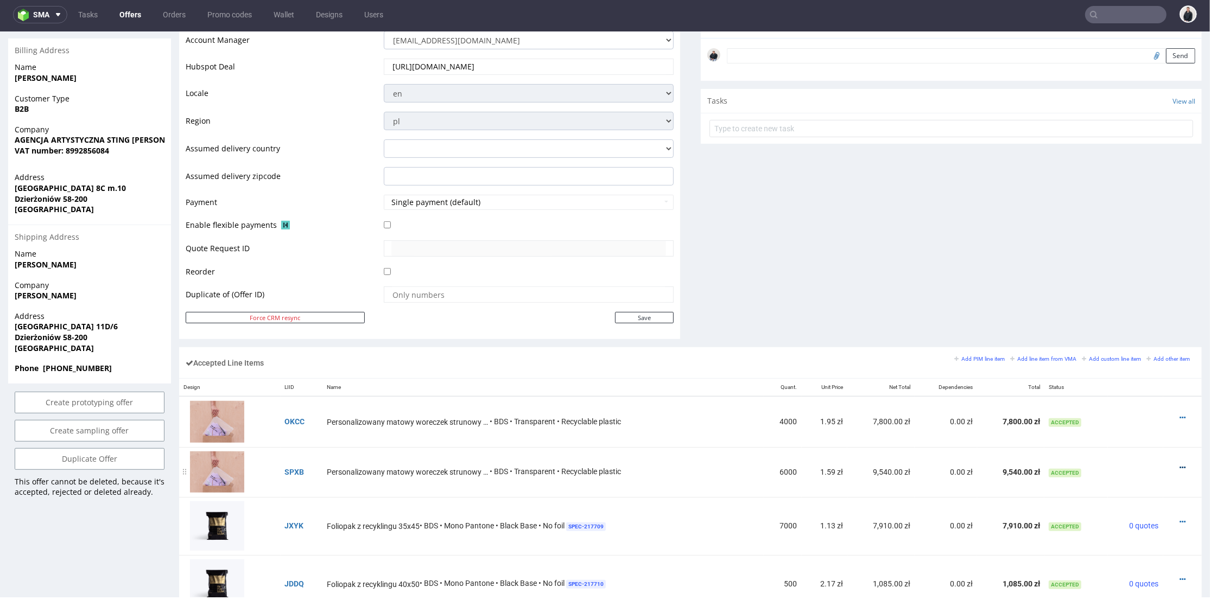
click at [1132, 465] on icon at bounding box center [1182, 468] width 6 height 8
click at [1114, 329] on span "Edit item specification" at bounding box center [1136, 327] width 81 height 11
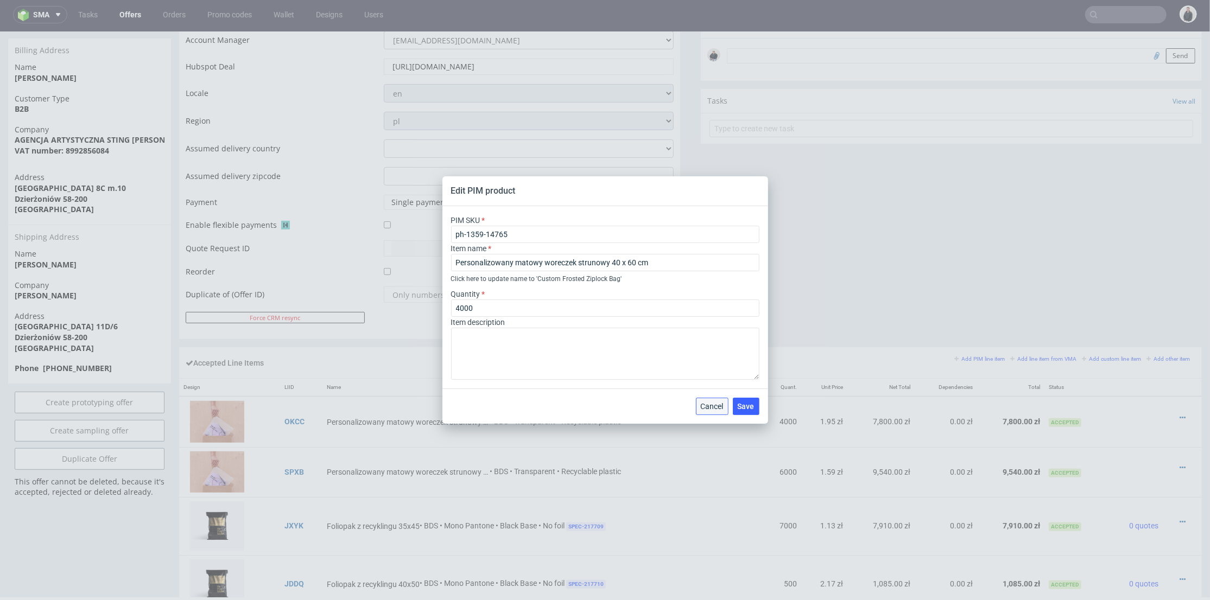
drag, startPoint x: 719, startPoint y: 368, endPoint x: 610, endPoint y: 1, distance: 382.7
click at [720, 407] on span "Cancel" at bounding box center [712, 407] width 23 height 8
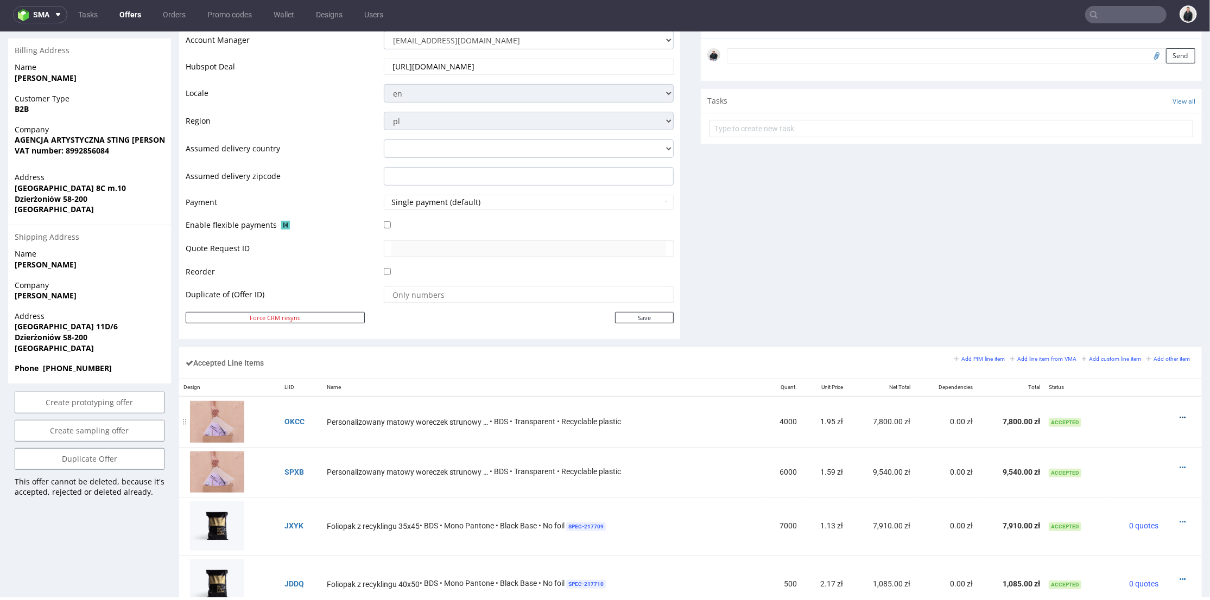
click at [1132, 416] on icon at bounding box center [1182, 418] width 6 height 8
click at [1125, 298] on span "Edit item price" at bounding box center [1138, 296] width 78 height 11
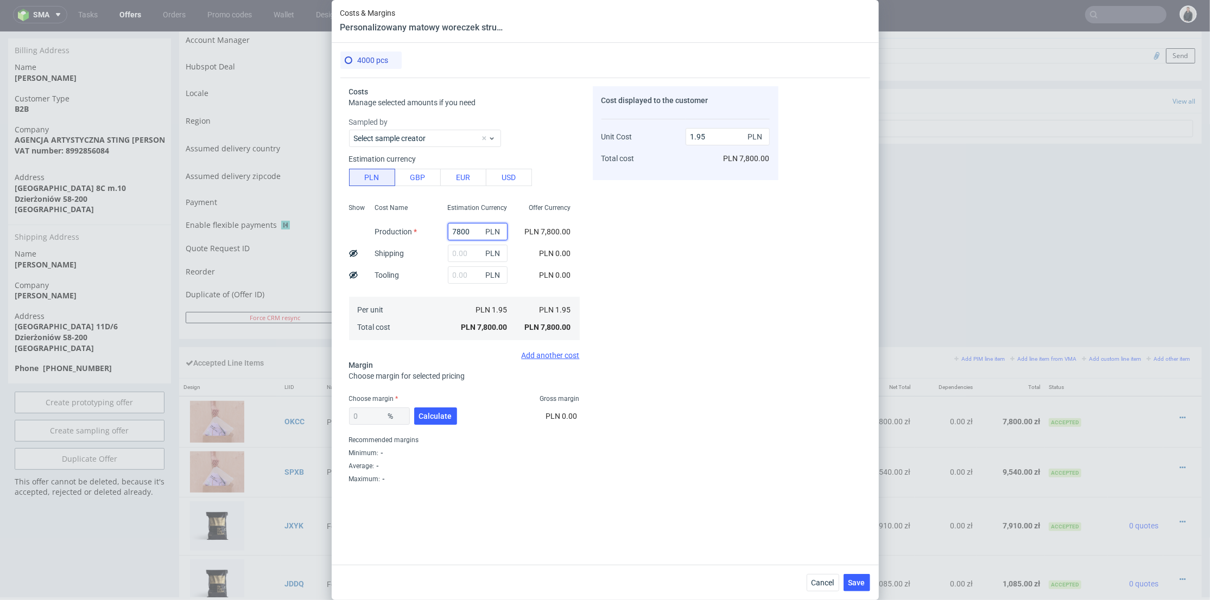
drag, startPoint x: 467, startPoint y: 229, endPoint x: 421, endPoint y: 227, distance: 46.2
click at [421, 227] on div "Show Cost Name Production Shipping Tooling Per unit Total cost Estimation Curre…" at bounding box center [464, 270] width 231 height 143
type input "3760"
type input "0.94"
type input "3760"
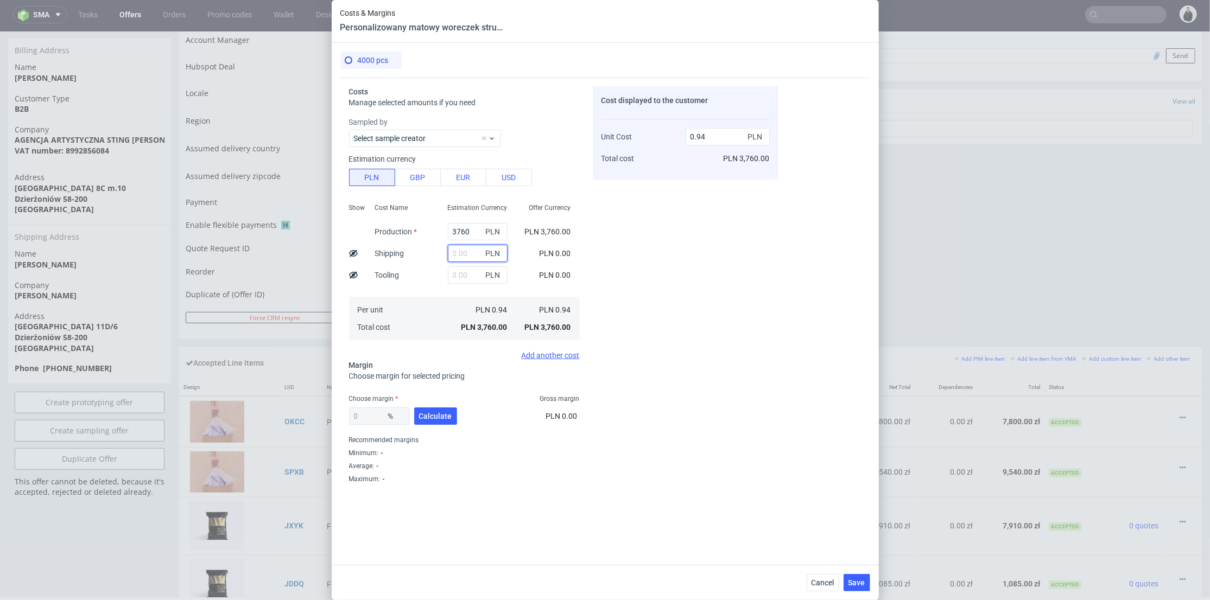
click at [459, 250] on input "text" at bounding box center [478, 253] width 60 height 17
type input "80"
type input "0.96"
drag, startPoint x: 453, startPoint y: 251, endPoint x: 433, endPoint y: 250, distance: 20.1
click at [439, 251] on div "80 PLN" at bounding box center [477, 254] width 77 height 22
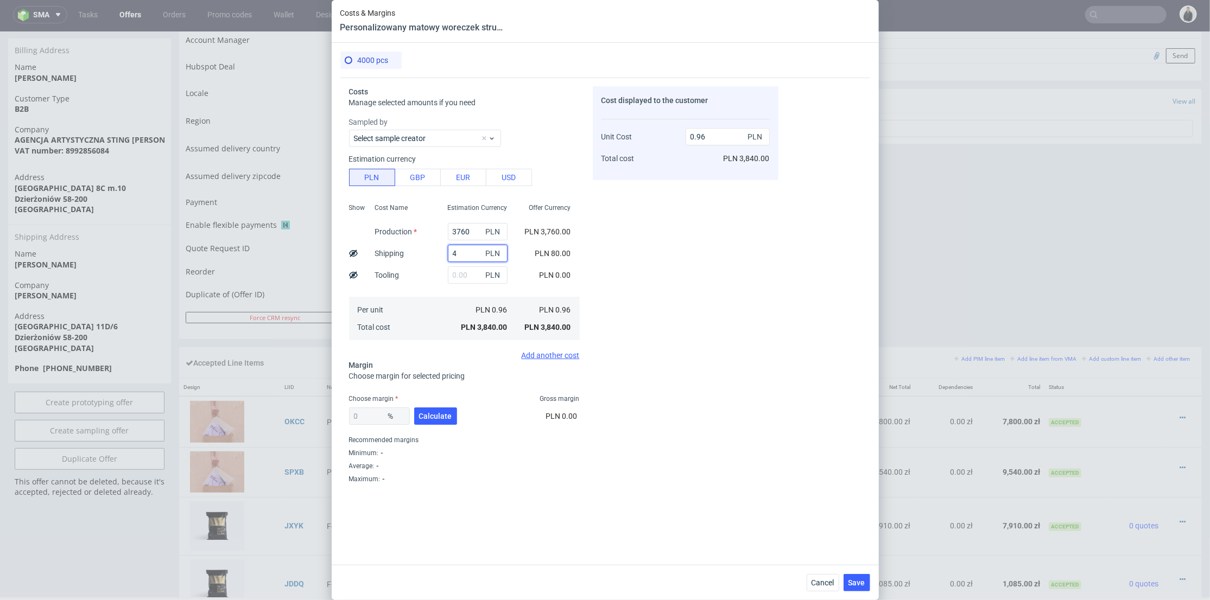
type input "40"
type input "0.95"
type input "40"
drag, startPoint x: 655, startPoint y: 273, endPoint x: 433, endPoint y: 452, distance: 284.9
click at [654, 275] on div "Cost displayed to the customer Unit Cost Total cost 0.95 PLN PLN 3,800.00" at bounding box center [686, 303] width 186 height 435
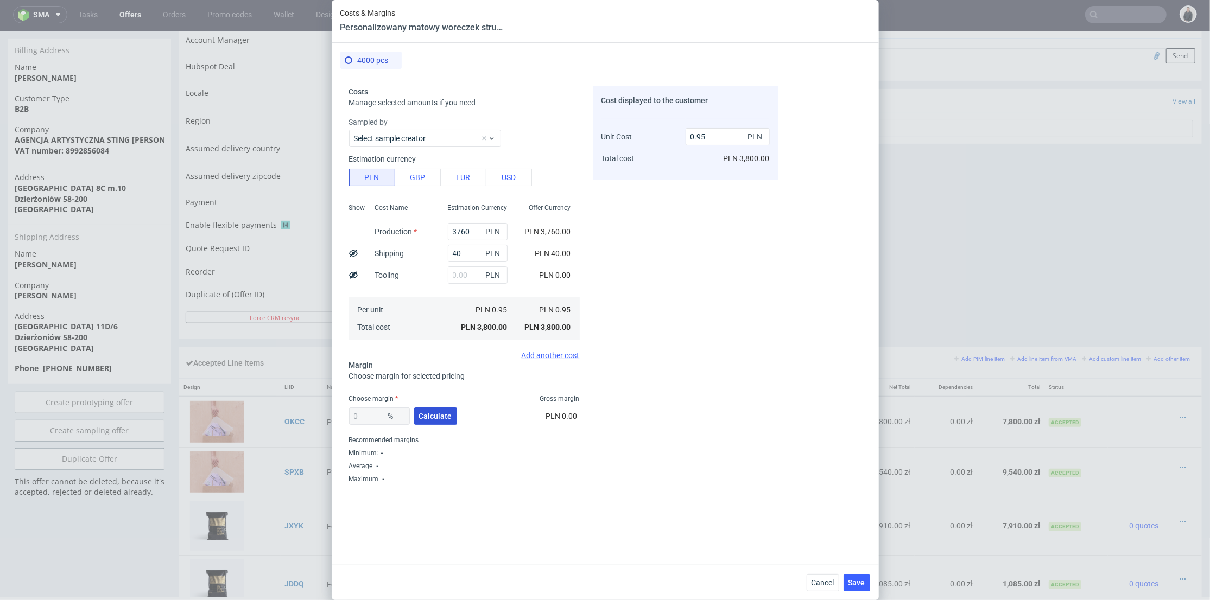
click at [440, 413] on span "Calculate" at bounding box center [435, 417] width 33 height 8
type input "40.12"
drag, startPoint x: 706, startPoint y: 135, endPoint x: 697, endPoint y: 135, distance: 8.7
click at [697, 135] on input "1.59" at bounding box center [728, 136] width 84 height 17
type input "1.70"
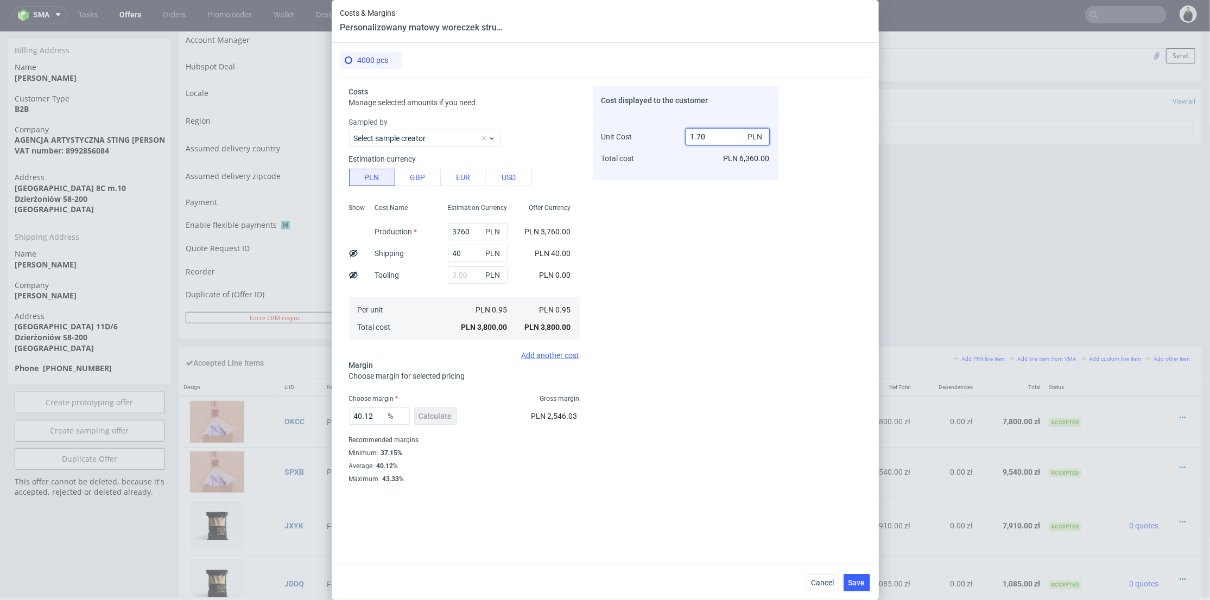
type input "44.11764705882353"
click at [681, 182] on div "Cost displayed to the customer Unit Cost Total cost 1.7 PLN PLN 6,800.00" at bounding box center [686, 303] width 186 height 435
drag, startPoint x: 706, startPoint y: 138, endPoint x: 697, endPoint y: 136, distance: 9.5
click at [697, 136] on input "1.7" at bounding box center [728, 136] width 84 height 17
type input "1.8"
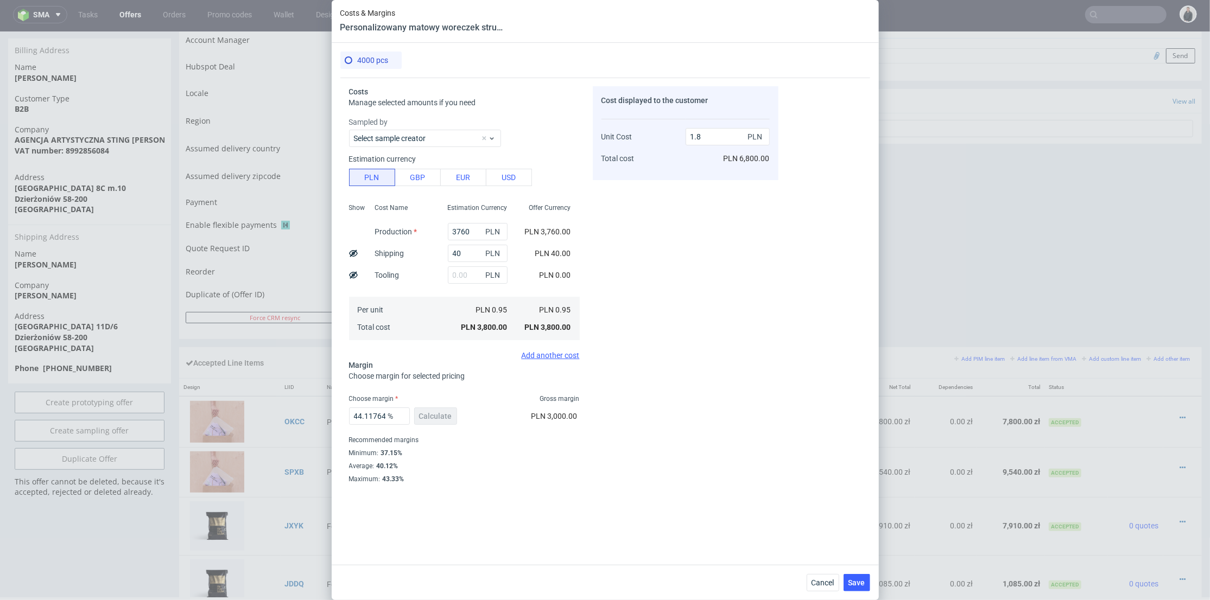
click at [684, 185] on div "Cost displayed to the customer Unit Cost Total cost 1.8 PLN PLN 6,800.00" at bounding box center [686, 303] width 186 height 435
type input "47.22222222222222"
click at [700, 135] on input "1.8" at bounding box center [728, 136] width 84 height 17
type input "1.82"
click at [697, 186] on div "Cost displayed to the customer Unit Cost Total cost 1.82 PLN PLN 7,200.00" at bounding box center [686, 303] width 186 height 435
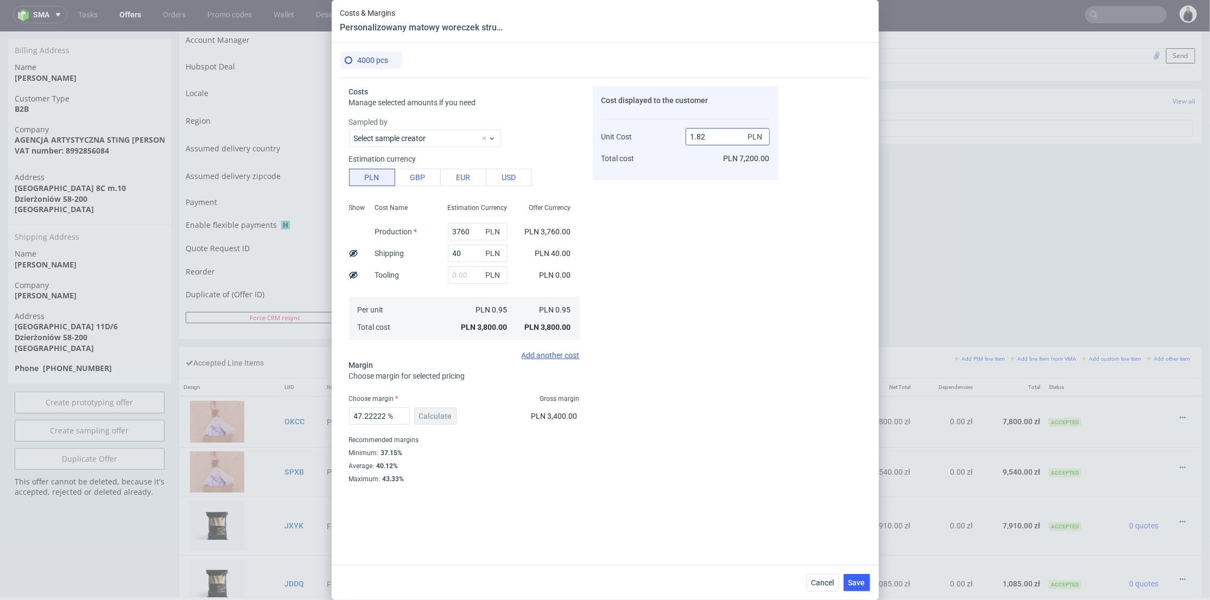
type input "47.8021978021978"
drag, startPoint x: 709, startPoint y: 138, endPoint x: 702, endPoint y: 138, distance: 7.6
click at [702, 138] on input "1.82" at bounding box center [728, 136] width 84 height 17
click at [700, 136] on input "1.82" at bounding box center [728, 136] width 84 height 17
click at [709, 134] on input "1.82" at bounding box center [728, 136] width 84 height 17
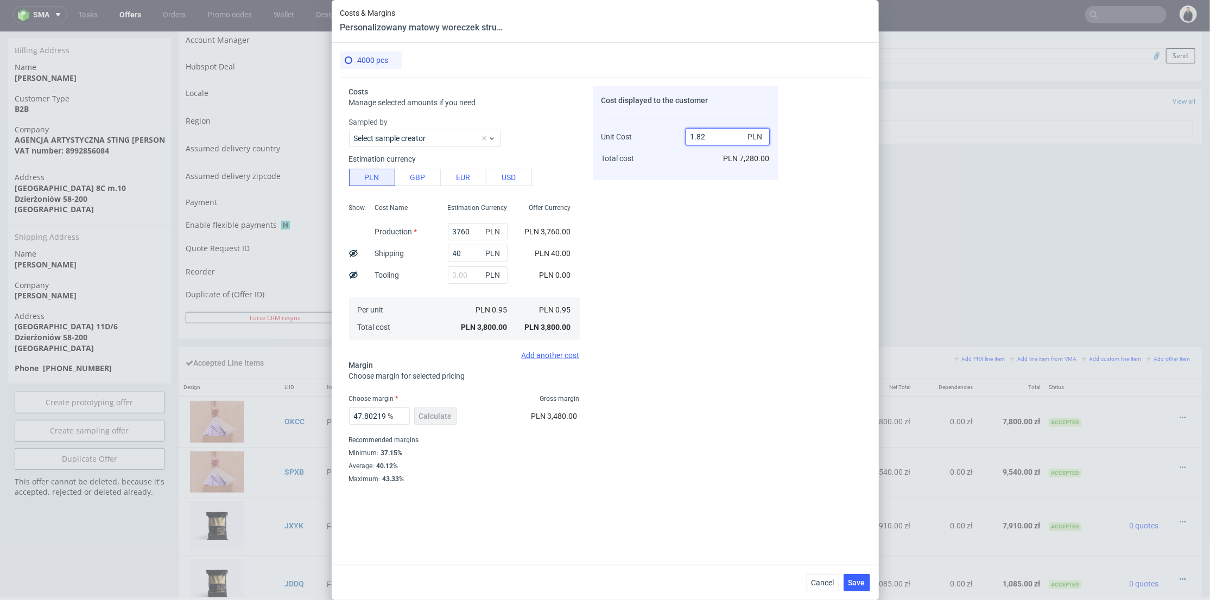
click at [697, 136] on input "1.82" at bounding box center [728, 136] width 84 height 17
drag, startPoint x: 708, startPoint y: 134, endPoint x: 698, endPoint y: 134, distance: 9.8
click at [698, 134] on input "1.82" at bounding box center [728, 136] width 84 height 17
type input "1.9"
click at [693, 164] on div "1.9 PLN PLN 7,280.00" at bounding box center [728, 143] width 84 height 57
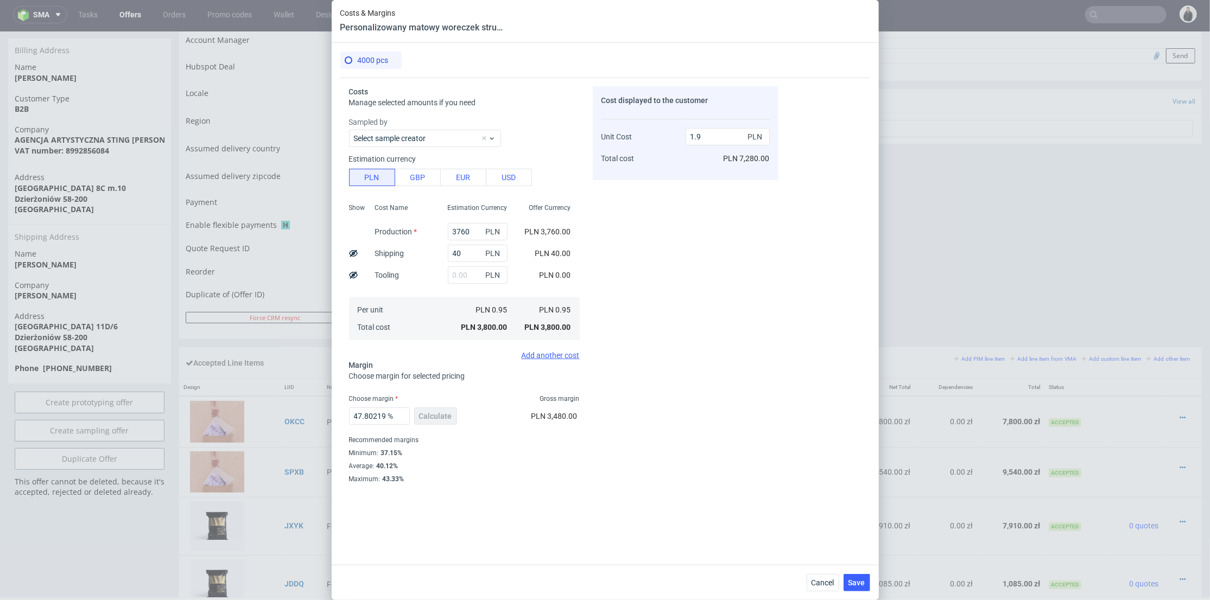
type input "50"
click at [699, 136] on input "1.9" at bounding box center [728, 136] width 84 height 17
type input "1.92"
click at [698, 154] on div "1.92 PLN PLN 7,600.00" at bounding box center [728, 143] width 84 height 57
type input "50.520833333333336"
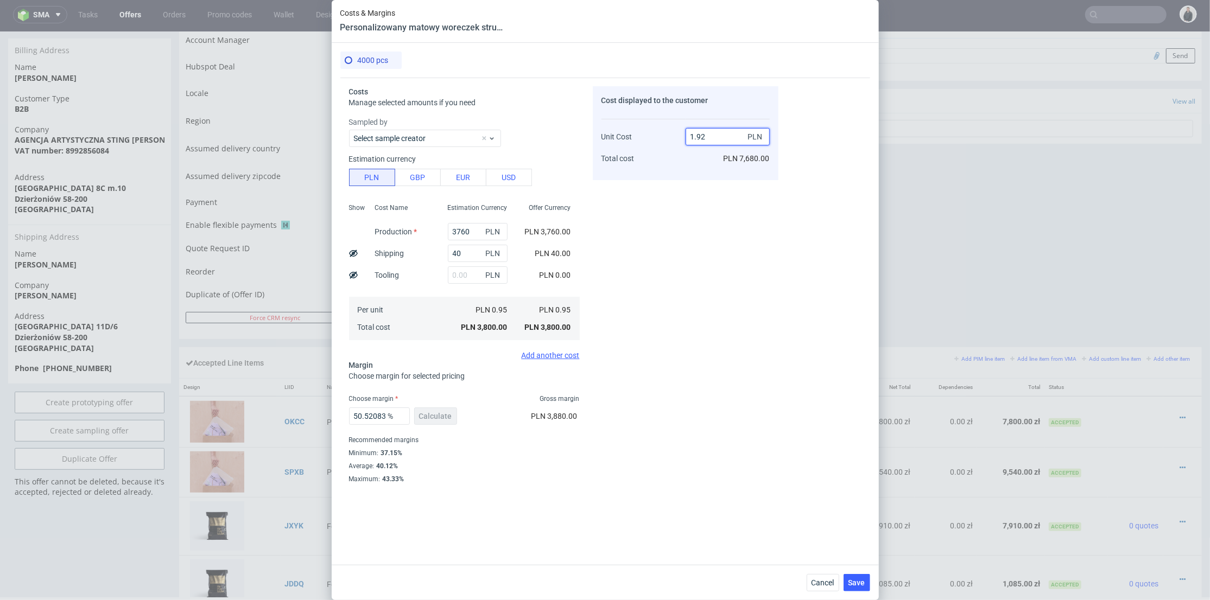
click at [702, 137] on input "1.92" at bounding box center [728, 136] width 84 height 17
type input "1.95"
click at [698, 151] on div "1.95 PLN PLN 7,680.00" at bounding box center [728, 143] width 84 height 57
type input "51.28205128205128"
click at [853, 556] on span "Save" at bounding box center [856, 583] width 17 height 8
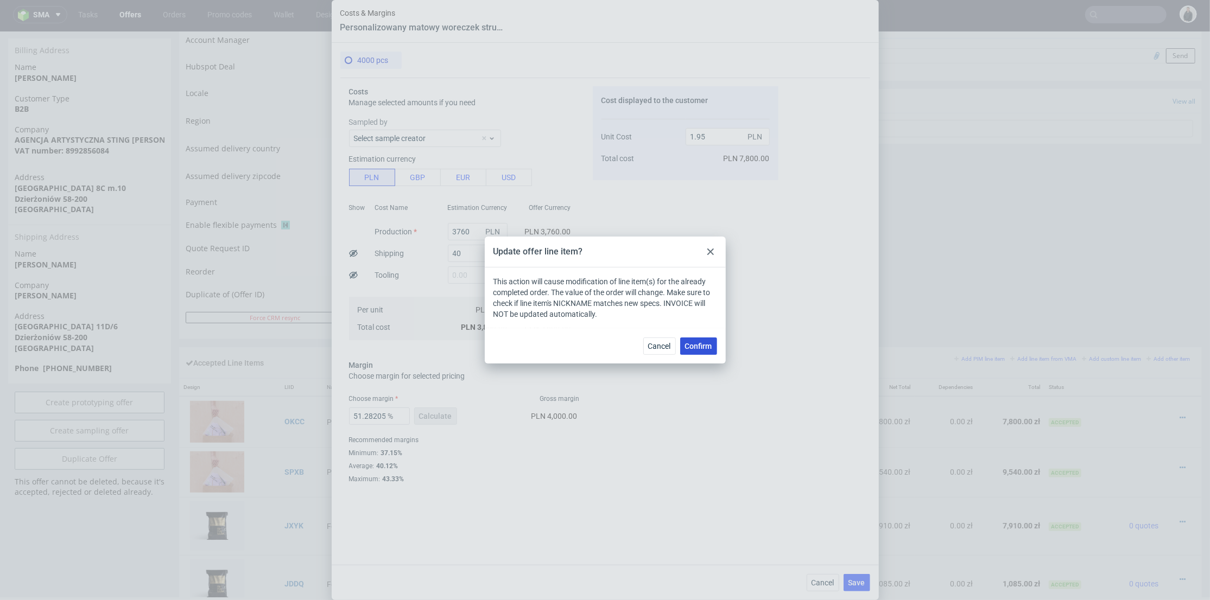
click at [704, 344] on span "Confirm" at bounding box center [698, 347] width 27 height 8
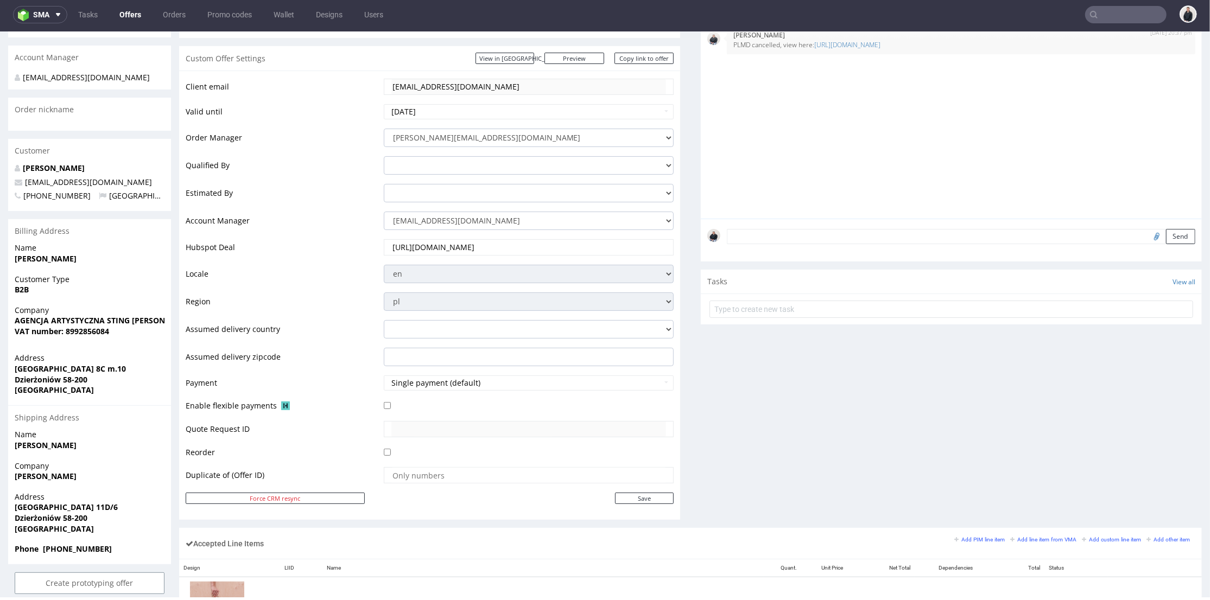
scroll to position [482, 0]
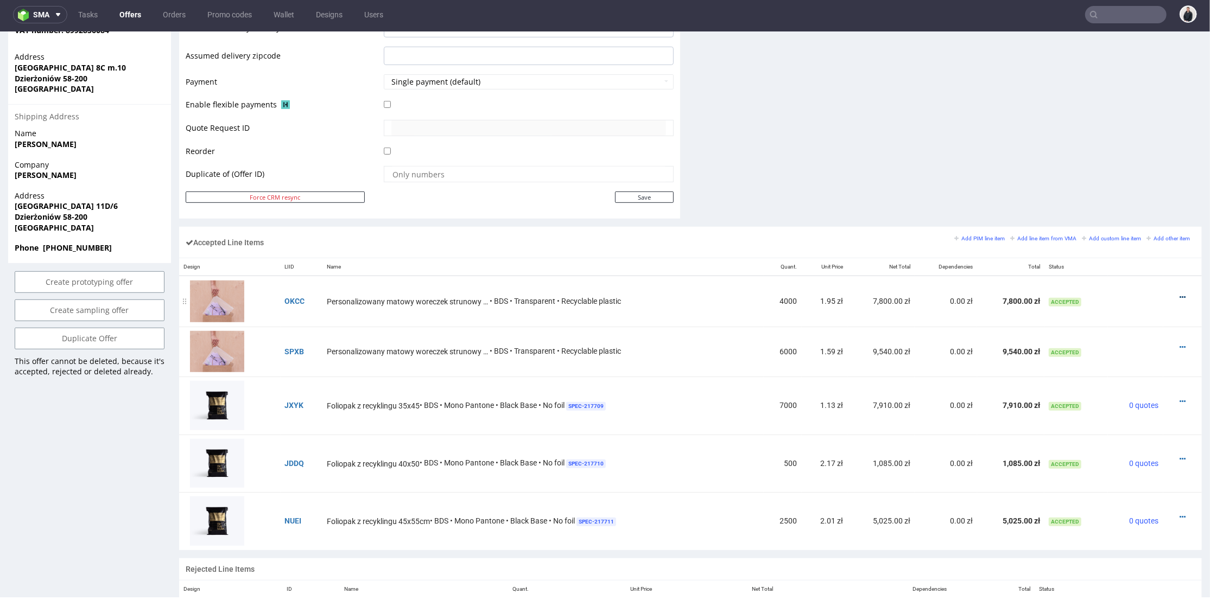
click at [1132, 296] on icon at bounding box center [1182, 297] width 6 height 8
click at [1132, 158] on span "Edit item specification" at bounding box center [1136, 156] width 81 height 11
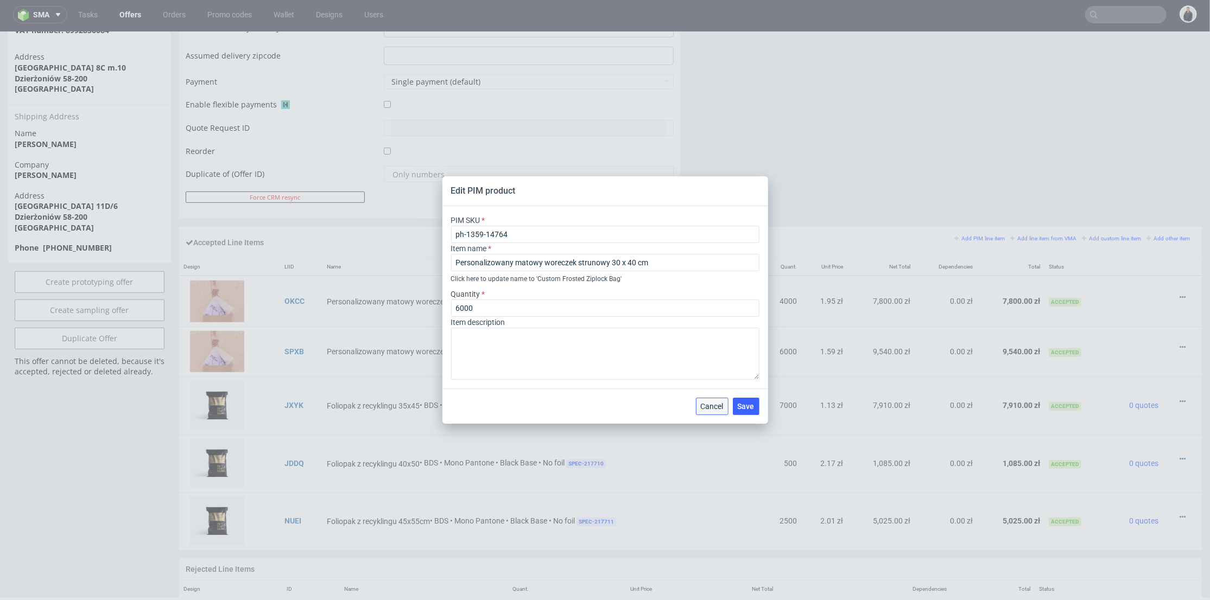
click at [697, 411] on button "Cancel" at bounding box center [712, 406] width 33 height 17
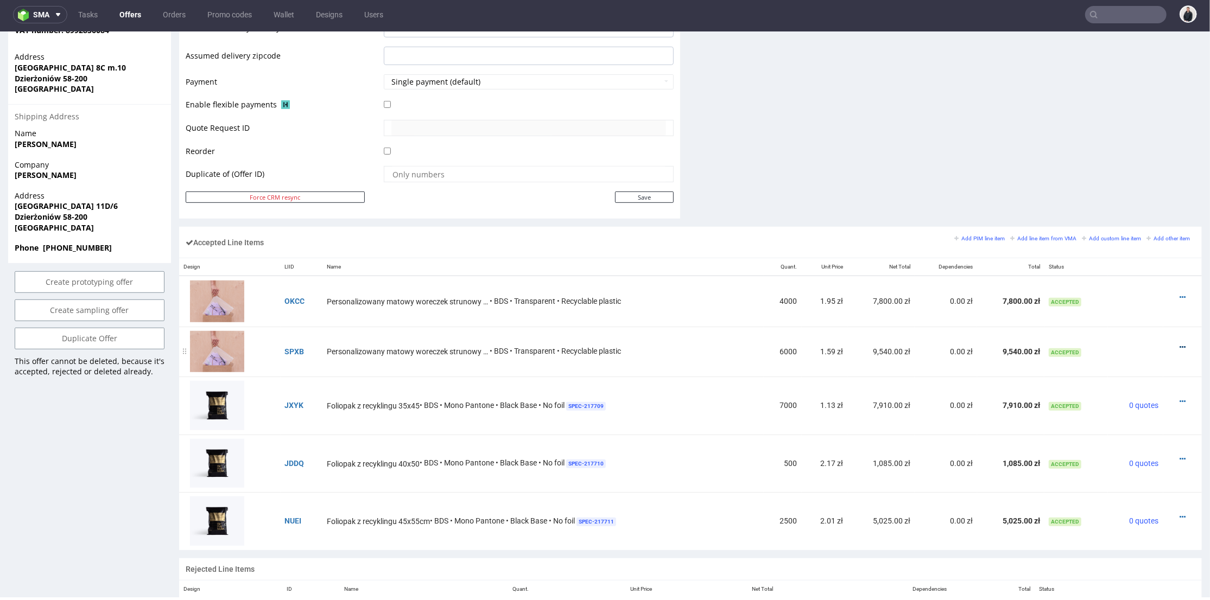
click at [1132, 345] on icon at bounding box center [1182, 347] width 6 height 8
click at [1098, 205] on span "Edit item specification" at bounding box center [1136, 206] width 81 height 11
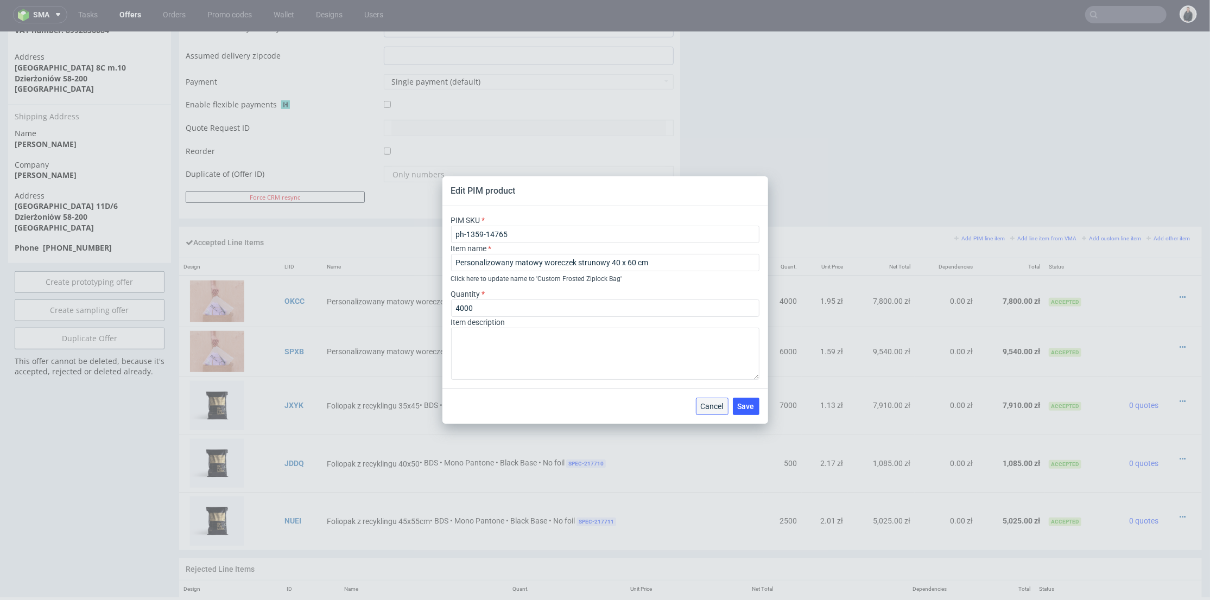
click at [707, 405] on span "Cancel" at bounding box center [712, 407] width 23 height 8
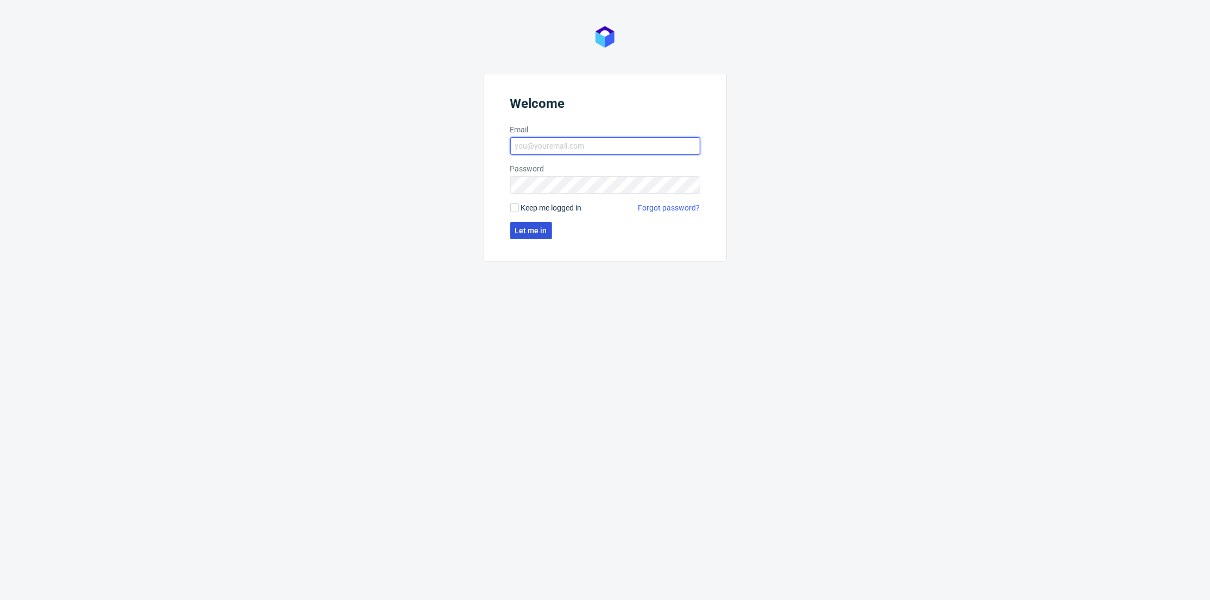
type input "adrian.margula@packhelp.com"
click at [539, 225] on button "Let me in" at bounding box center [531, 230] width 42 height 17
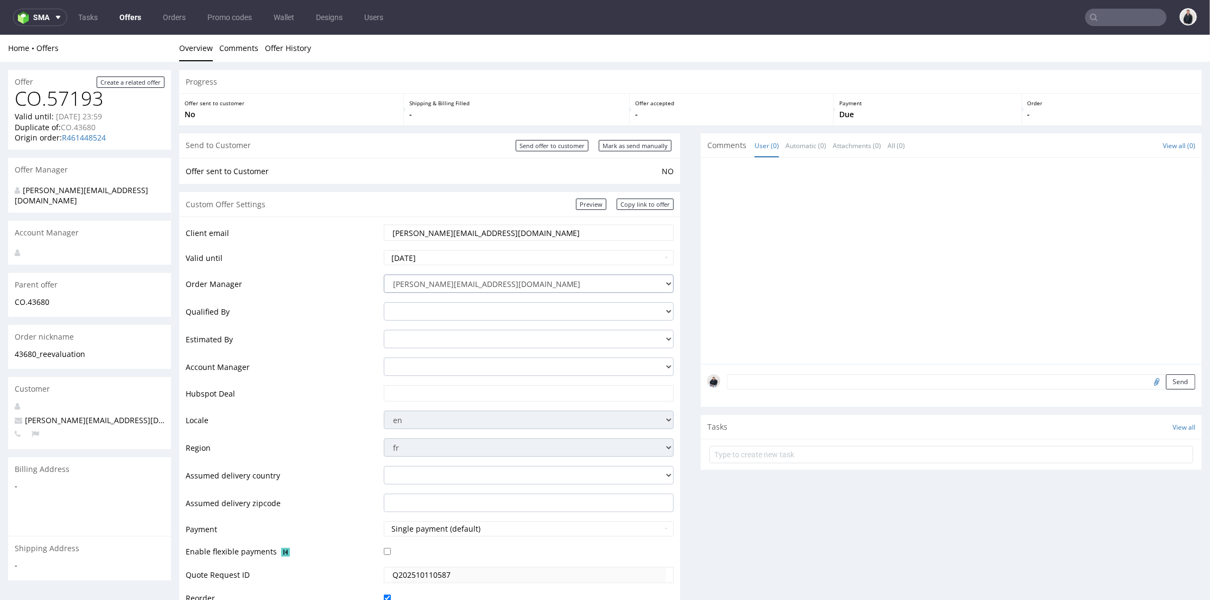
click at [518, 283] on select "nicolas.teissedre@packhelp.com adrian.grudzien@packhelp.com adrian.margula@pack…" at bounding box center [529, 283] width 290 height 18
select select "12214305"
click at [384, 274] on select "nicolas.teissedre@packhelp.com adrian.grudzien@packhelp.com adrian.margula@pack…" at bounding box center [529, 283] width 290 height 18
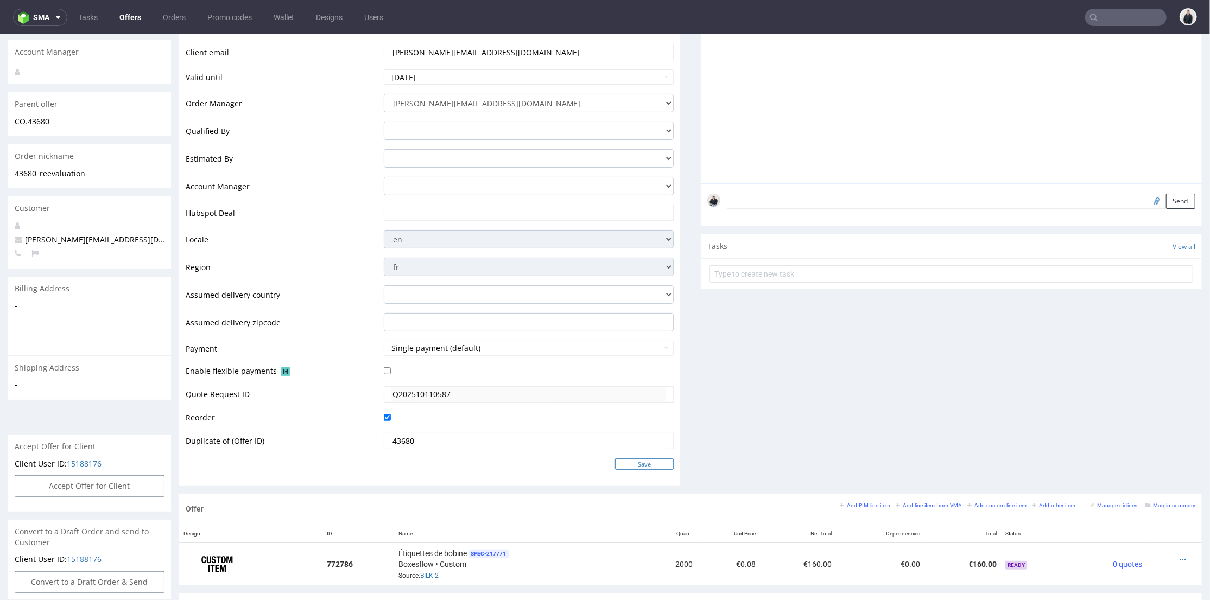
click at [636, 463] on input "Save" at bounding box center [644, 463] width 59 height 11
type input "In progress..."
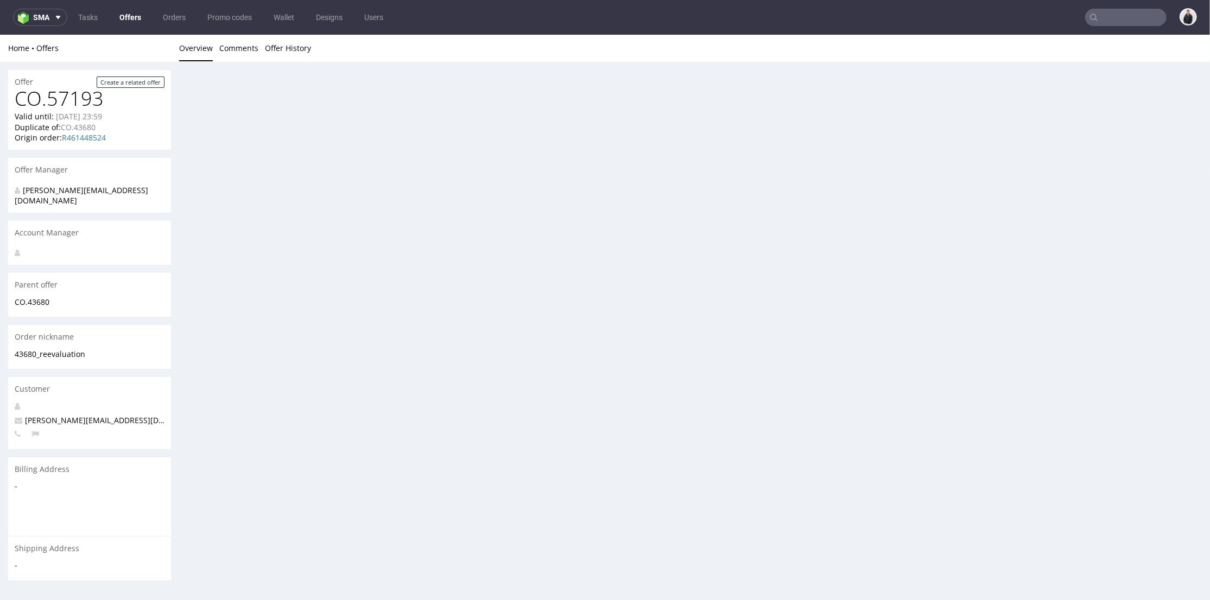
scroll to position [0, 0]
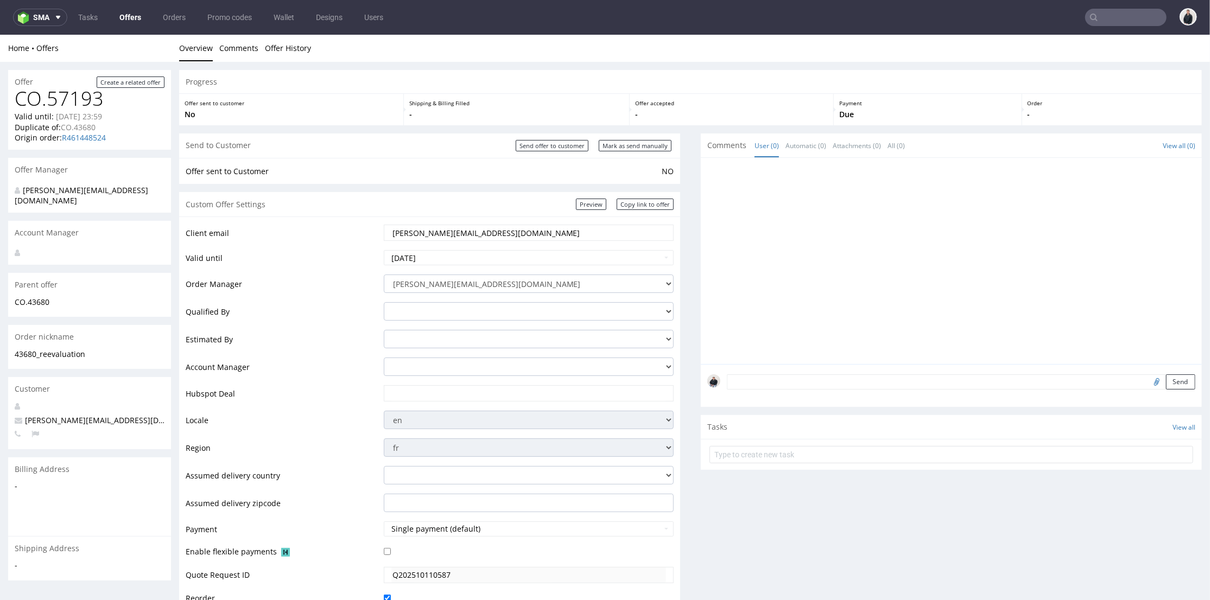
drag, startPoint x: 436, startPoint y: 394, endPoint x: 438, endPoint y: 363, distance: 31.0
click at [436, 394] on input "text" at bounding box center [528, 392] width 275 height 15
paste input "https://app-eu1.hubspot.com/contacts/25600958/record/0-3/330547215591"
type input "https://app-eu1.hubspot.com/contacts/25600958/record/0-3/330547215591"
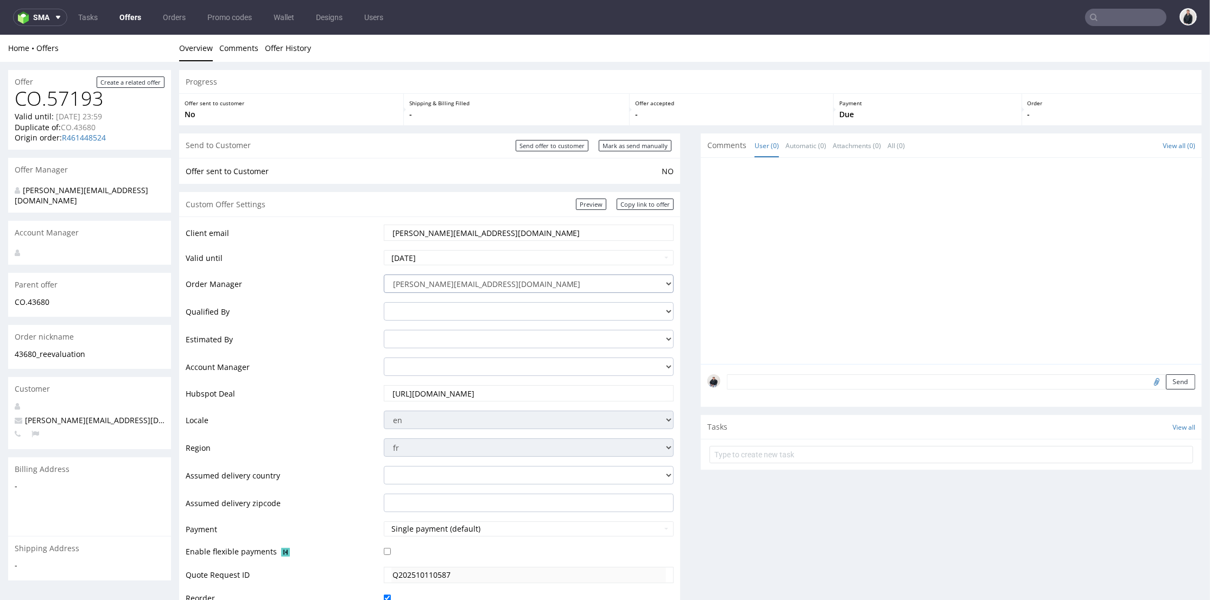
click at [440, 281] on select "nicolas.teissedre@packhelp.com adrian.grudzien@packhelp.com adrian.margula@pack…" at bounding box center [529, 283] width 290 height 18
select select "12214305"
click at [384, 274] on select "nicolas.teissedre@packhelp.com adrian.grudzien@packhelp.com adrian.margula@pack…" at bounding box center [529, 283] width 290 height 18
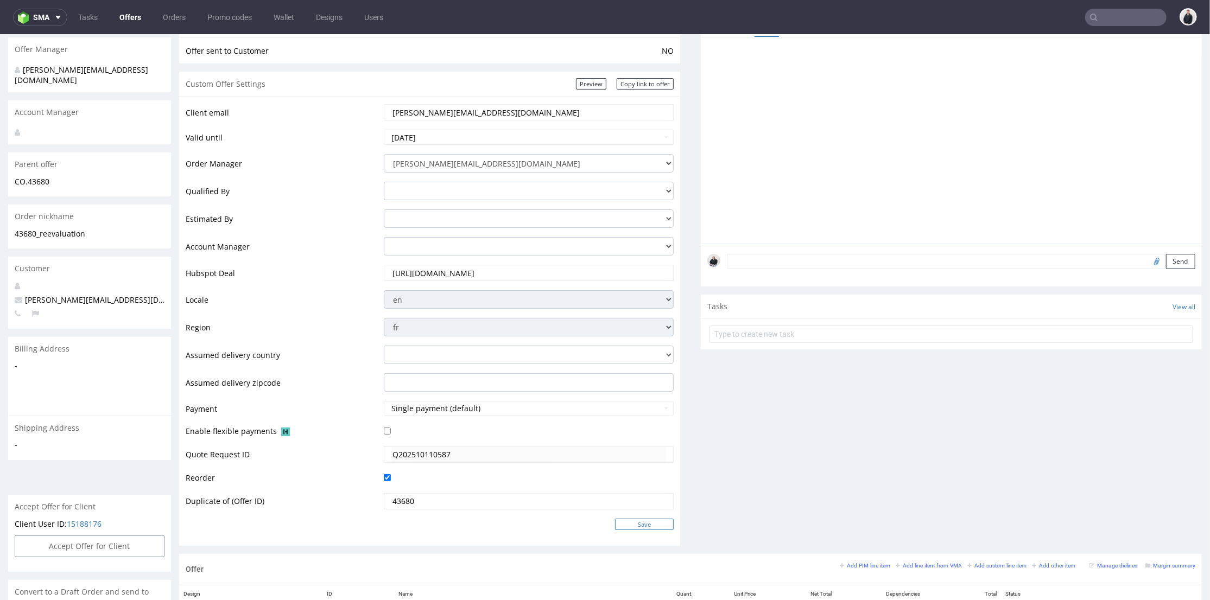
click at [637, 525] on input "Save" at bounding box center [644, 523] width 59 height 11
type input "In progress..."
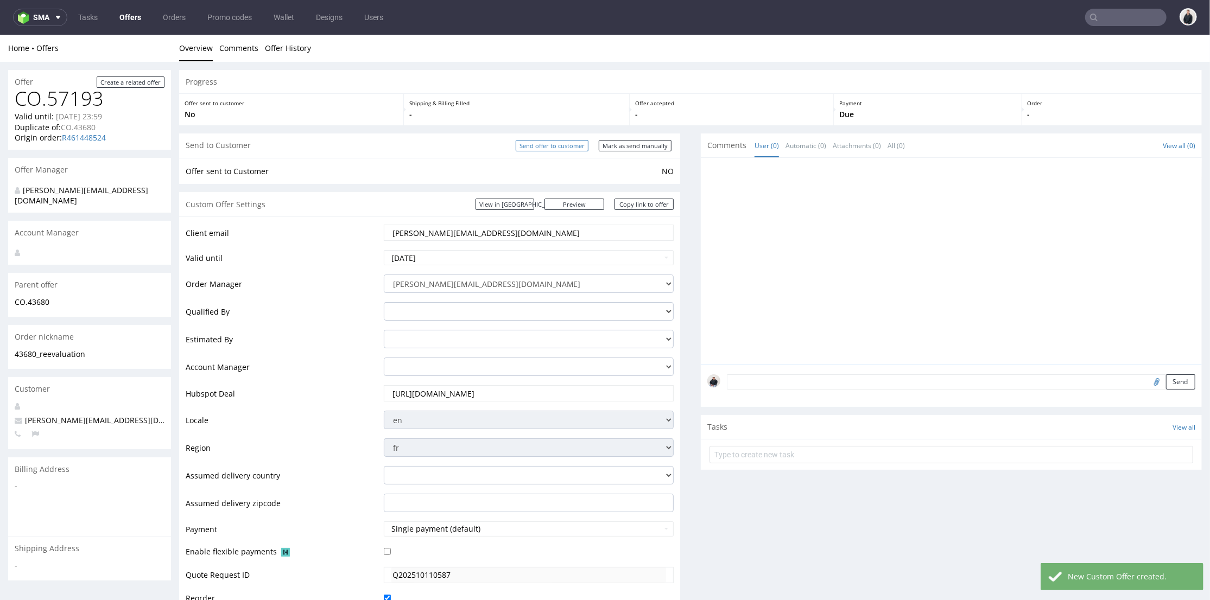
click at [563, 144] on input "Send offer to customer" at bounding box center [552, 144] width 73 height 11
type input "In progress..."
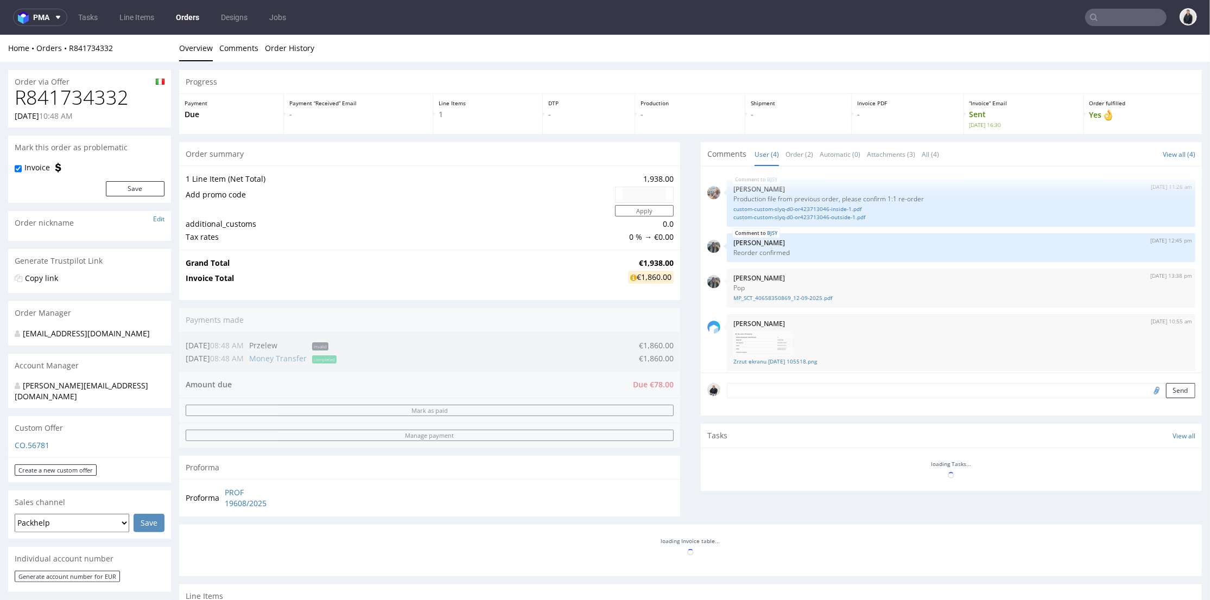
scroll to position [4, 0]
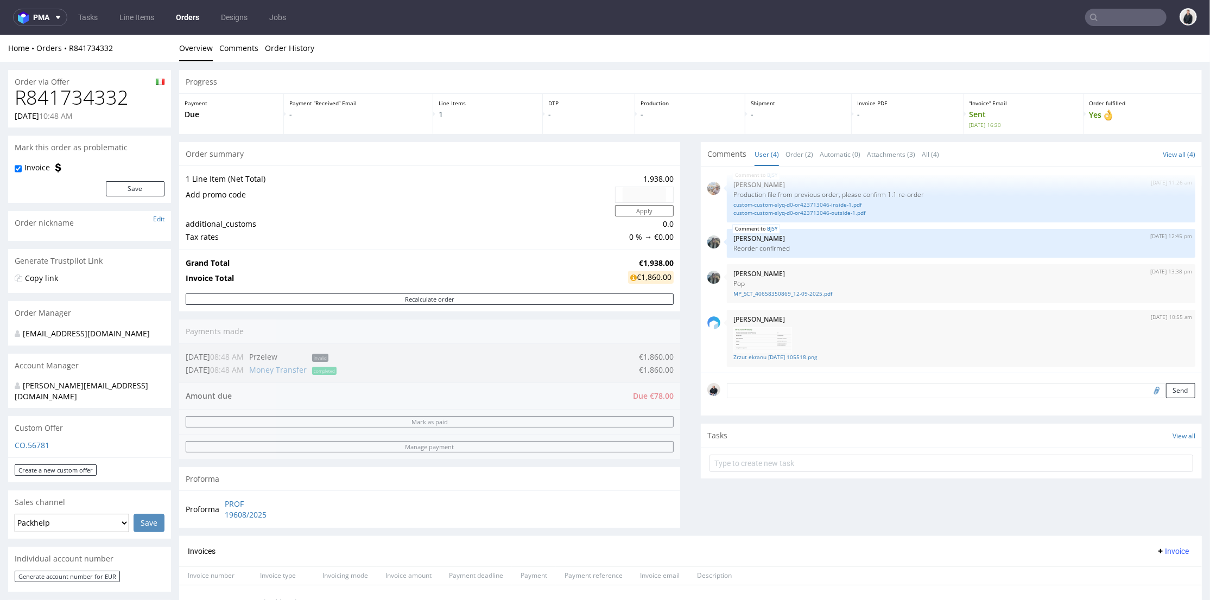
click at [1098, 11] on input "text" at bounding box center [1125, 17] width 81 height 17
paste input "da1d65b3"
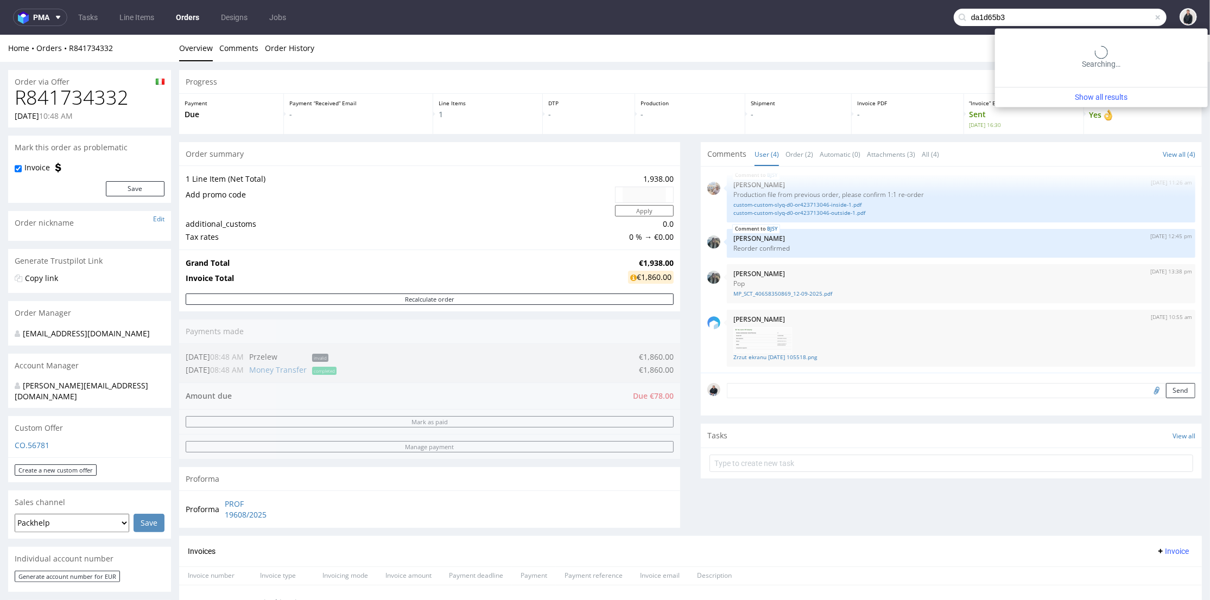
type input "da1d65b3"
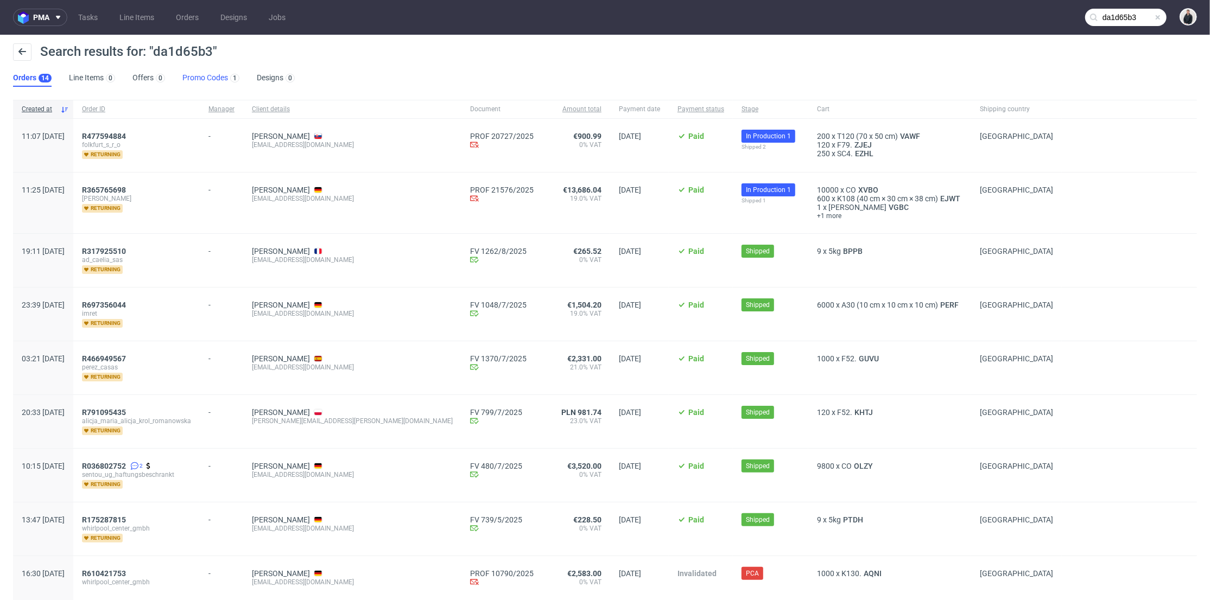
click at [219, 74] on link "Promo Codes 1" at bounding box center [210, 77] width 57 height 17
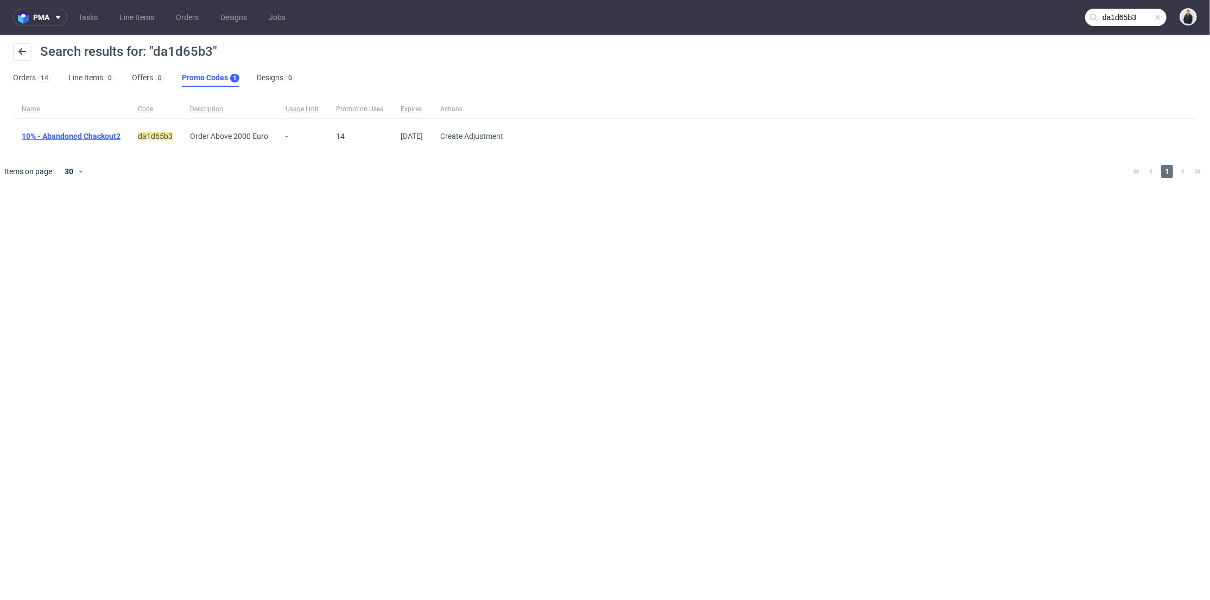
click at [85, 136] on link "10% - Abandoned Chackout2" at bounding box center [71, 136] width 99 height 9
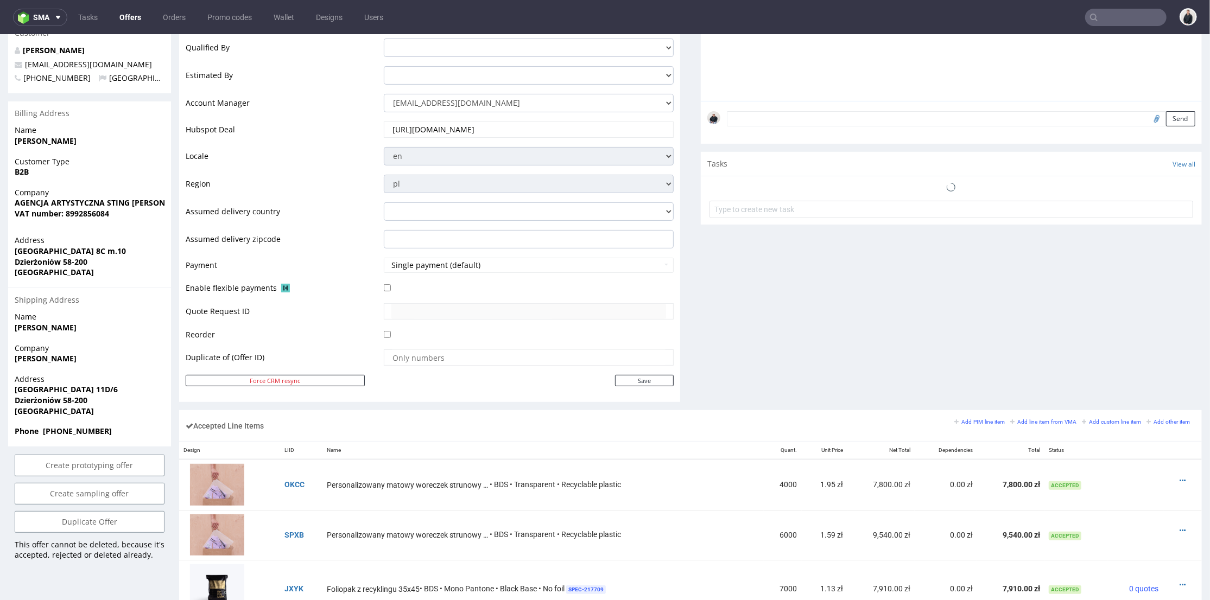
scroll to position [422, 0]
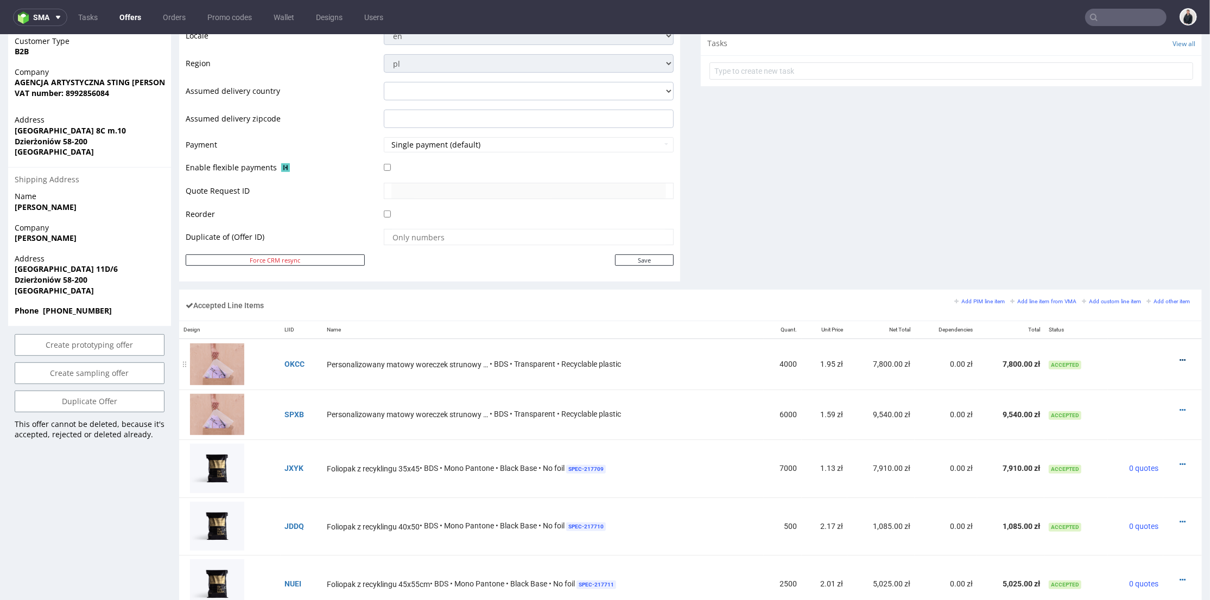
click at [1179, 359] on icon at bounding box center [1182, 360] width 6 height 8
click at [1136, 219] on span "Edit item specification" at bounding box center [1136, 219] width 81 height 11
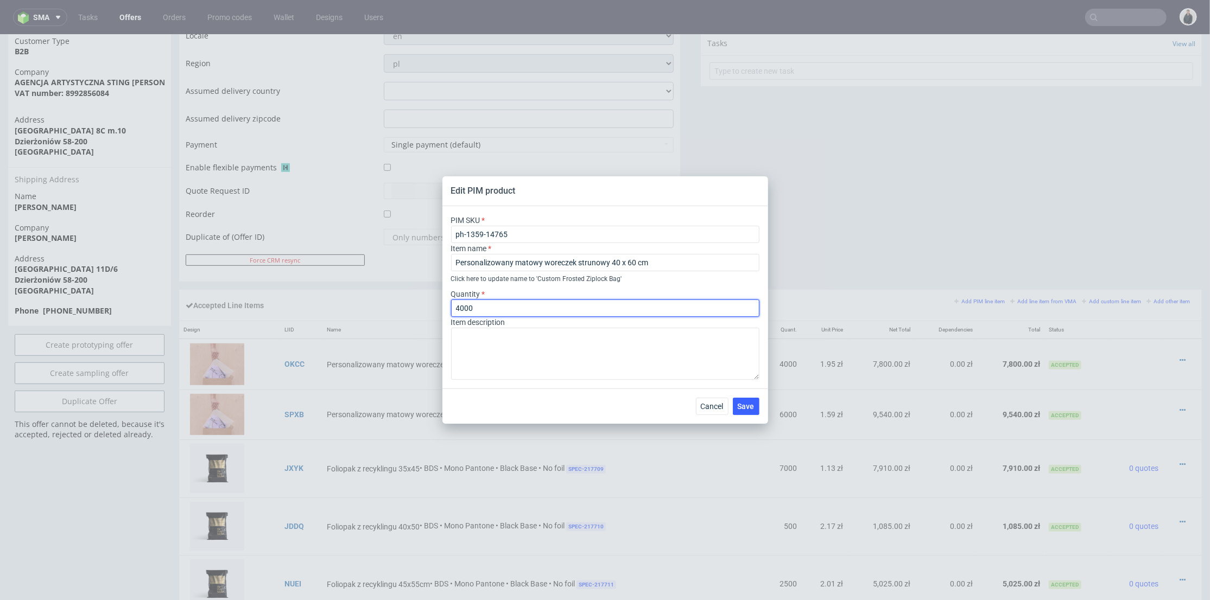
drag, startPoint x: 475, startPoint y: 309, endPoint x: 443, endPoint y: 309, distance: 32.6
click at [443, 309] on div "PIM SKU ph-1359-14765 Item name Personalizowany matowy woreczek strunowy 40 x 6…" at bounding box center [605, 297] width 326 height 182
click at [705, 409] on span "Cancel" at bounding box center [712, 407] width 23 height 8
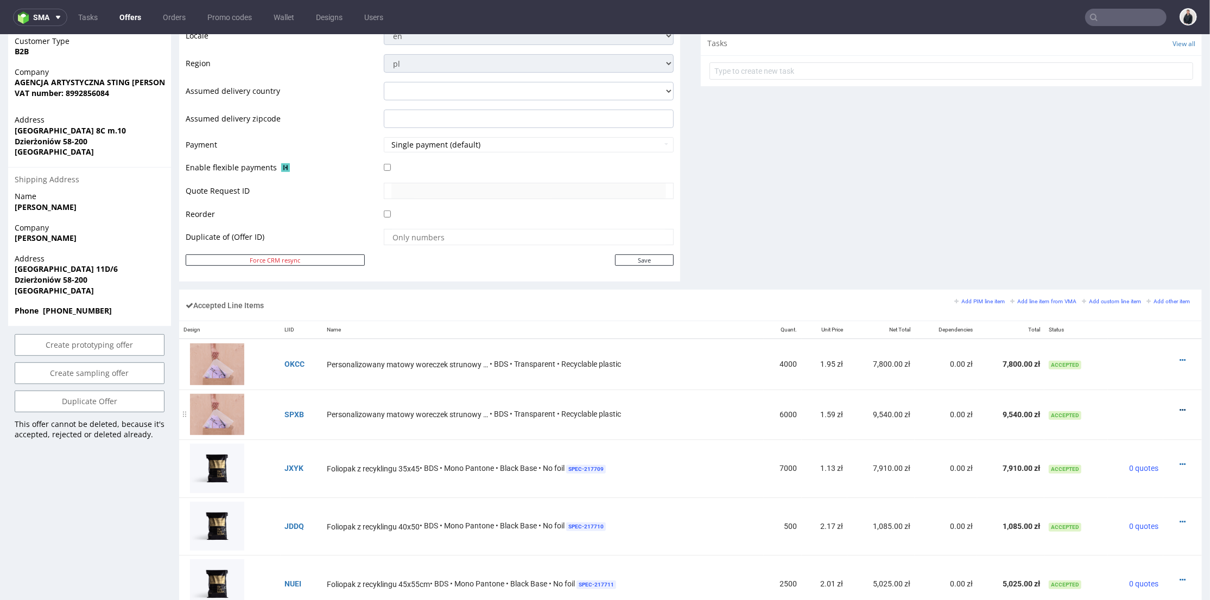
click at [1179, 408] on icon at bounding box center [1182, 410] width 6 height 8
click at [1115, 217] on div "Comments User (1) Automatic (0) Attachments (0) All (1) View all (1) [DATE] 20:…" at bounding box center [951, 19] width 501 height 540
click at [1168, 408] on div at bounding box center [1179, 409] width 23 height 11
click at [1179, 408] on icon at bounding box center [1182, 410] width 6 height 8
click at [1134, 270] on span "Edit item specification" at bounding box center [1138, 269] width 78 height 11
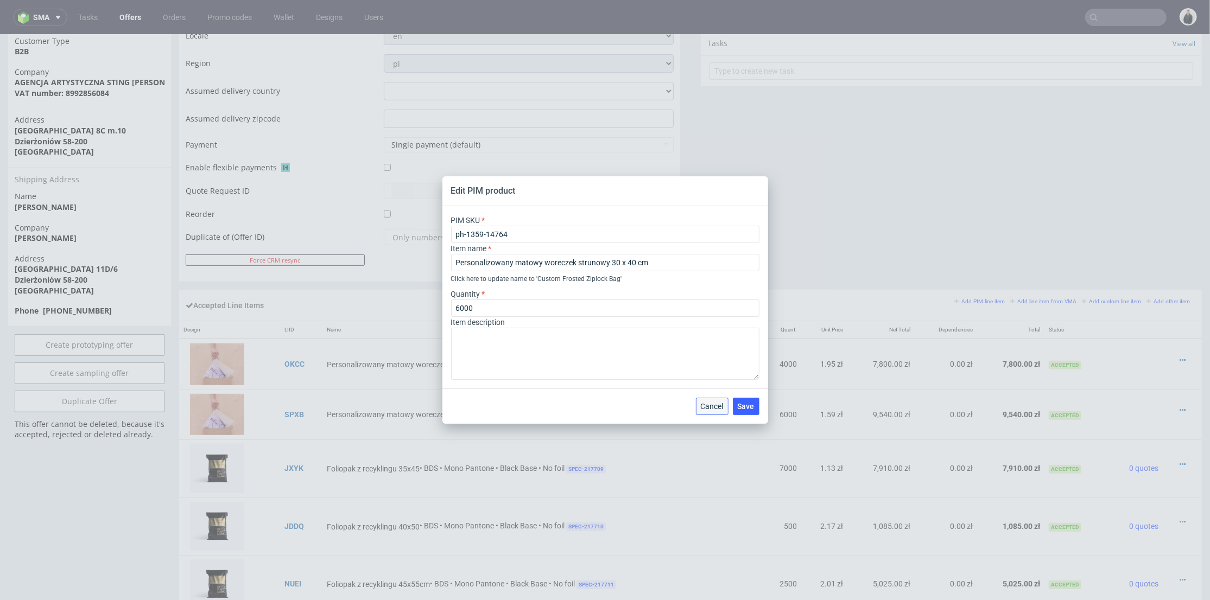
click at [714, 406] on span "Cancel" at bounding box center [712, 407] width 23 height 8
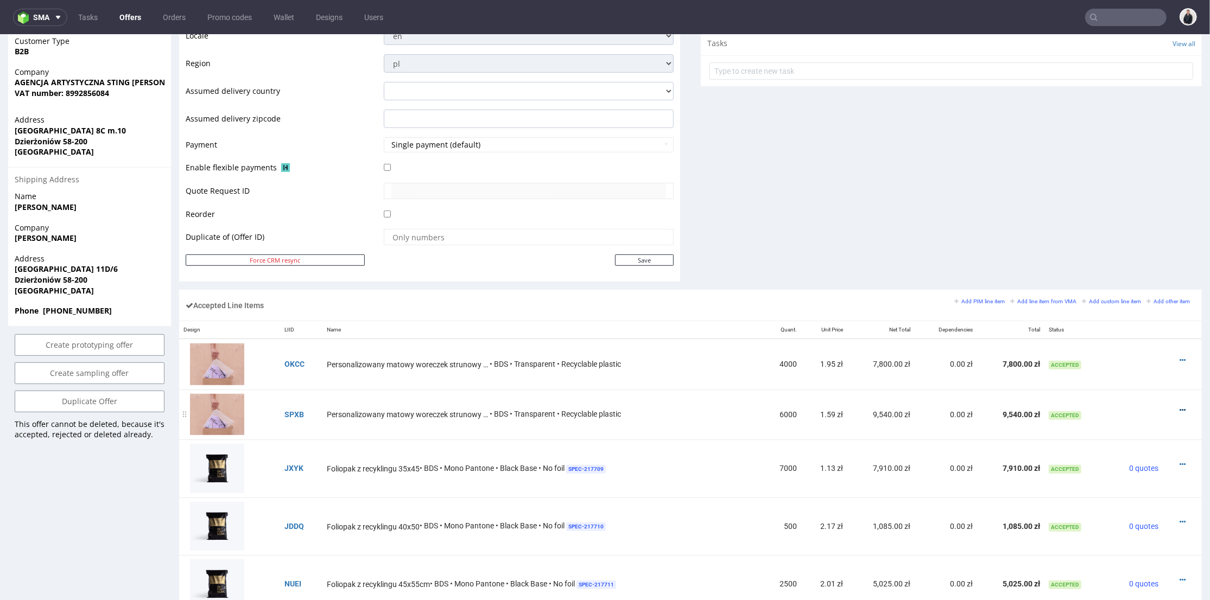
click at [1179, 406] on icon at bounding box center [1182, 410] width 6 height 8
click at [1125, 268] on span "Edit item specification" at bounding box center [1136, 269] width 81 height 11
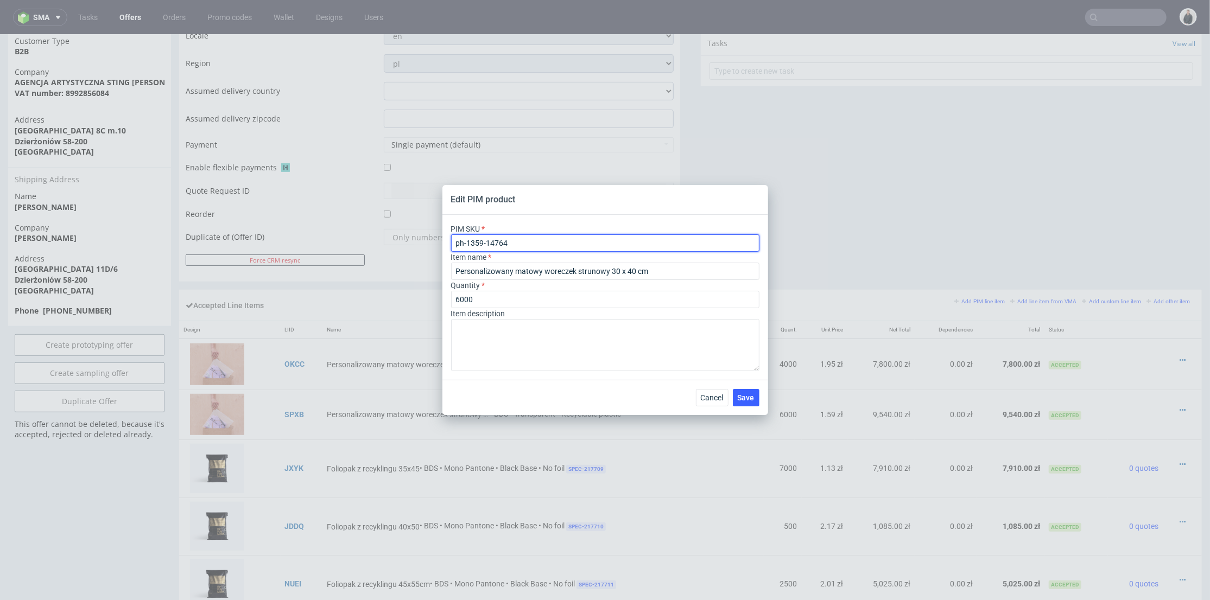
drag, startPoint x: 473, startPoint y: 237, endPoint x: 421, endPoint y: 229, distance: 52.2
click at [413, 233] on div "Edit PIM product PIM SKU ph-1359-14764 Item name Personalizowany matowy worecze…" at bounding box center [605, 300] width 1210 height 600
click at [714, 394] on span "Cancel" at bounding box center [712, 398] width 23 height 8
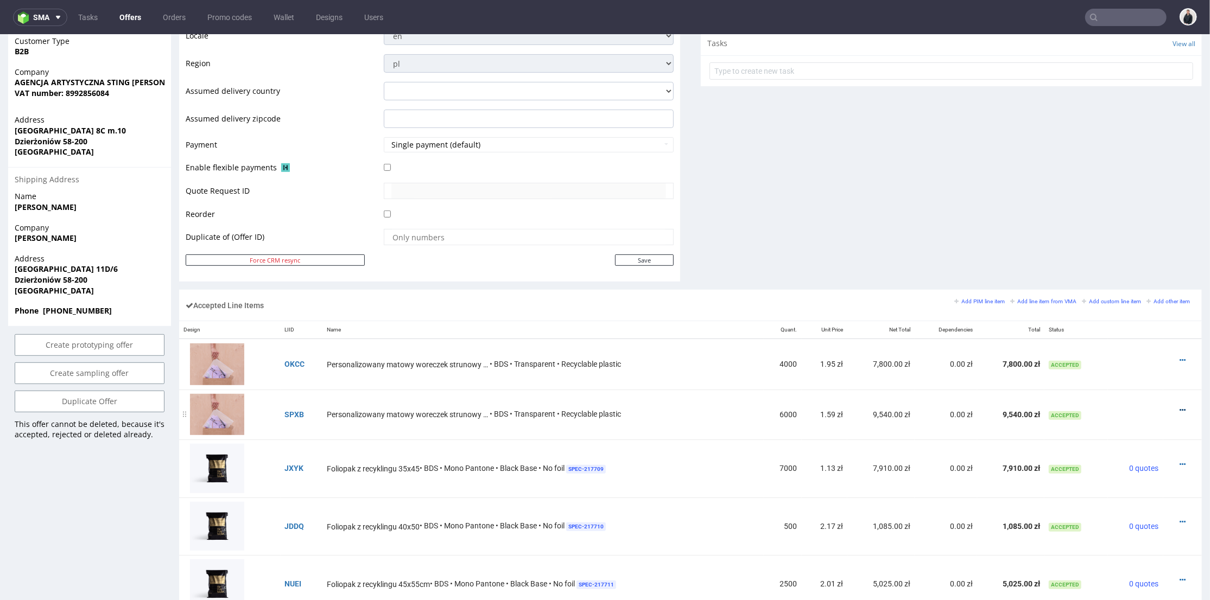
click at [1179, 407] on icon at bounding box center [1182, 410] width 6 height 8
click at [1105, 288] on span "Edit item price" at bounding box center [1138, 289] width 78 height 11
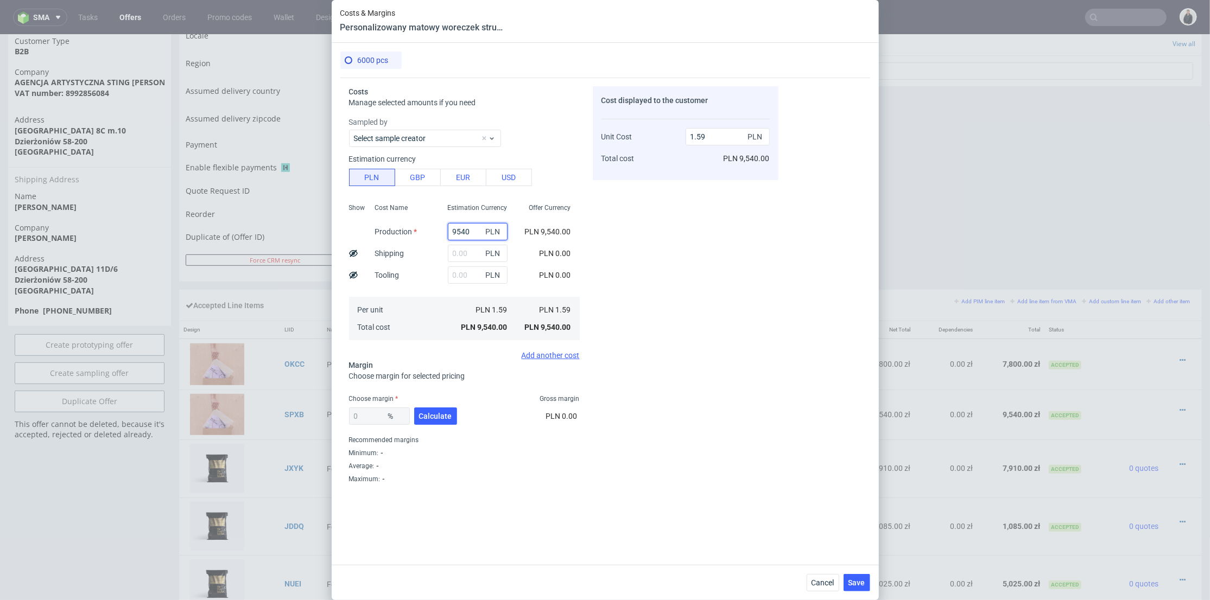
drag, startPoint x: 464, startPoint y: 229, endPoint x: 411, endPoint y: 226, distance: 53.3
click at [411, 226] on div "Show Cost Name Production Shipping Tooling Per unit Total cost Estimation Curre…" at bounding box center [464, 270] width 231 height 143
type input "5580"
type input "0.93"
type input "5580"
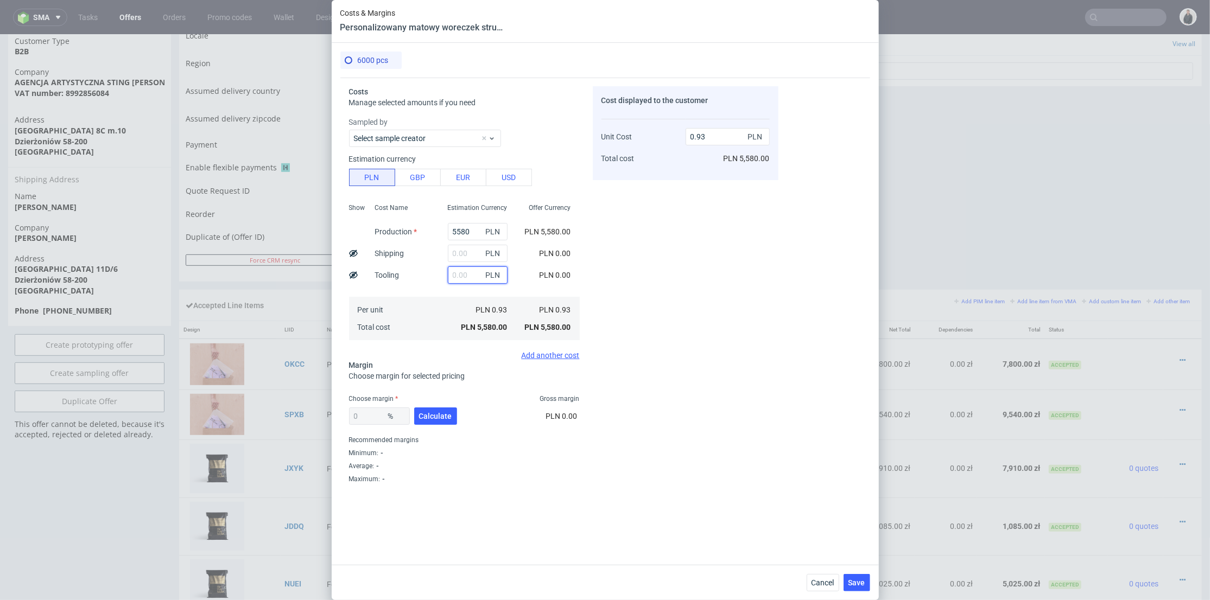
click at [448, 272] on input "text" at bounding box center [478, 275] width 60 height 17
click at [464, 257] on input "1" at bounding box center [478, 253] width 60 height 17
type input "120"
click at [422, 278] on div "Cost Name Production Shipping Tooling Per unit Total cost" at bounding box center [402, 270] width 73 height 143
type input "0.95"
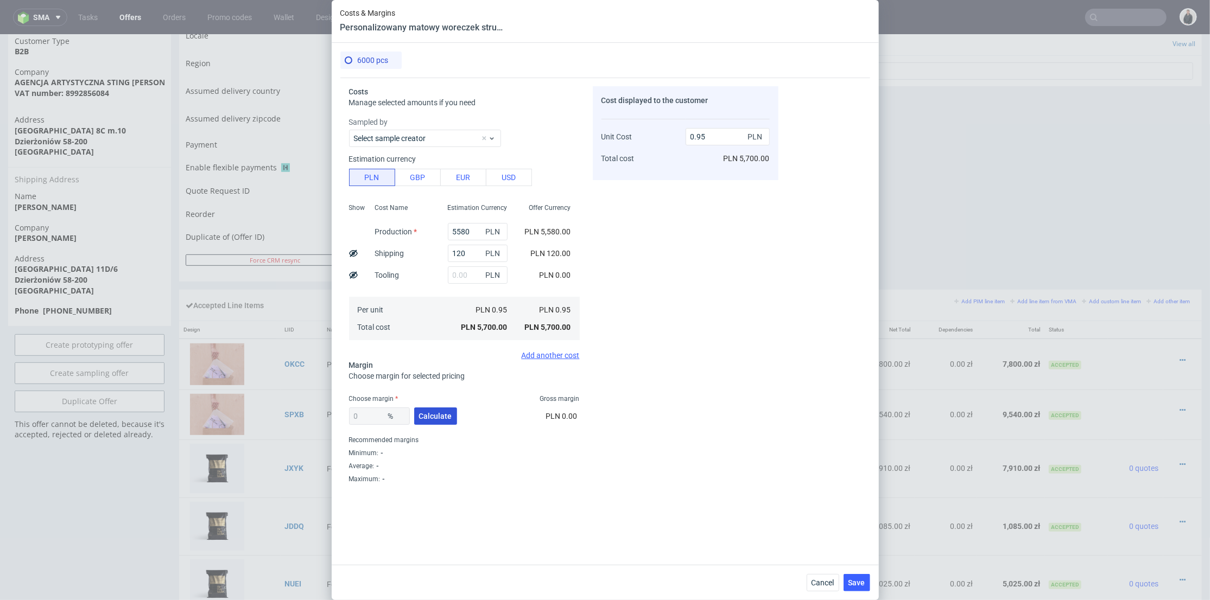
click at [429, 413] on span "Calculate" at bounding box center [435, 417] width 33 height 8
type input "37.42"
click at [701, 136] on input "1.52" at bounding box center [728, 136] width 84 height 17
type input "1.59"
click at [690, 160] on div "1.59 PLN PLN 9,120.00" at bounding box center [728, 143] width 84 height 57
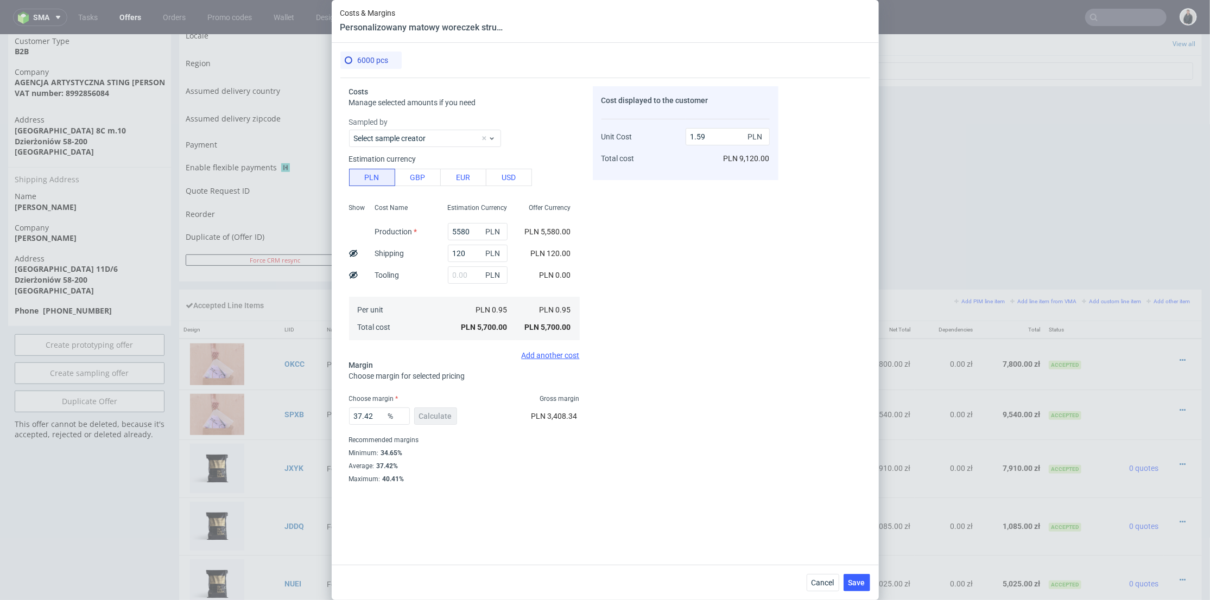
type input "40.25157232704403"
click at [858, 581] on span "Save" at bounding box center [856, 583] width 17 height 8
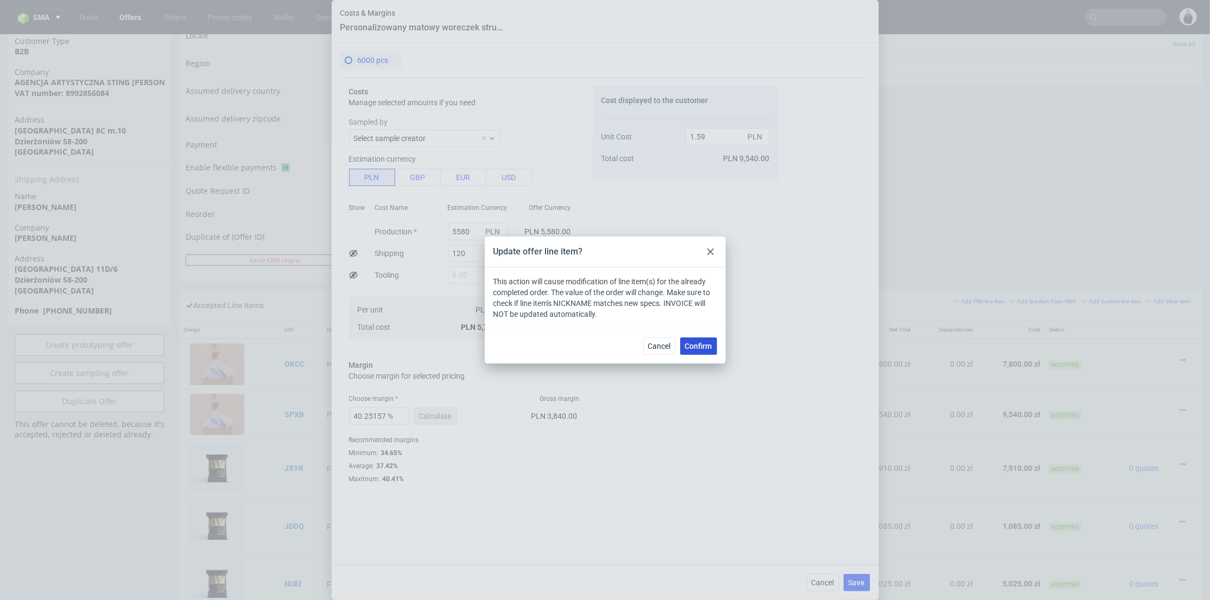
click at [706, 346] on span "Confirm" at bounding box center [698, 347] width 27 height 8
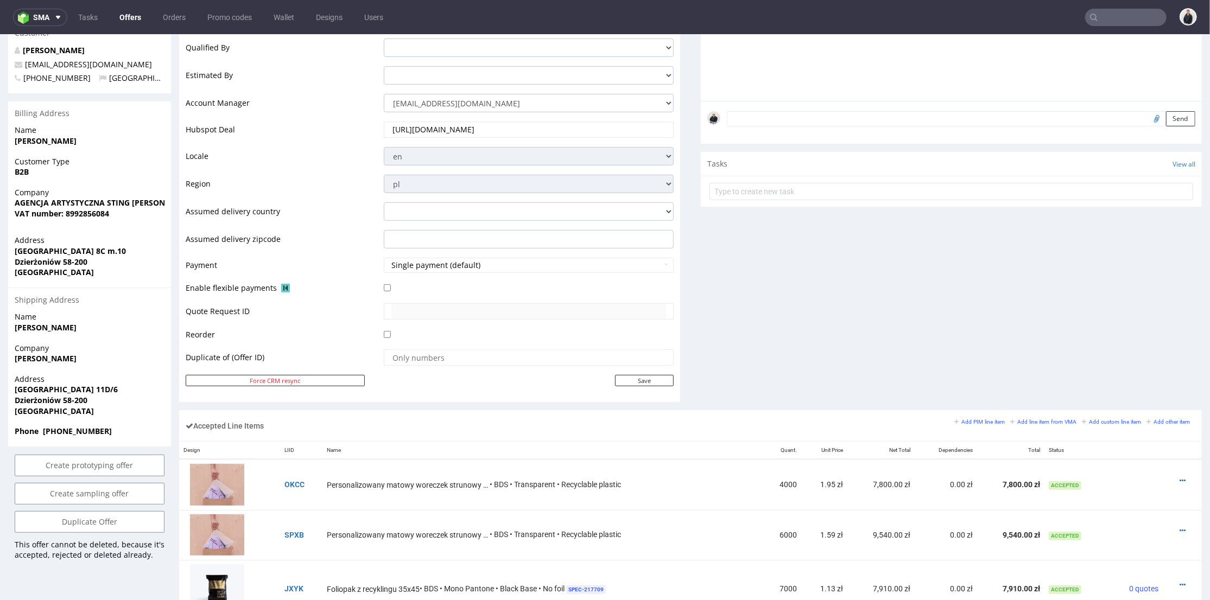
scroll to position [362, 0]
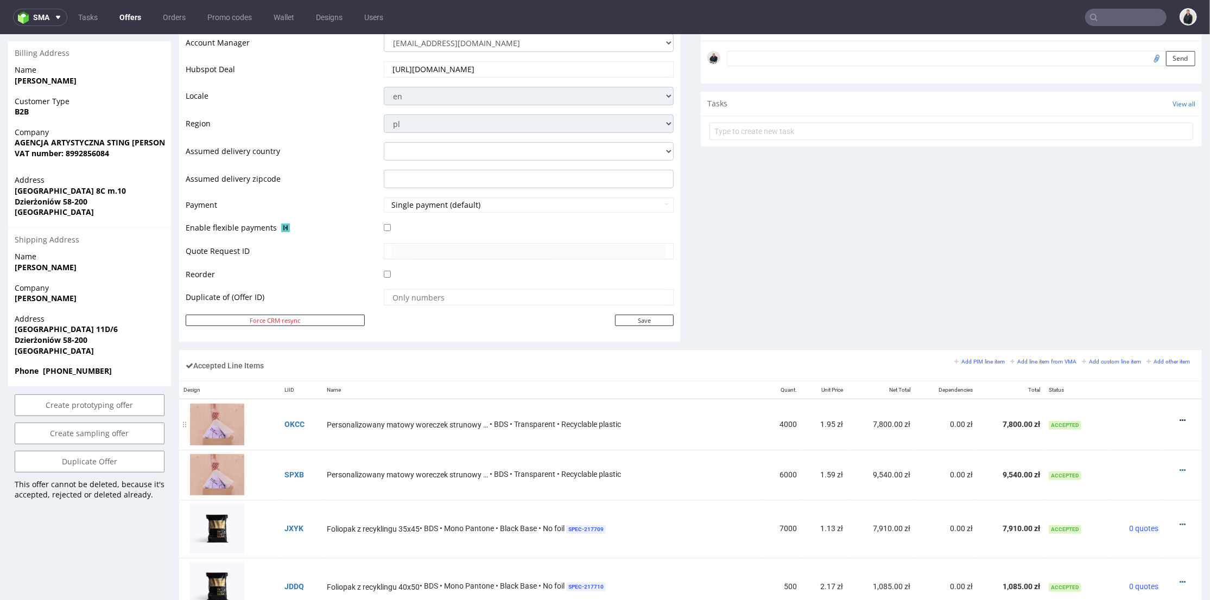
click at [1179, 417] on icon at bounding box center [1182, 420] width 6 height 8
click at [1141, 281] on span "Edit item specification" at bounding box center [1136, 280] width 81 height 11
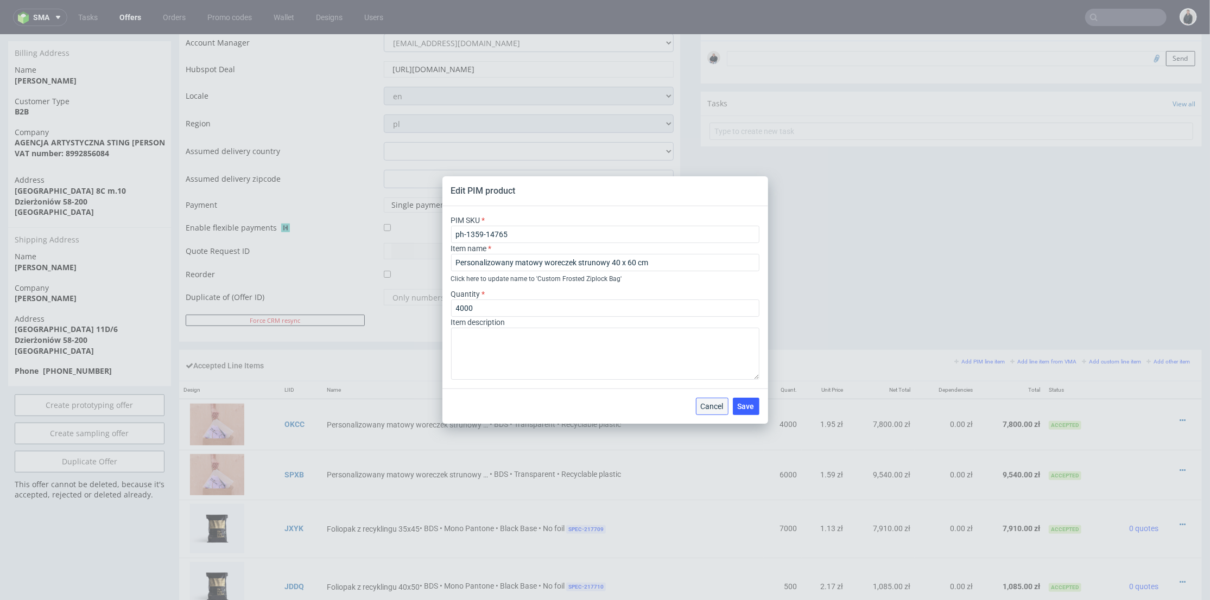
click at [710, 403] on span "Cancel" at bounding box center [712, 407] width 23 height 8
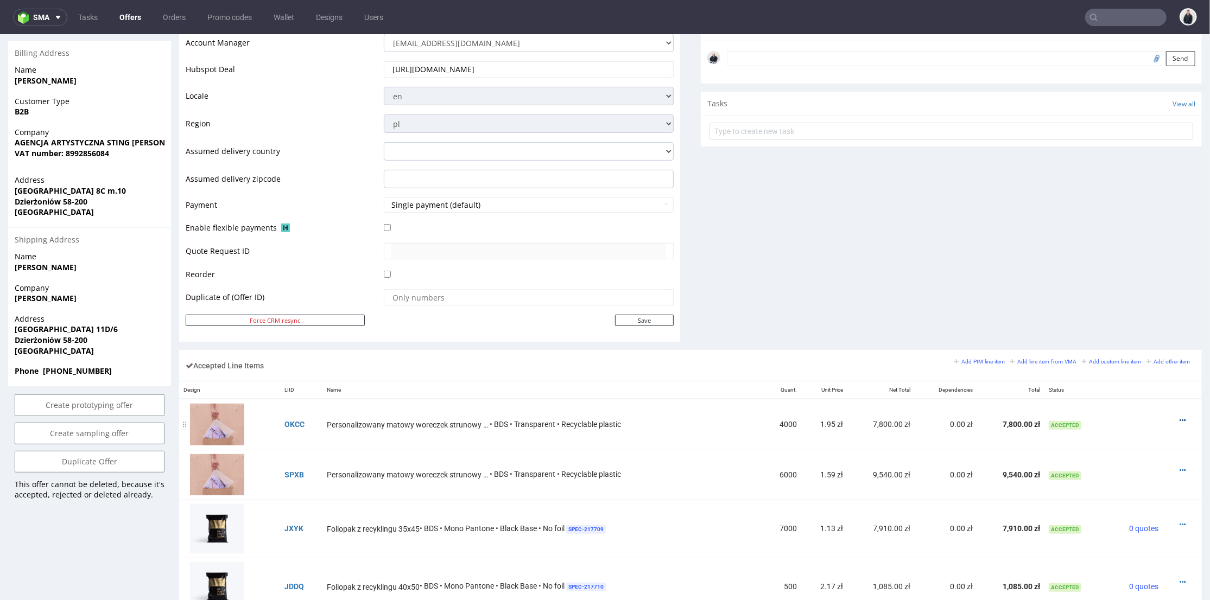
click at [1179, 418] on icon at bounding box center [1182, 420] width 6 height 8
click at [1121, 303] on span "Edit item price" at bounding box center [1138, 299] width 78 height 11
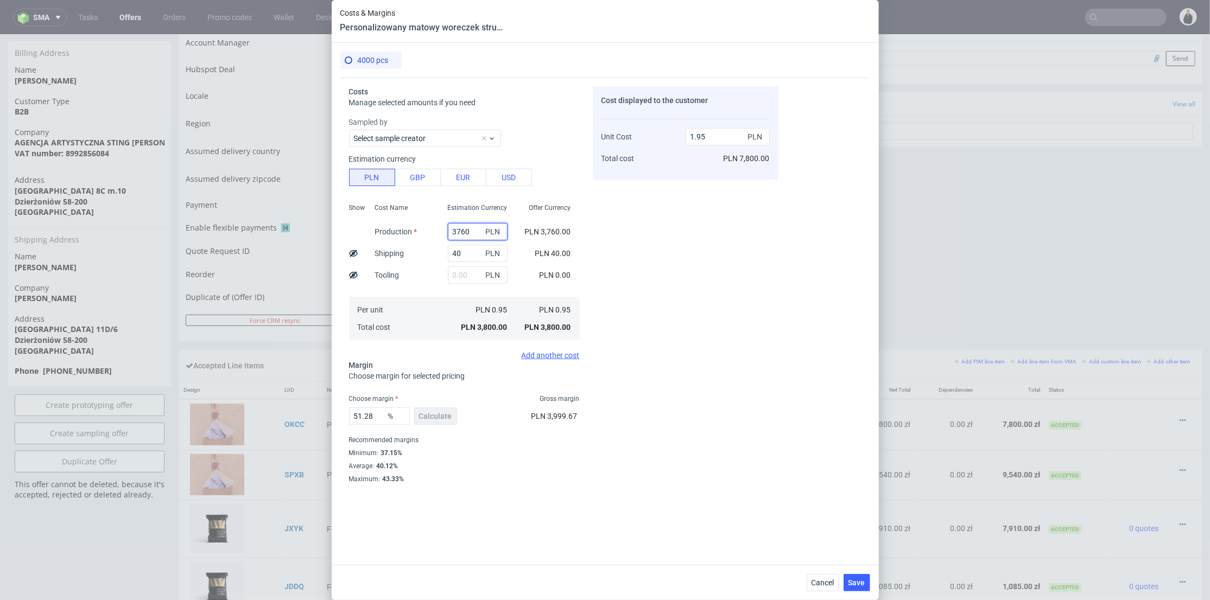
drag, startPoint x: 464, startPoint y: 231, endPoint x: 427, endPoint y: 230, distance: 36.4
click at [427, 230] on div "Show Cost Name Production Shipping Tooling Per unit Total cost Estimation Curre…" at bounding box center [464, 270] width 231 height 143
type input "4520"
type input "2.34"
type input "4520"
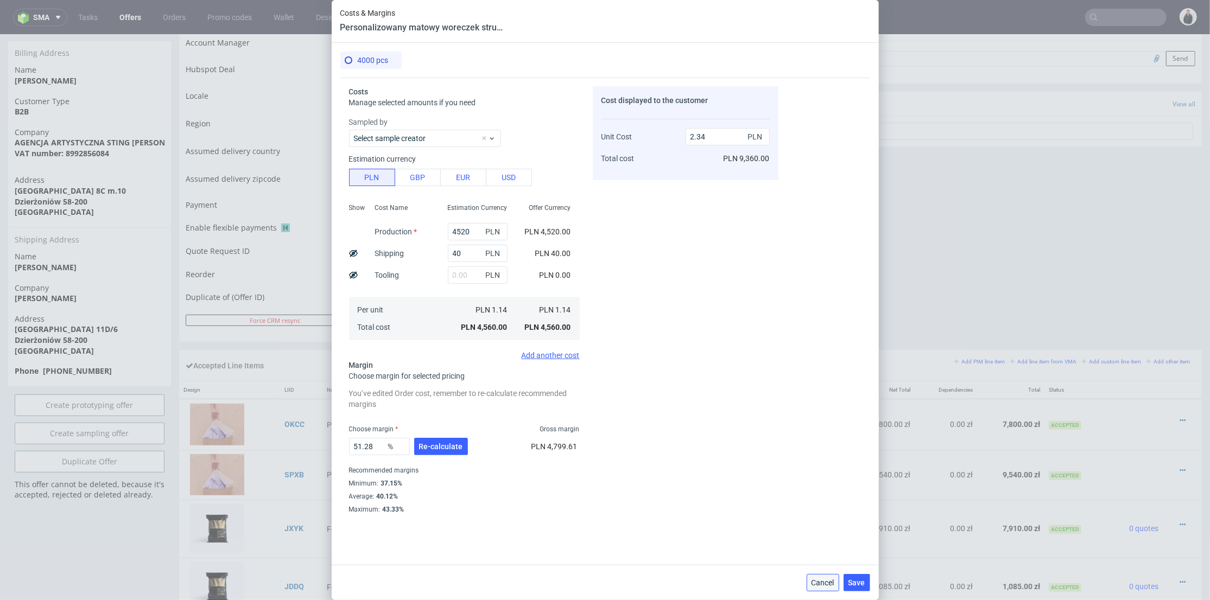
click at [823, 575] on button "Cancel" at bounding box center [823, 582] width 33 height 17
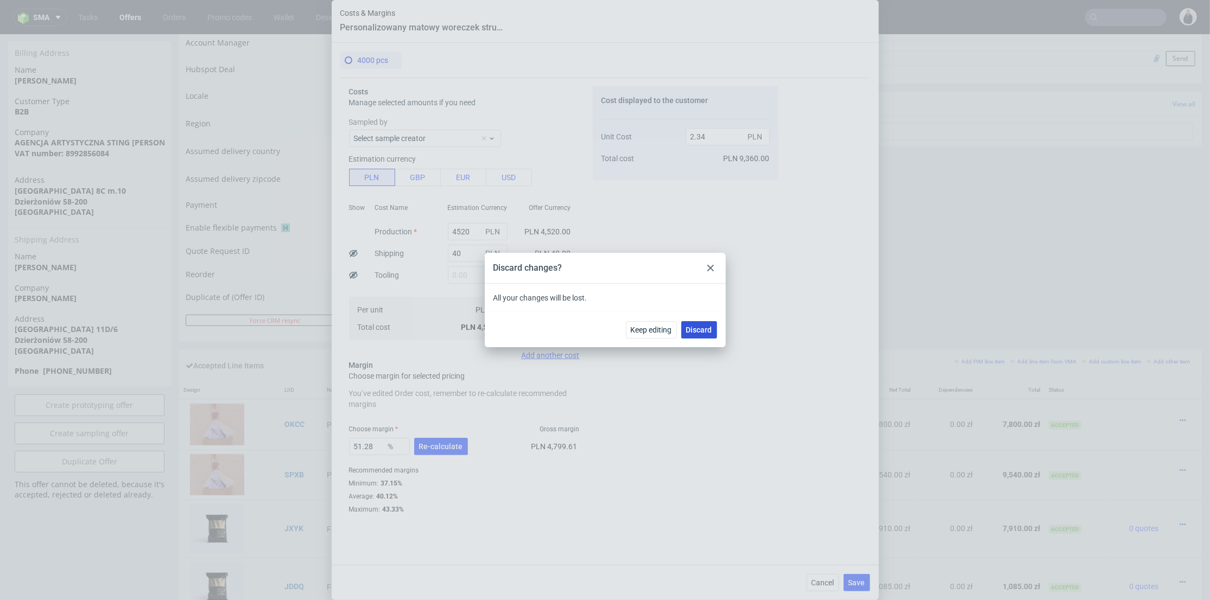
click at [701, 329] on span "Discard" at bounding box center [699, 330] width 26 height 8
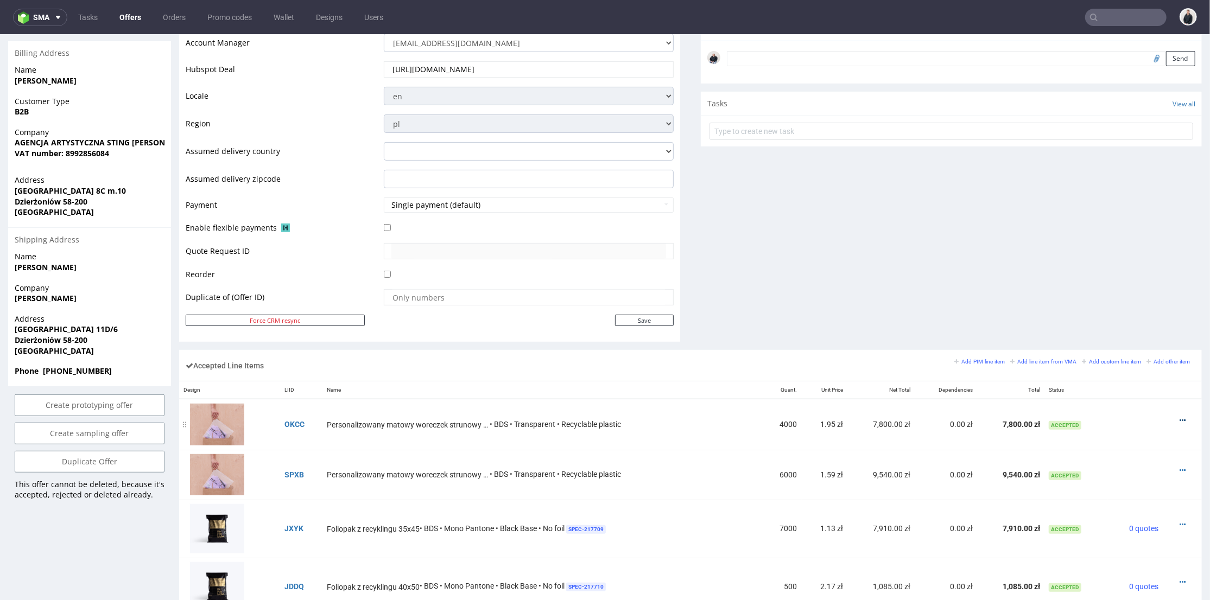
click at [1179, 419] on icon at bounding box center [1182, 420] width 6 height 8
click at [1127, 283] on span "Edit item specification" at bounding box center [1136, 280] width 81 height 11
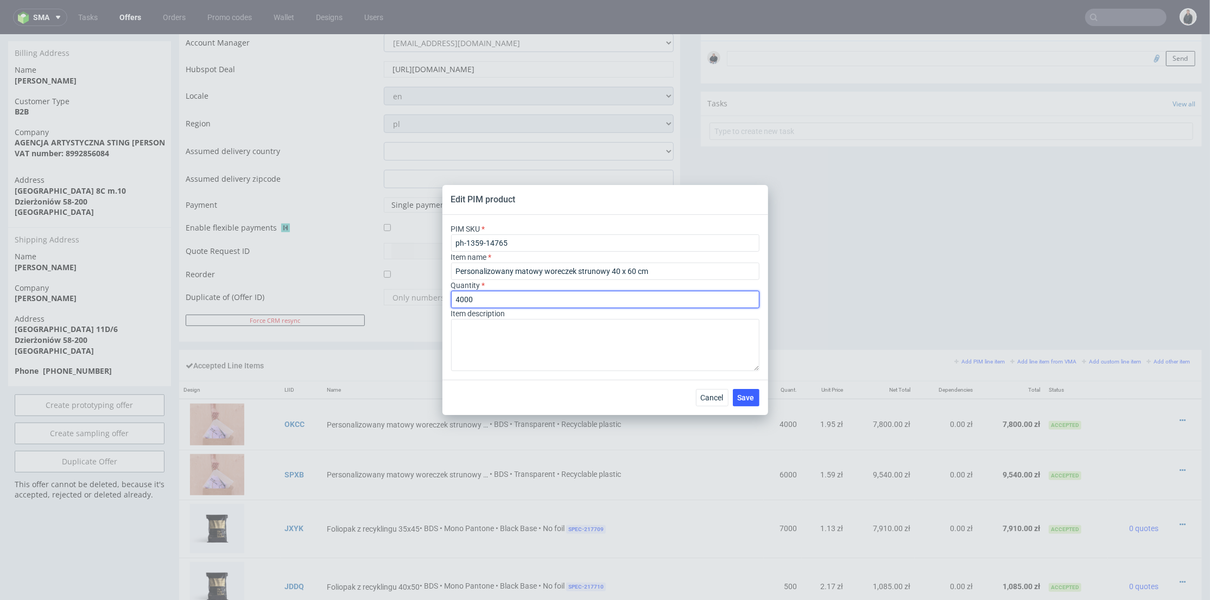
click at [486, 299] on input "4000" at bounding box center [605, 299] width 308 height 17
drag, startPoint x: 475, startPoint y: 301, endPoint x: 456, endPoint y: 300, distance: 19.0
click at [456, 300] on input "4000" at bounding box center [605, 299] width 308 height 17
type input "4100"
click at [753, 397] on span "Save" at bounding box center [746, 398] width 17 height 8
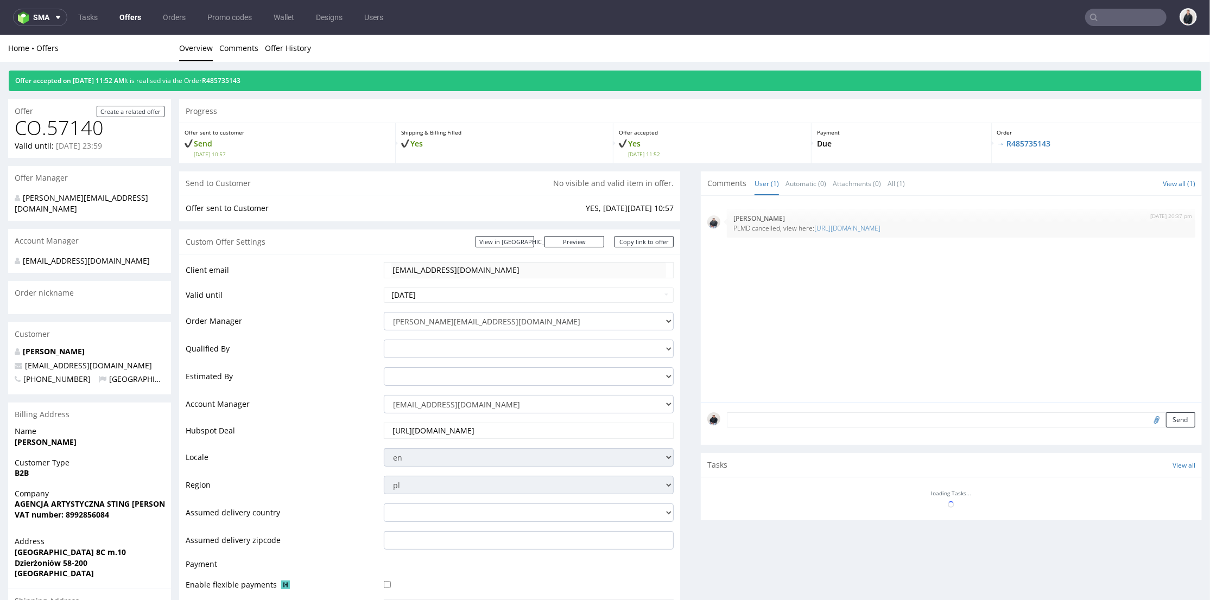
scroll to position [241, 0]
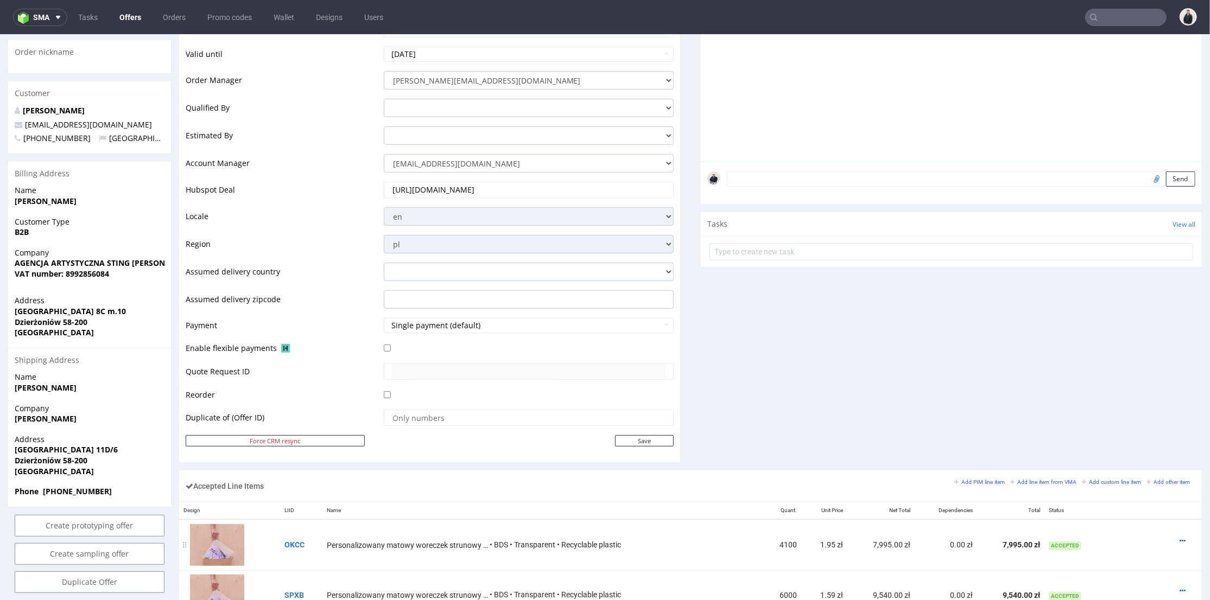
click at [1168, 539] on div at bounding box center [1179, 540] width 23 height 11
click at [1179, 539] on icon at bounding box center [1182, 541] width 6 height 8
click at [1123, 404] on span "Edit item specification" at bounding box center [1136, 400] width 81 height 11
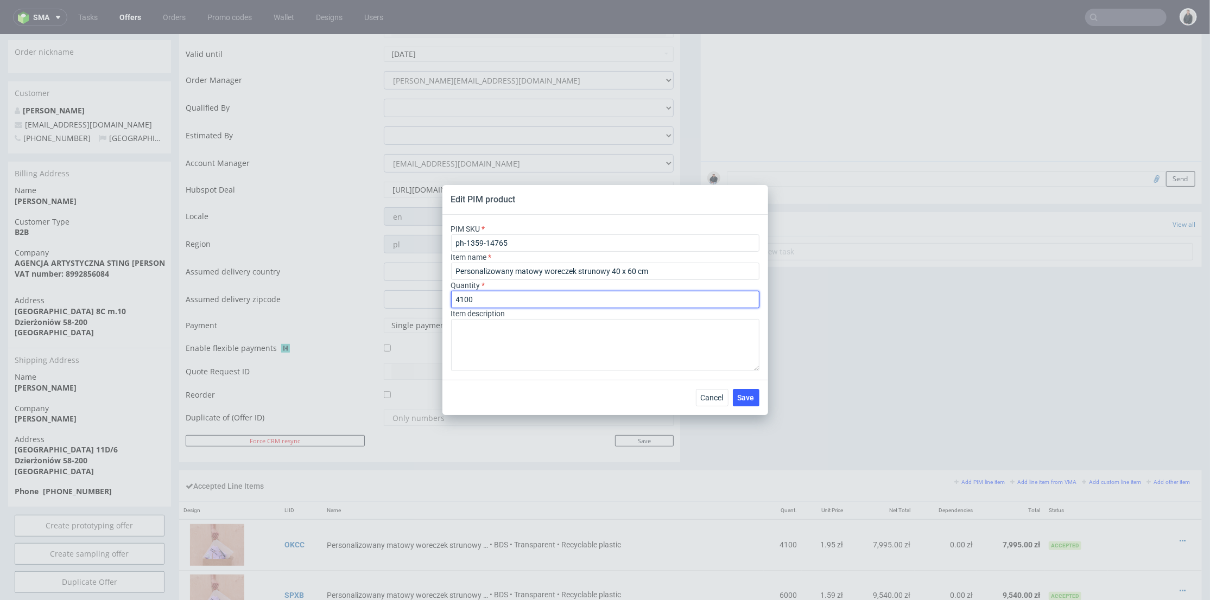
drag, startPoint x: 480, startPoint y: 299, endPoint x: 459, endPoint y: 301, distance: 20.7
click at [459, 301] on input "4100" at bounding box center [605, 299] width 308 height 17
type input "4000"
click at [751, 396] on span "Save" at bounding box center [746, 398] width 17 height 8
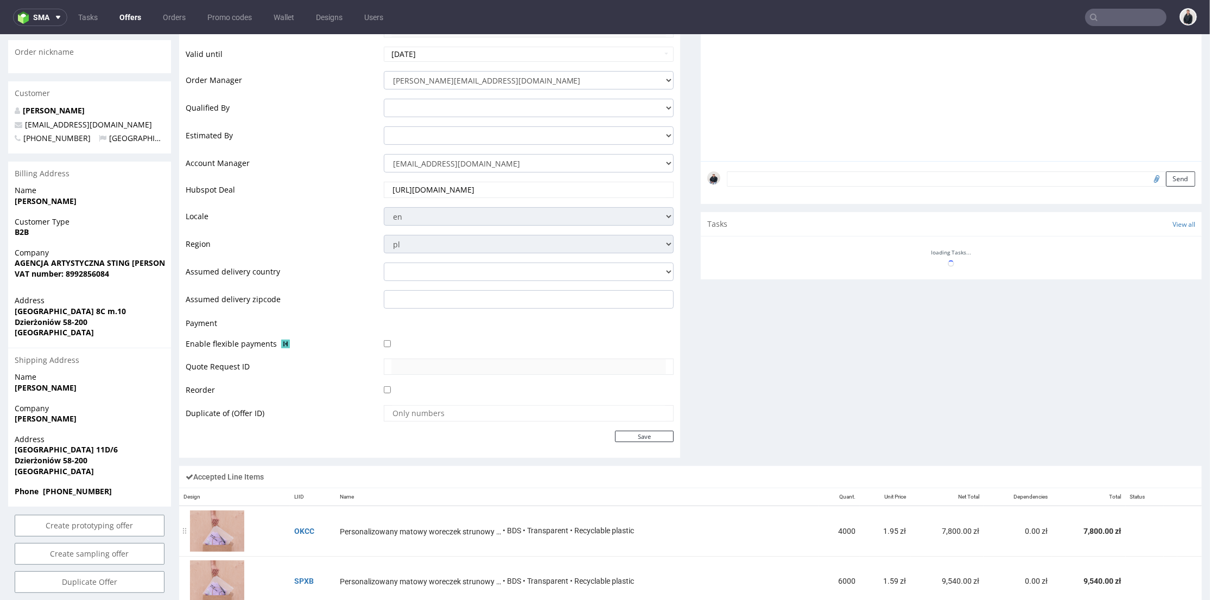
scroll to position [301, 0]
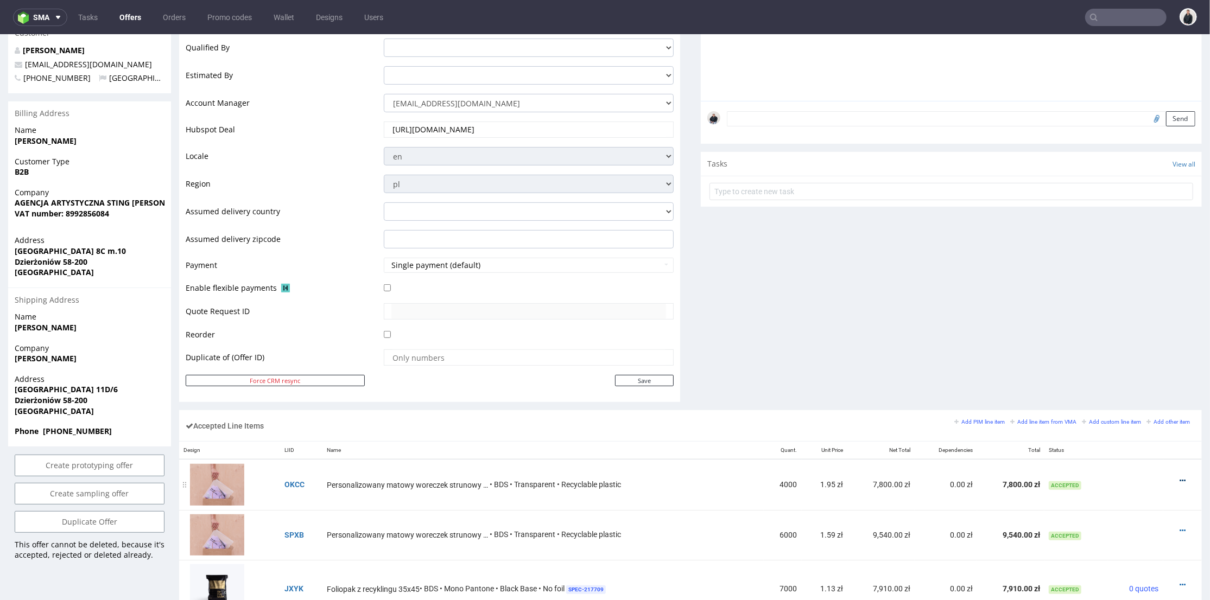
click at [1179, 481] on icon at bounding box center [1182, 481] width 6 height 8
click at [1133, 358] on span "Edit item price" at bounding box center [1138, 359] width 78 height 11
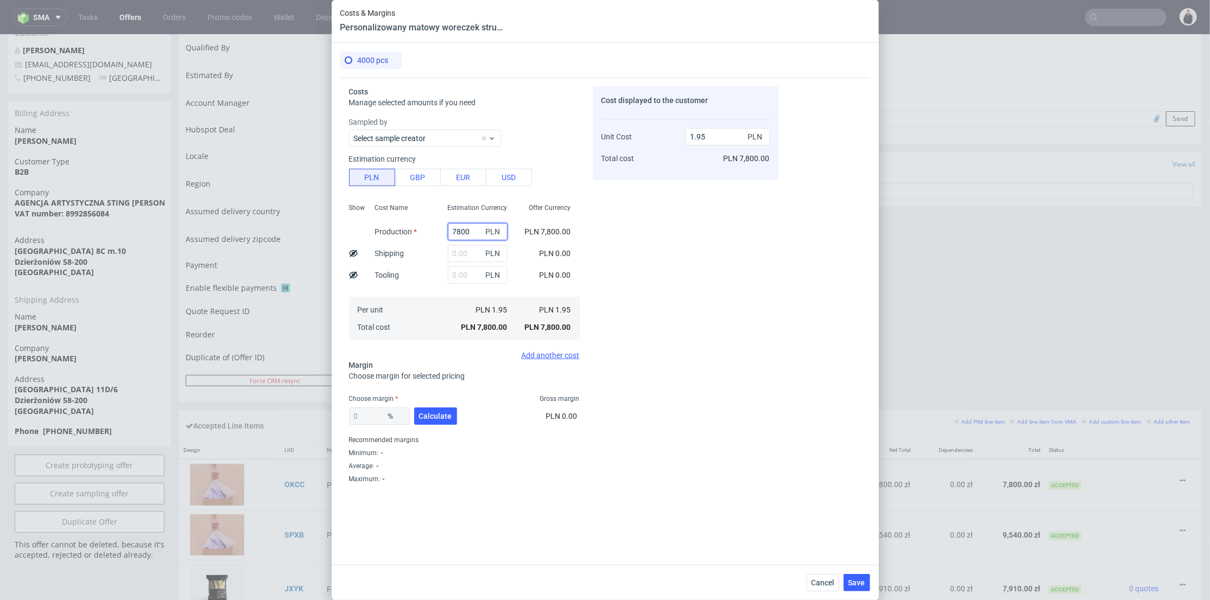
drag, startPoint x: 465, startPoint y: 231, endPoint x: 424, endPoint y: 223, distance: 41.9
click at [423, 225] on div "Show Cost Name Production Shipping Tooling Per unit Total cost Estimation Curre…" at bounding box center [464, 270] width 231 height 143
type input "4520"
type input "1.13"
type input "4520"
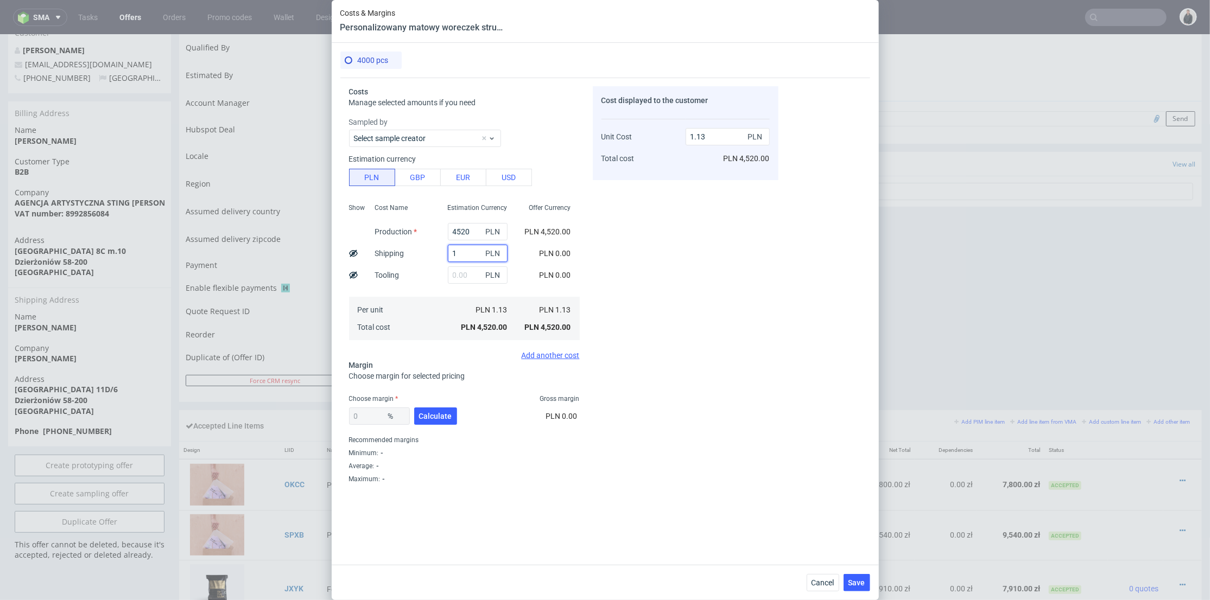
drag, startPoint x: 466, startPoint y: 255, endPoint x: 448, endPoint y: 263, distance: 19.7
click at [467, 255] on input "1" at bounding box center [478, 253] width 60 height 17
type input "120"
drag, startPoint x: 424, startPoint y: 280, endPoint x: 428, endPoint y: 341, distance: 60.9
click at [425, 281] on div "Cost Name Production Shipping Tooling Per unit Total cost" at bounding box center [402, 270] width 73 height 143
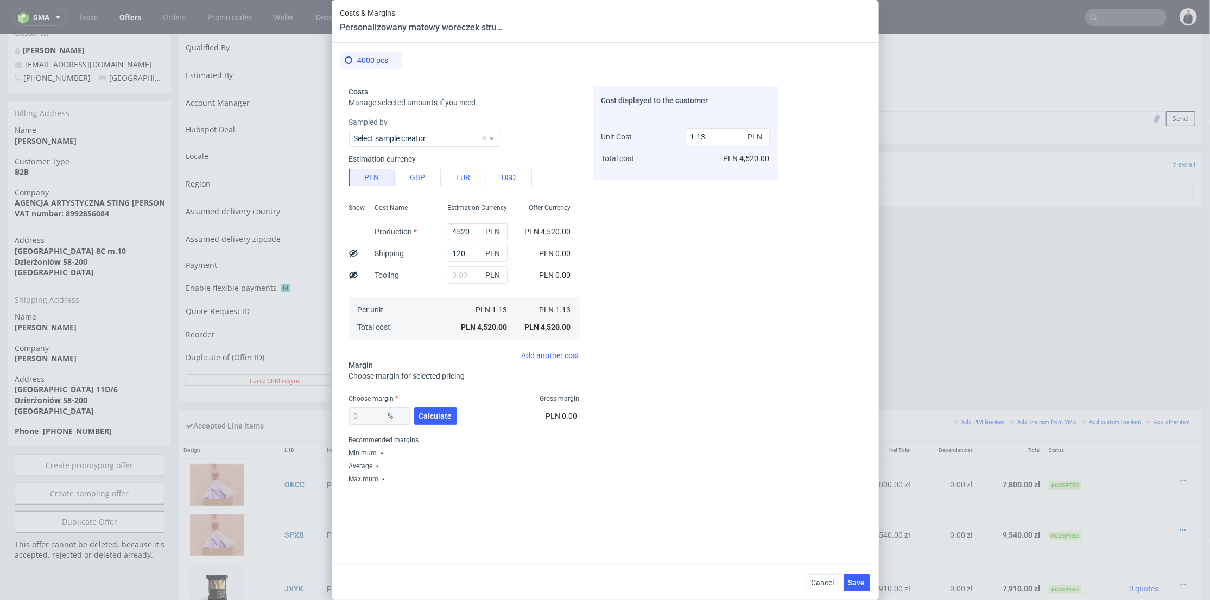
type input "1.16"
click at [428, 415] on span "Calculate" at bounding box center [435, 417] width 33 height 8
type input "38.79"
click at [702, 134] on input "1.9" at bounding box center [728, 136] width 84 height 17
click at [705, 134] on input "1.9" at bounding box center [728, 136] width 84 height 17
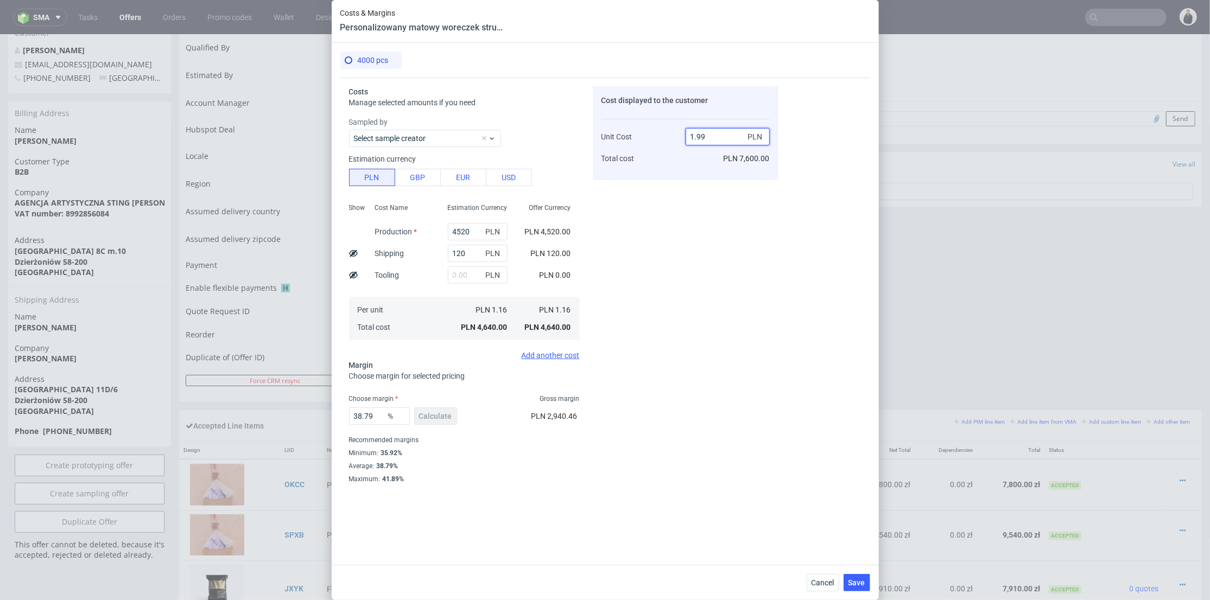
type input "1.99"
click at [694, 167] on div "1.99 PLN PLN 7,600.00" at bounding box center [728, 143] width 84 height 57
type input "41.70854271356784"
click at [701, 136] on input "1.99" at bounding box center [728, 136] width 84 height 17
type input "1.92"
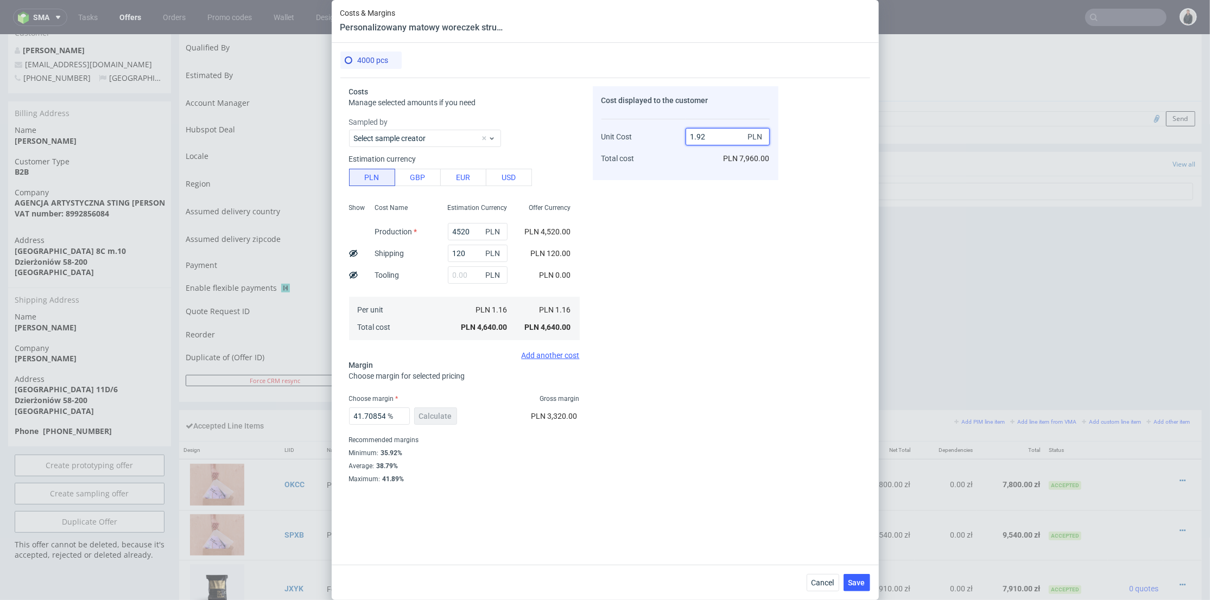
type input "39.58333333333333"
type input "1.94"
drag, startPoint x: 707, startPoint y: 136, endPoint x: 701, endPoint y: 136, distance: 6.5
click at [701, 136] on input "1.94" at bounding box center [728, 136] width 84 height 17
type input "40.20618556701031"
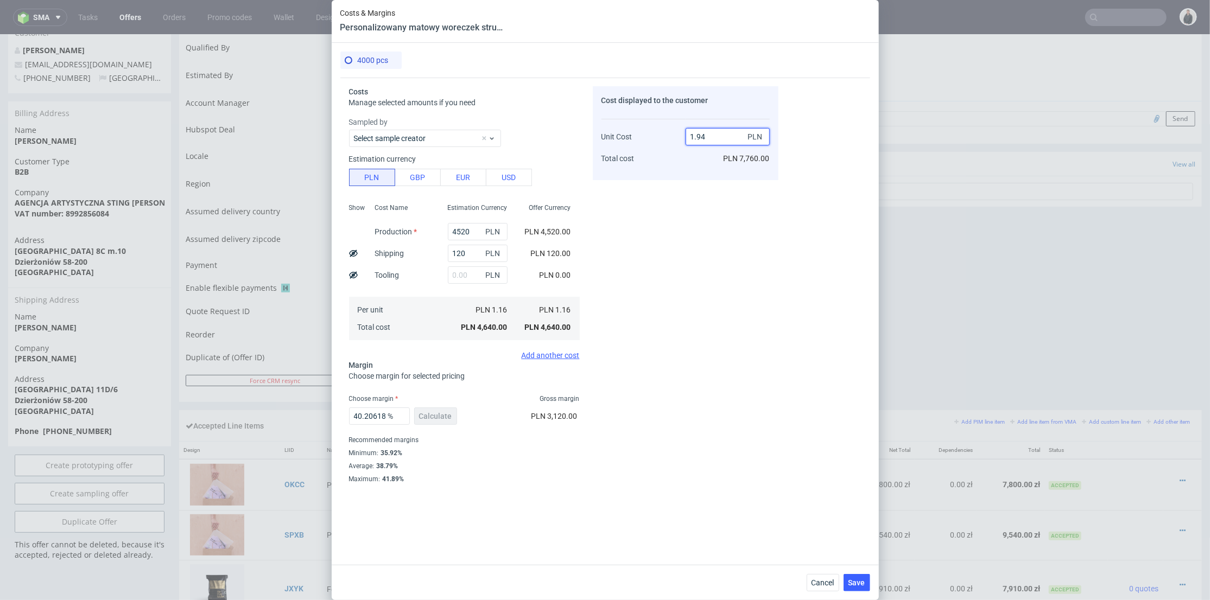
drag, startPoint x: 707, startPoint y: 134, endPoint x: 701, endPoint y: 135, distance: 6.0
click at [701, 135] on input "1.94" at bounding box center [728, 136] width 84 height 17
type input "1.95"
click at [689, 168] on div "1.95 PLN PLN 7,760.00" at bounding box center [728, 143] width 84 height 57
type input "40.51282051282051"
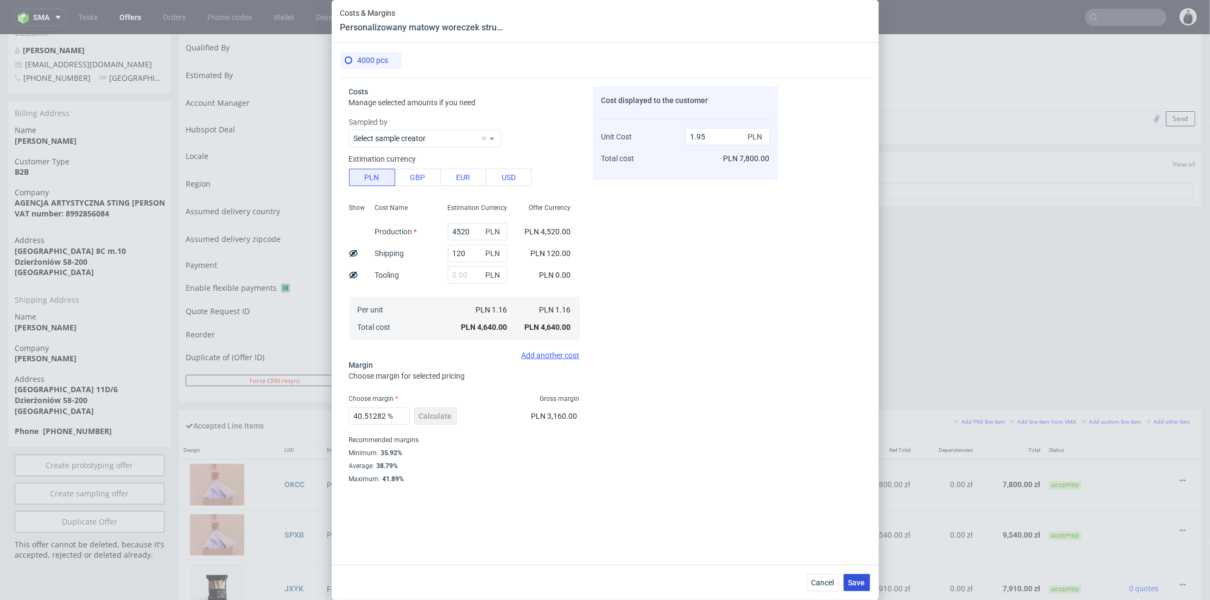
click at [850, 584] on span "Save" at bounding box center [856, 583] width 17 height 8
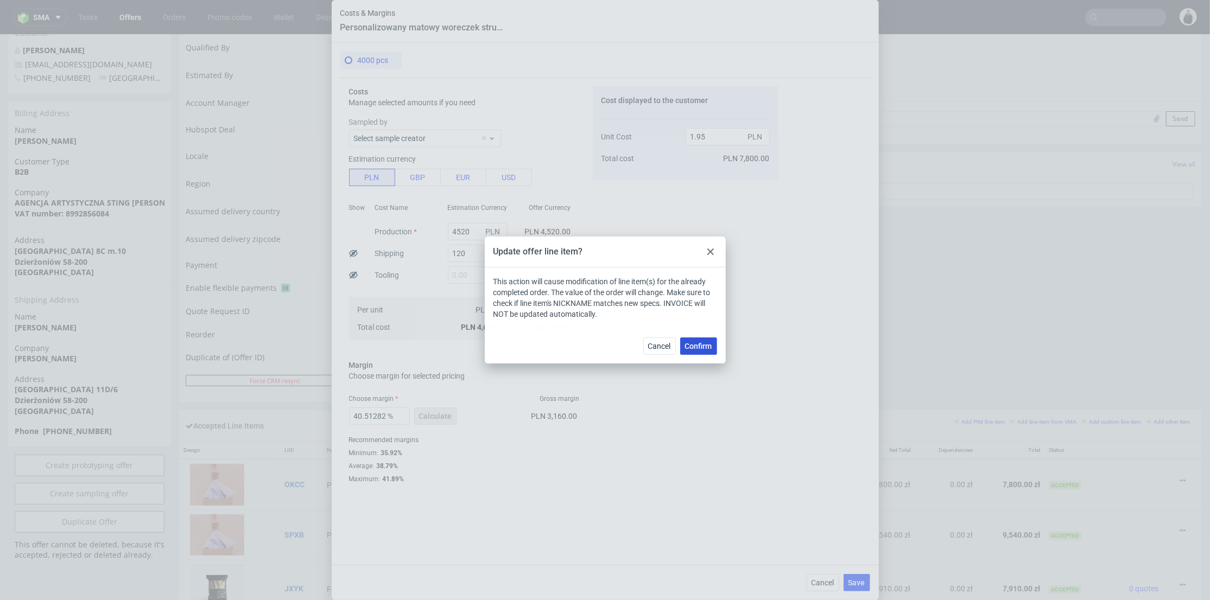
click at [698, 348] on span "Confirm" at bounding box center [698, 347] width 27 height 8
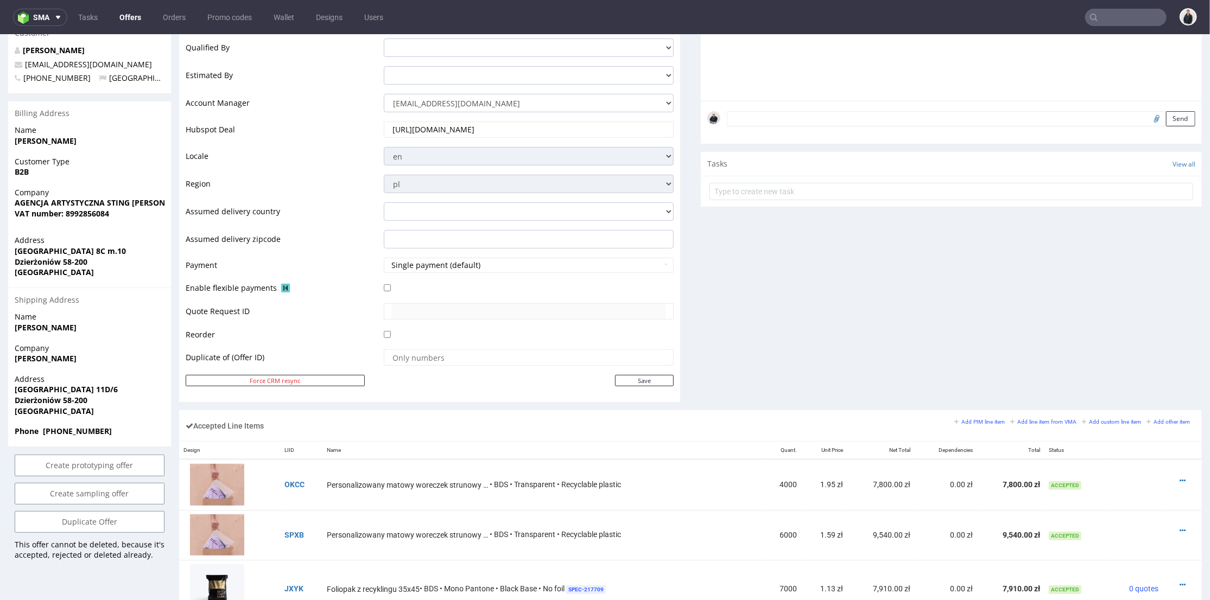
click at [794, 254] on div "Comments User (1) Automatic (0) Attachments (0) All (1) View all (1) [DATE] 20:…" at bounding box center [951, 140] width 501 height 540
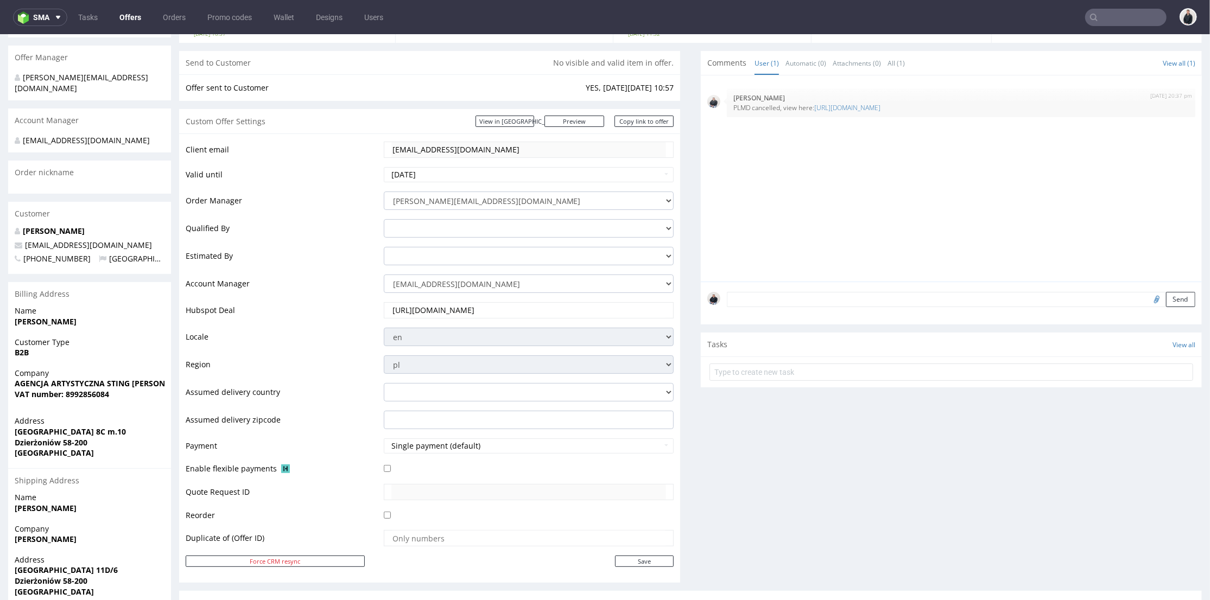
scroll to position [0, 0]
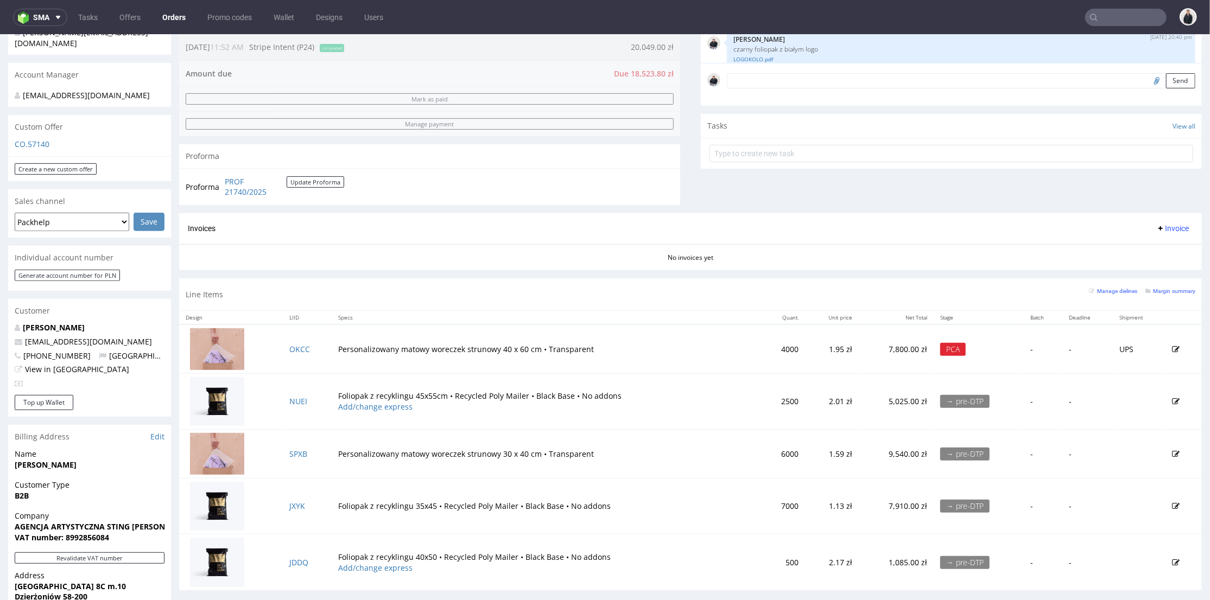
scroll to position [362, 0]
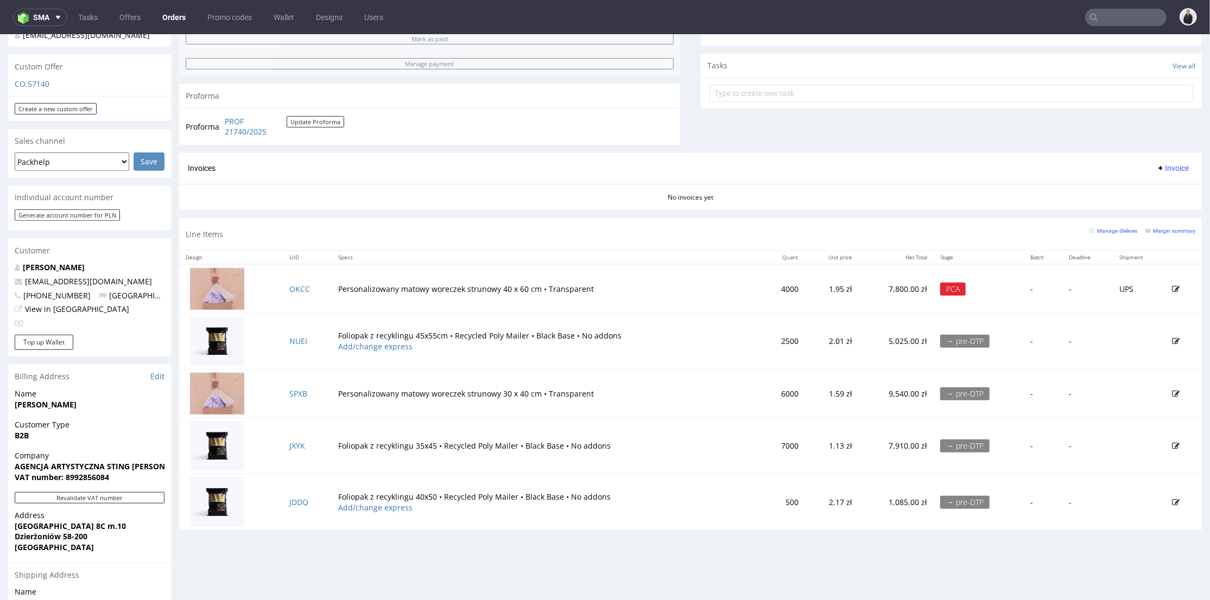
drag, startPoint x: 183, startPoint y: 385, endPoint x: 186, endPoint y: 376, distance: 9.1
click at [183, 382] on td at bounding box center [231, 393] width 104 height 48
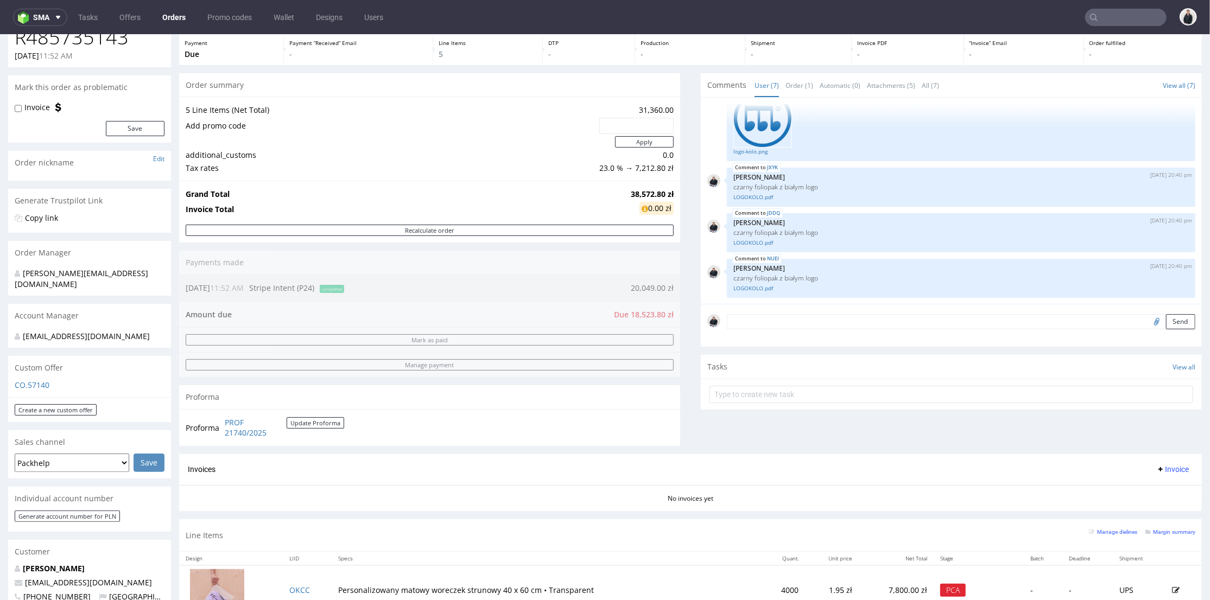
scroll to position [241, 0]
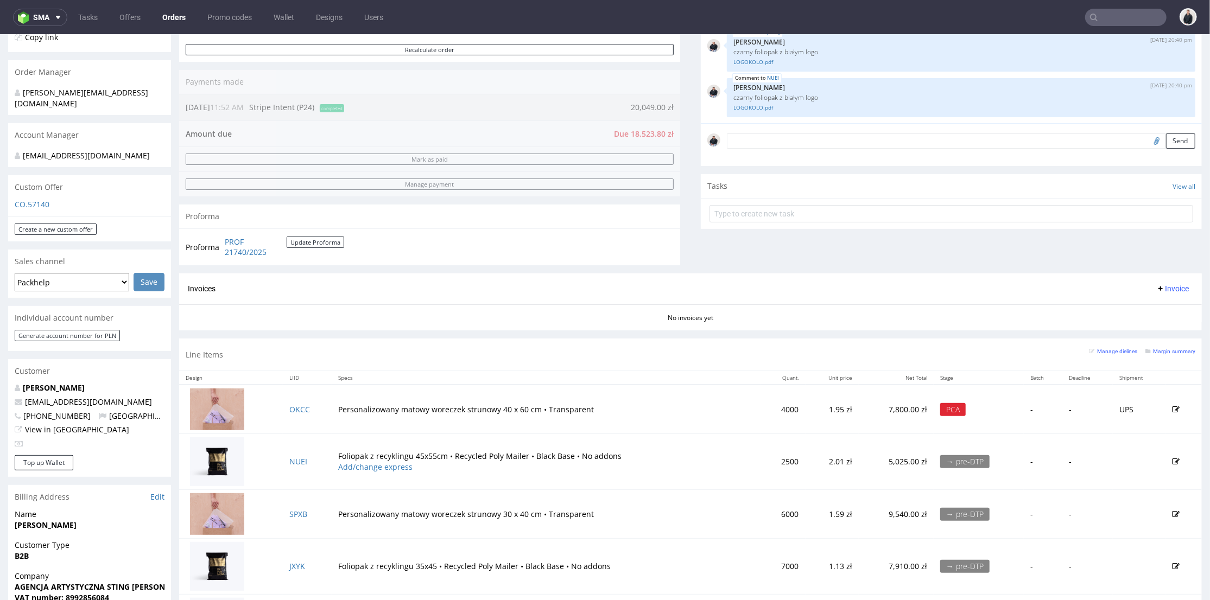
click at [598, 307] on div "No invoices yet" at bounding box center [690, 313] width 1023 height 18
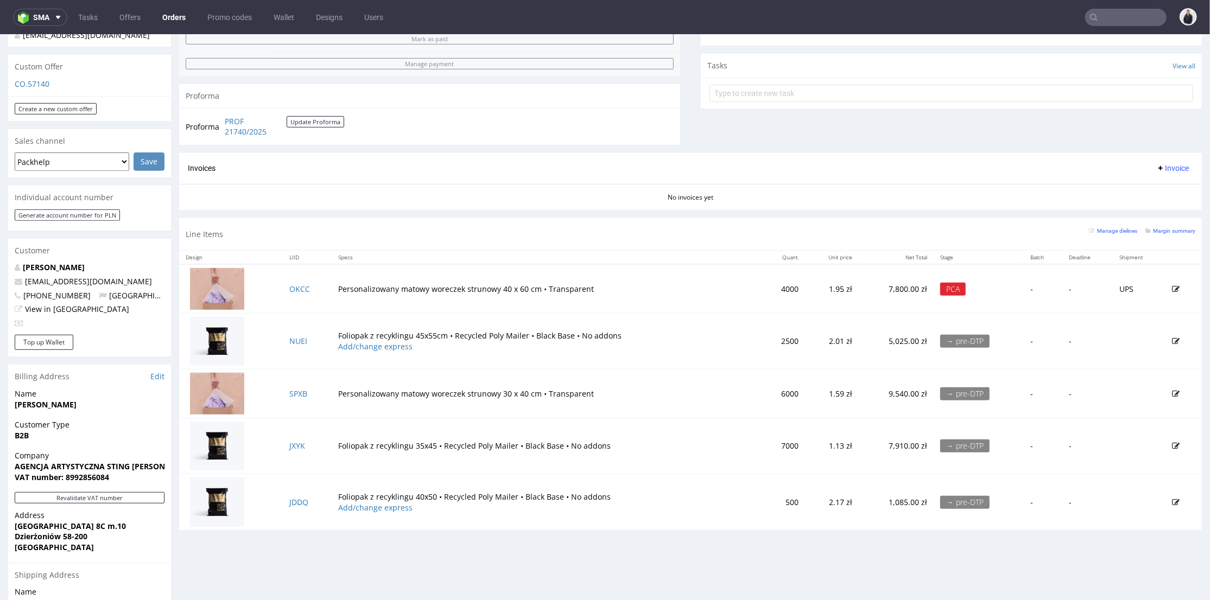
scroll to position [0, 0]
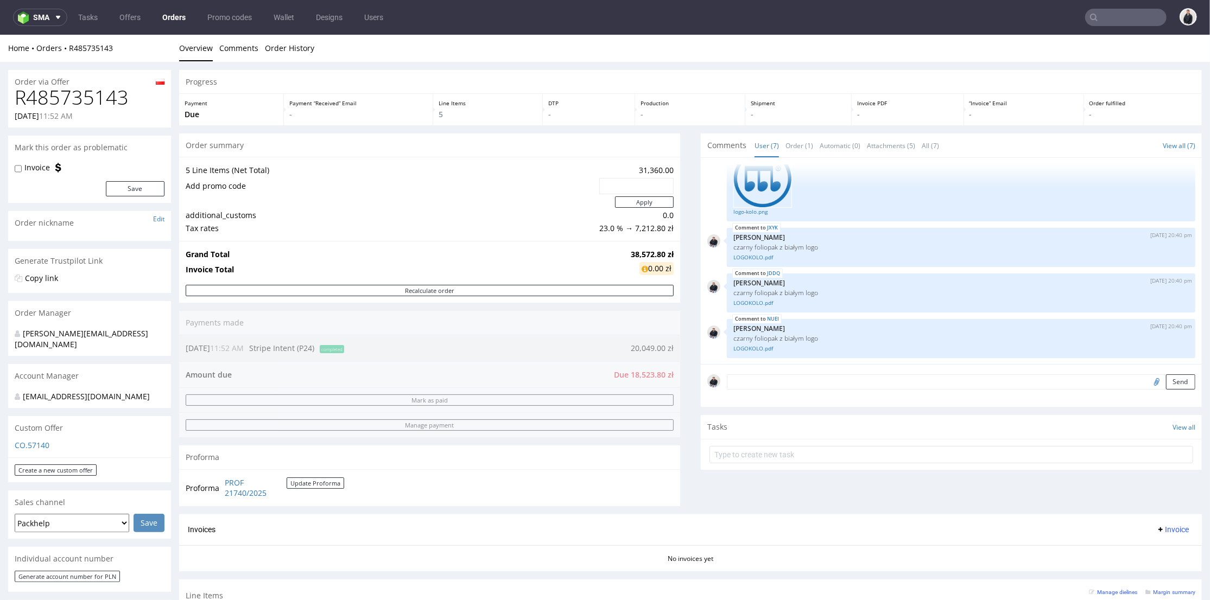
click at [540, 195] on td at bounding box center [391, 202] width 411 height 14
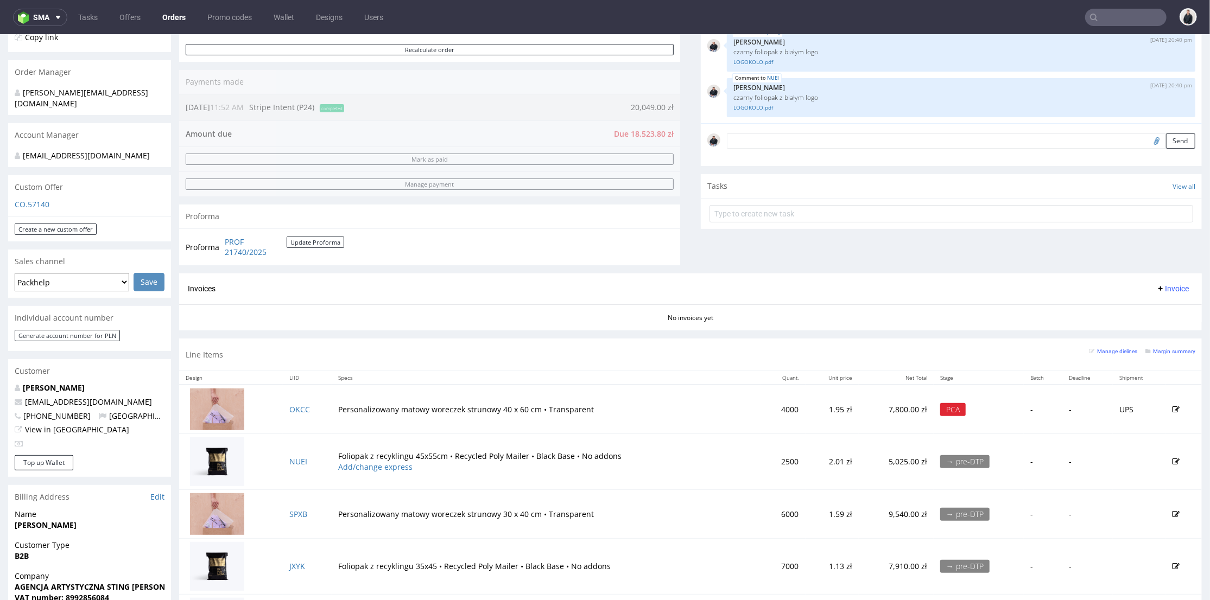
scroll to position [362, 0]
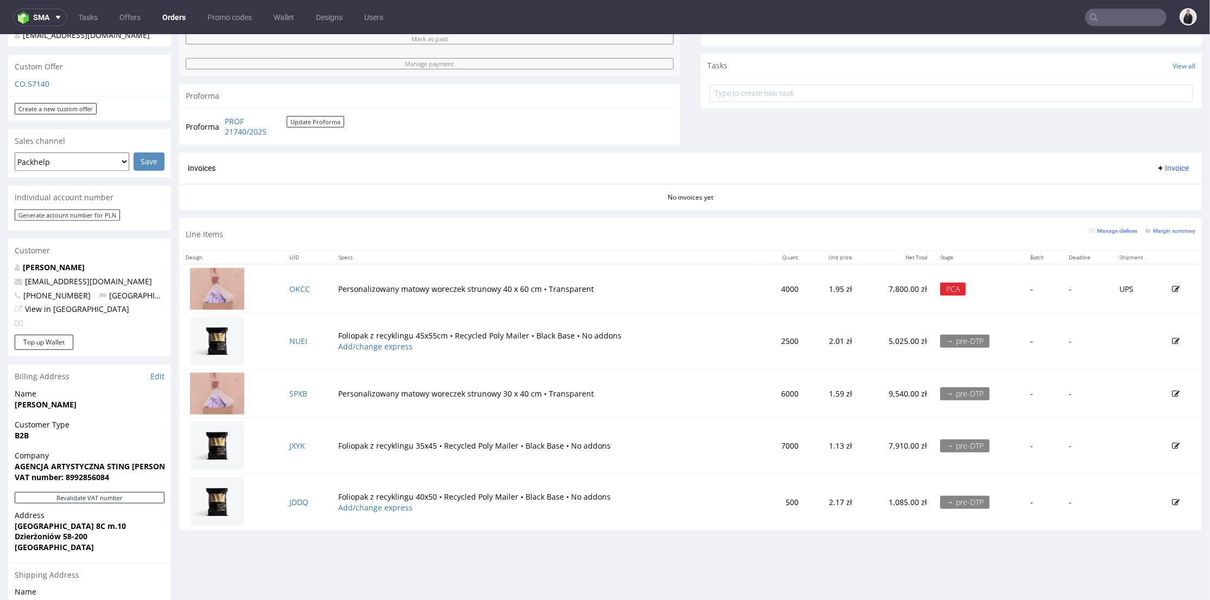
click at [550, 261] on th "Specs" at bounding box center [546, 257] width 429 height 14
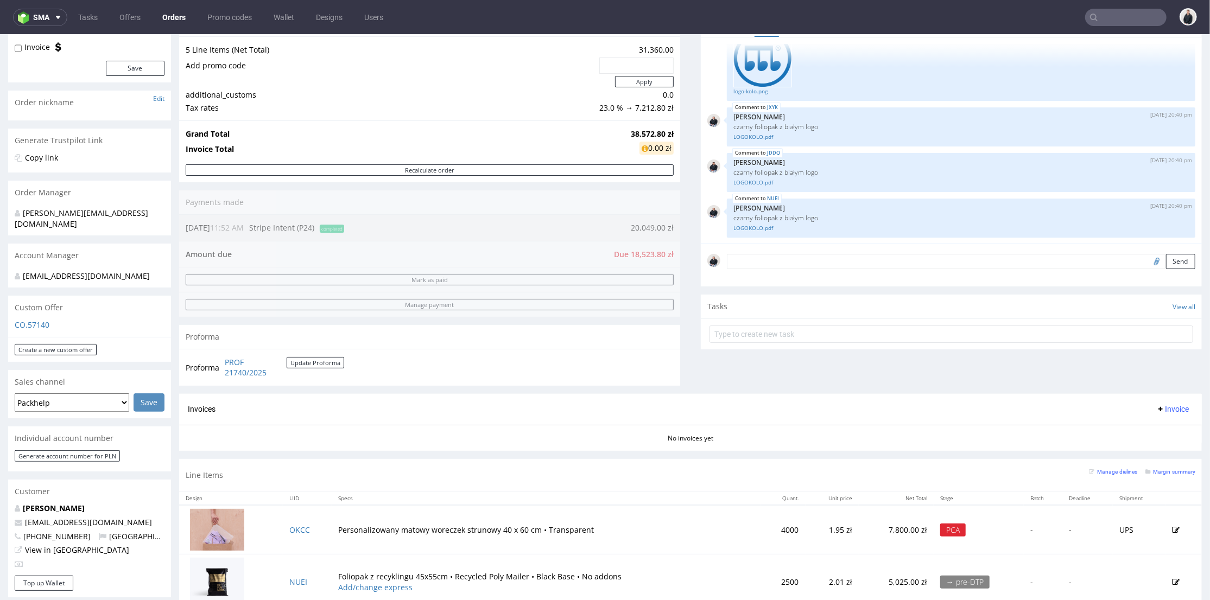
scroll to position [60, 0]
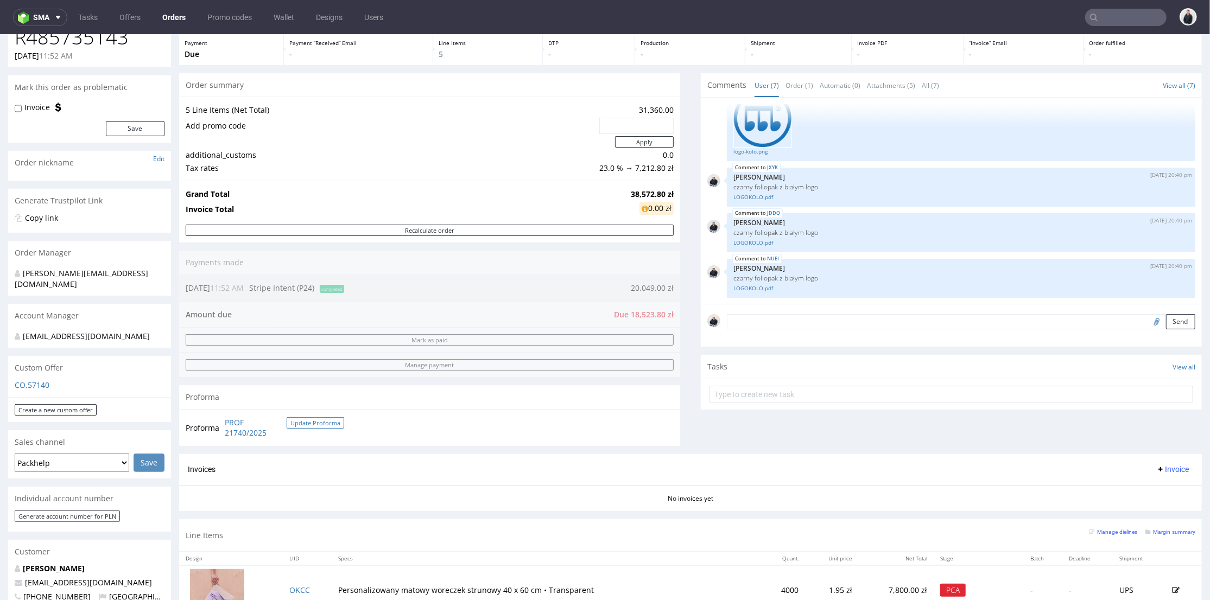
click at [319, 425] on button "Update Proforma" at bounding box center [316, 422] width 58 height 11
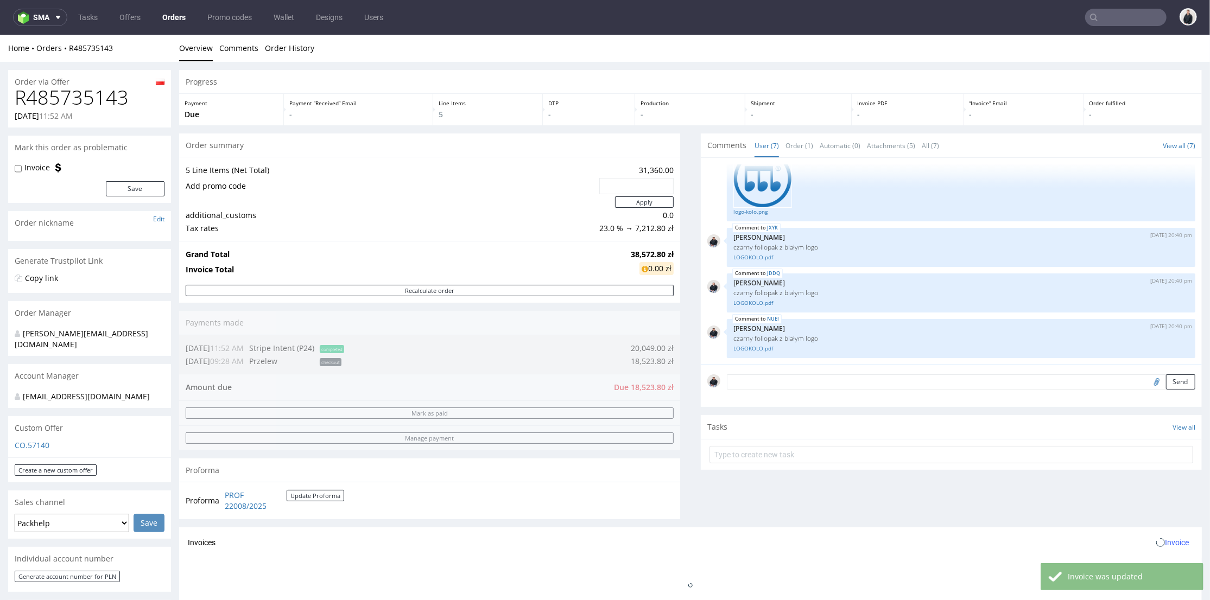
scroll to position [181, 0]
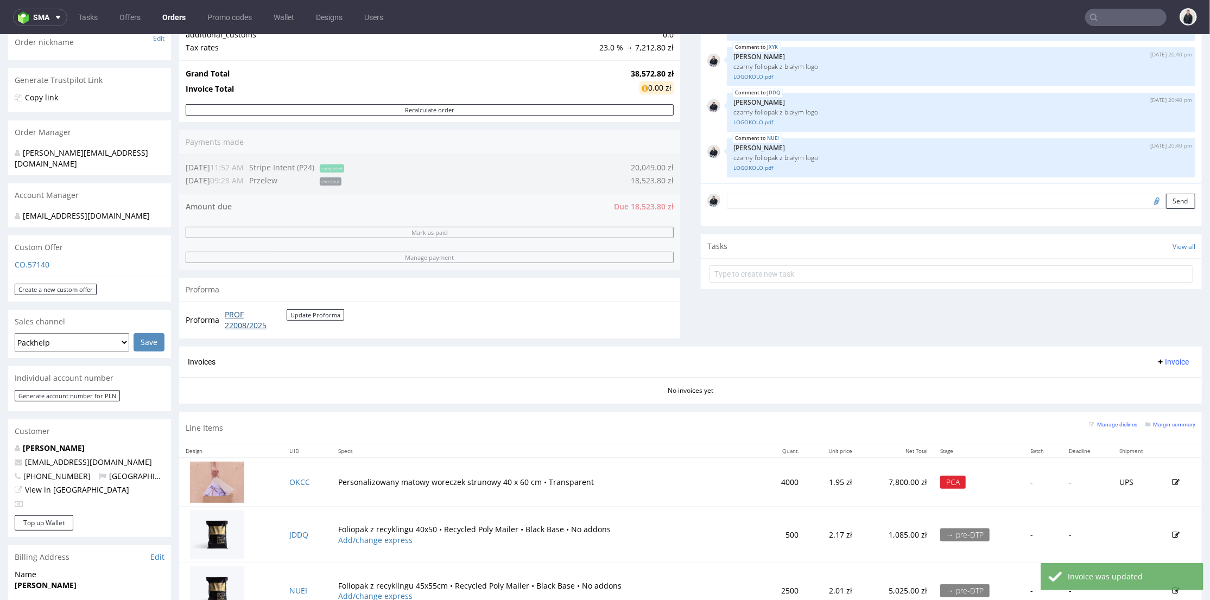
click at [248, 330] on link "PROF 22008/2025" at bounding box center [256, 319] width 62 height 21
